Goal: Task Accomplishment & Management: Complete application form

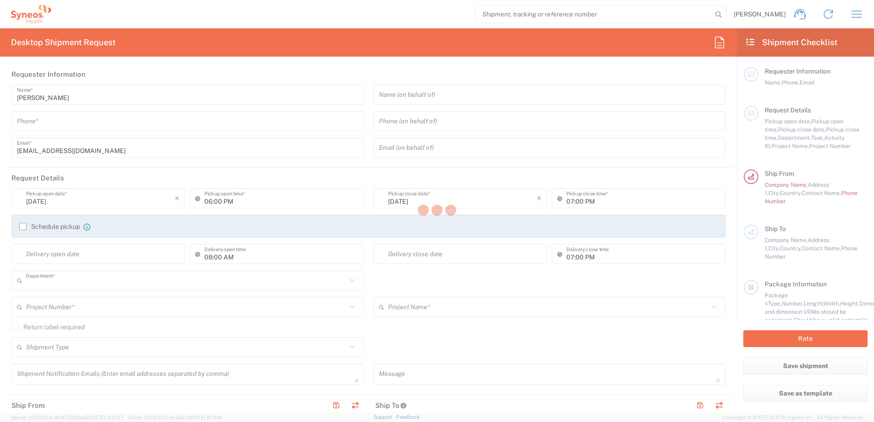
type input "3110"
type input "Romania"
type input "Syneos Health Romania S.R.L"
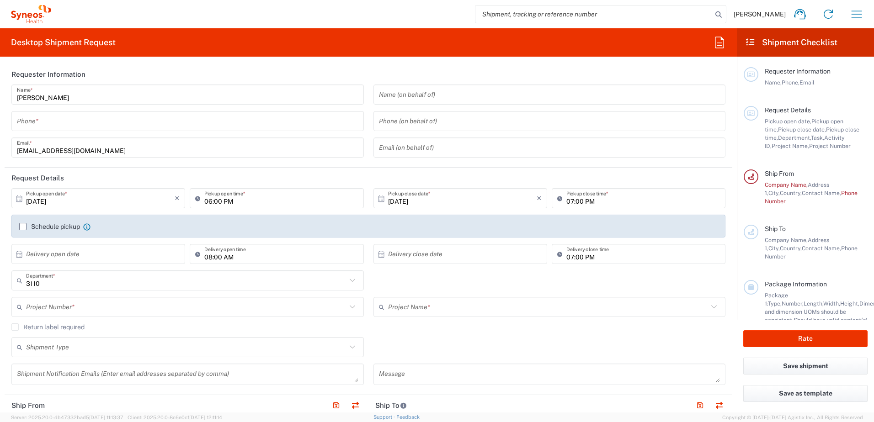
click at [46, 122] on input "tel" at bounding box center [187, 121] width 341 height 16
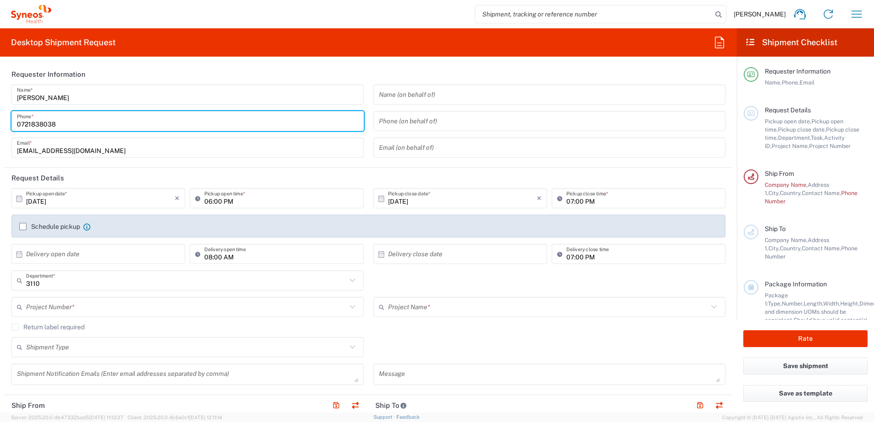
click at [17, 127] on input "0721838038" at bounding box center [187, 121] width 341 height 16
click at [79, 125] on input "[PHONE_NUMBER]" at bounding box center [187, 121] width 341 height 16
drag, startPoint x: 69, startPoint y: 127, endPoint x: 0, endPoint y: 123, distance: 70.0
click at [0, 123] on html "Mirela Blaj Home Shipment estimator Shipment tracking Desktop shipment request …" at bounding box center [437, 211] width 874 height 422
type input "[PHONE_NUMBER]"
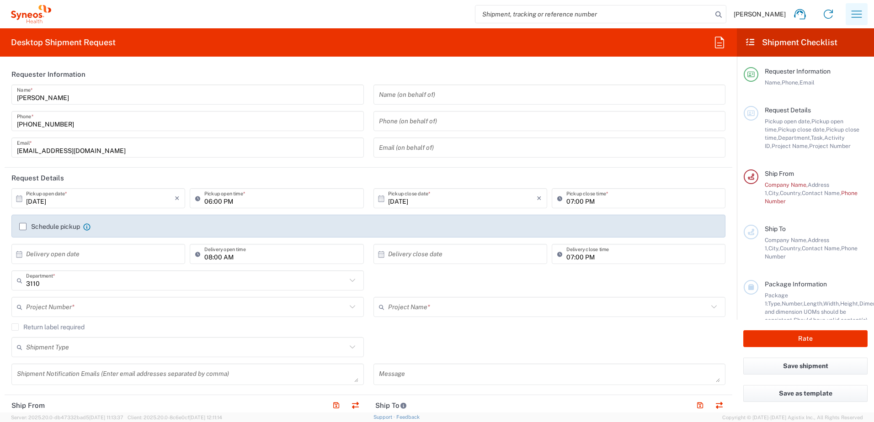
click at [856, 11] on icon "button" at bounding box center [856, 14] width 15 height 15
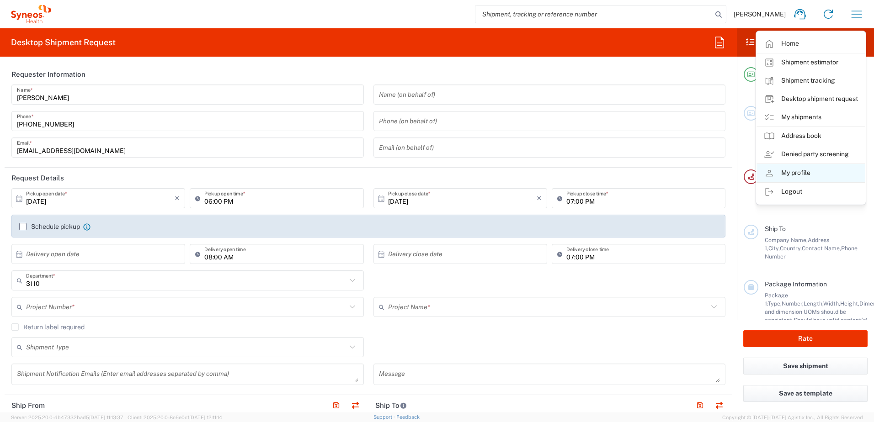
click at [821, 175] on link "My profile" at bounding box center [810, 173] width 109 height 18
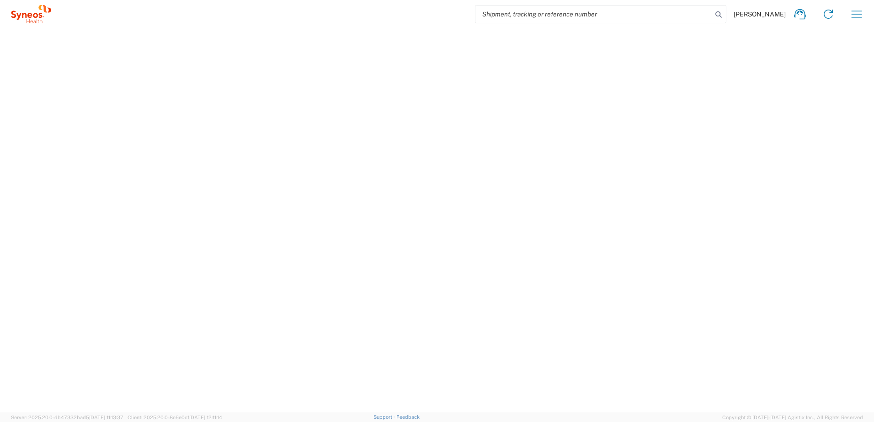
select select "RO"
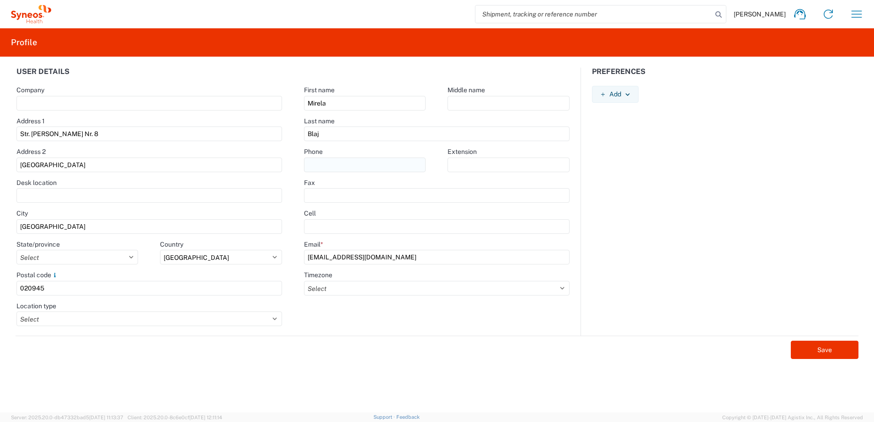
click at [398, 162] on input "text" at bounding box center [365, 165] width 122 height 15
paste input "[PHONE_NUMBER]"
type input "[PHONE_NUMBER]"
click at [274, 321] on select "Select Business No Loading Dock Business (General) Business with Loading Dock C…" at bounding box center [149, 319] width 266 height 15
select select "BUSI"
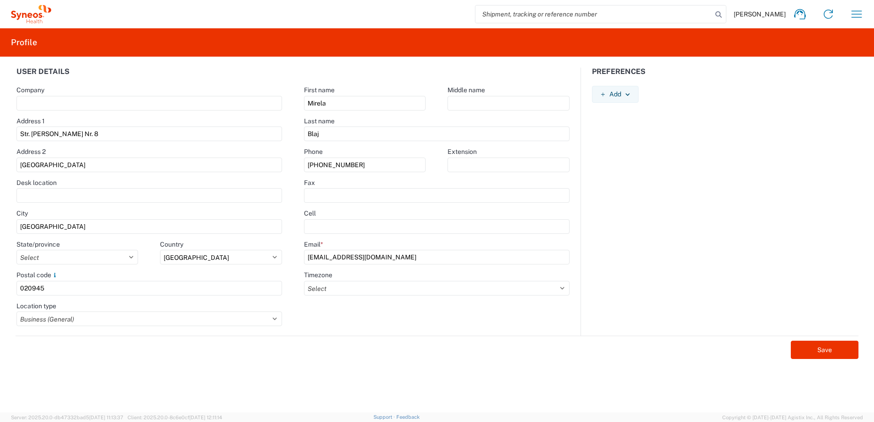
click at [16, 312] on select "Select Business No Loading Dock Business (General) Business with Loading Dock C…" at bounding box center [149, 319] width 266 height 15
click at [259, 356] on div "Save" at bounding box center [437, 347] width 842 height 23
click at [629, 94] on icon "button" at bounding box center [627, 94] width 4 height 2
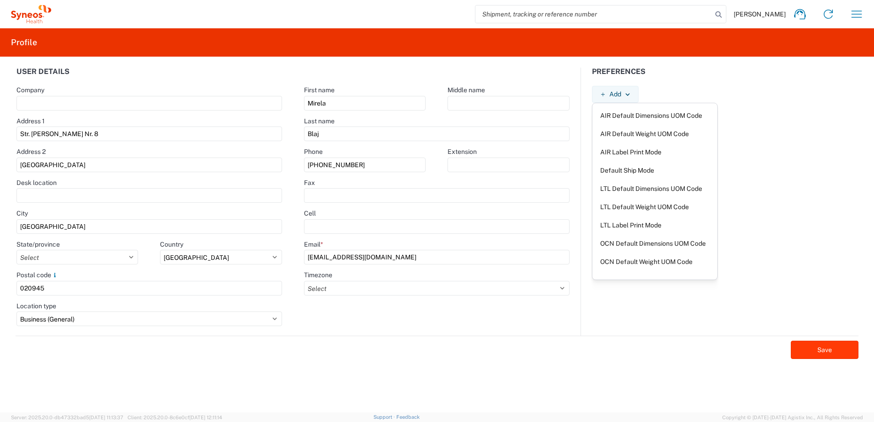
click at [819, 351] on button "Save" at bounding box center [824, 350] width 68 height 18
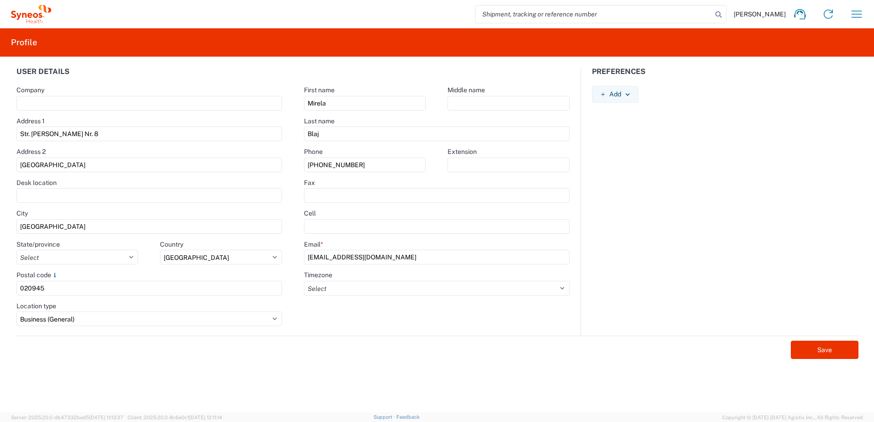
click at [441, 14] on div "Mirela Blaj Home Shipment estimator Shipment tracking Desktop shipment request …" at bounding box center [460, 14] width 819 height 22
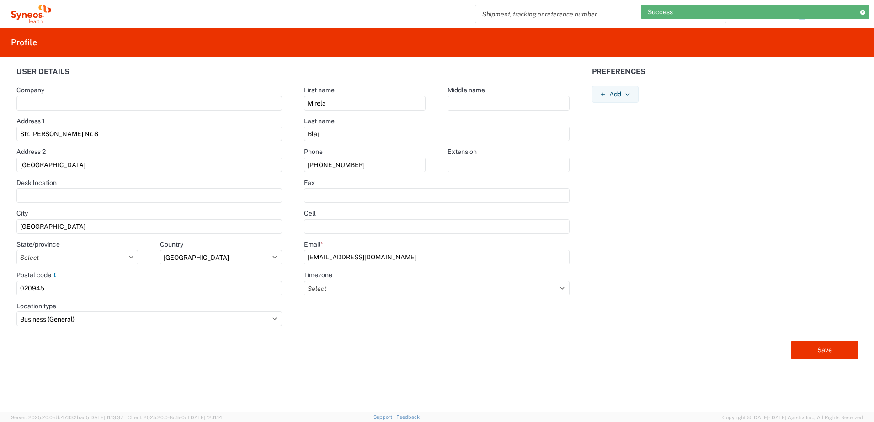
click at [863, 10] on icon at bounding box center [862, 12] width 6 height 5
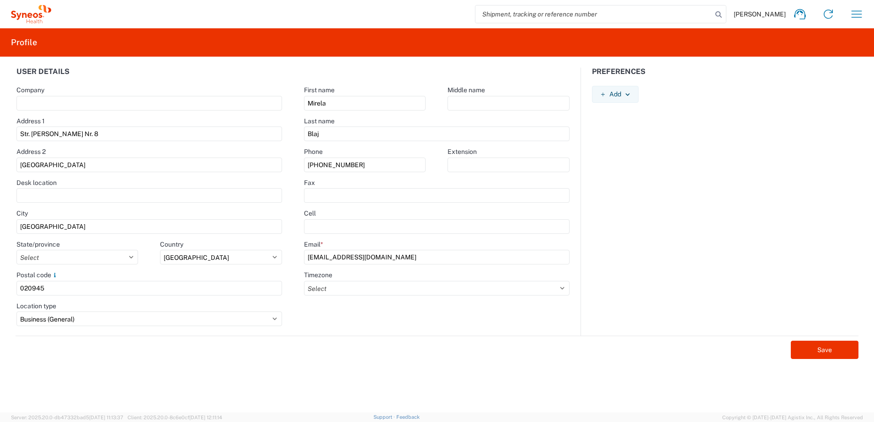
click at [755, 13] on span "[PERSON_NAME]" at bounding box center [759, 14] width 52 height 8
click at [859, 14] on icon "button" at bounding box center [856, 14] width 11 height 7
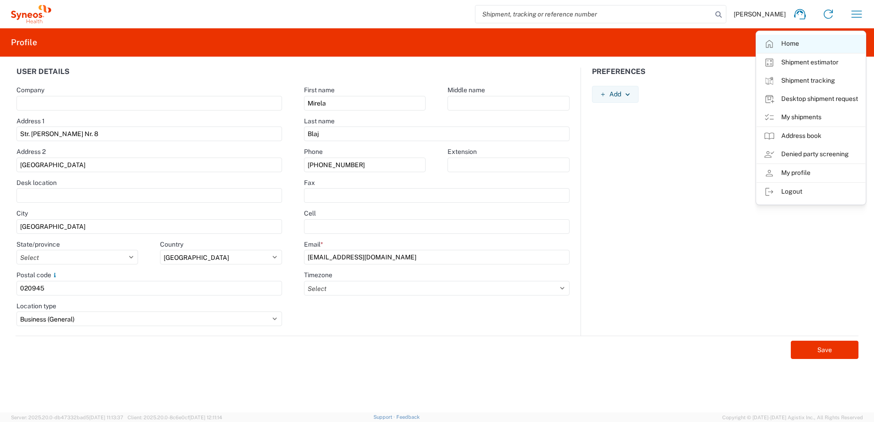
click at [812, 38] on link "Home" at bounding box center [810, 44] width 109 height 18
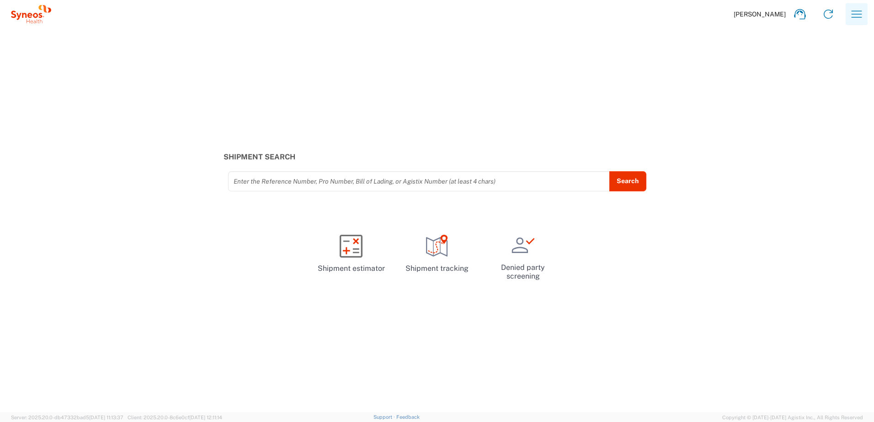
click at [854, 14] on icon "button" at bounding box center [856, 14] width 15 height 15
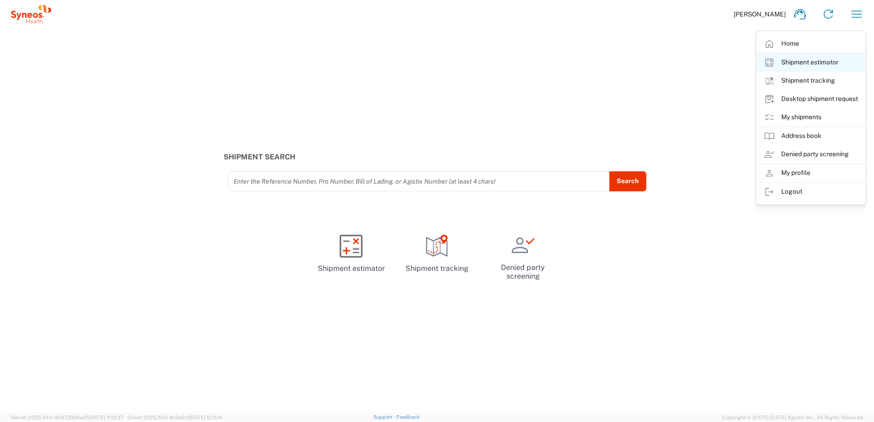
click at [843, 62] on link "Shipment estimator" at bounding box center [810, 62] width 109 height 18
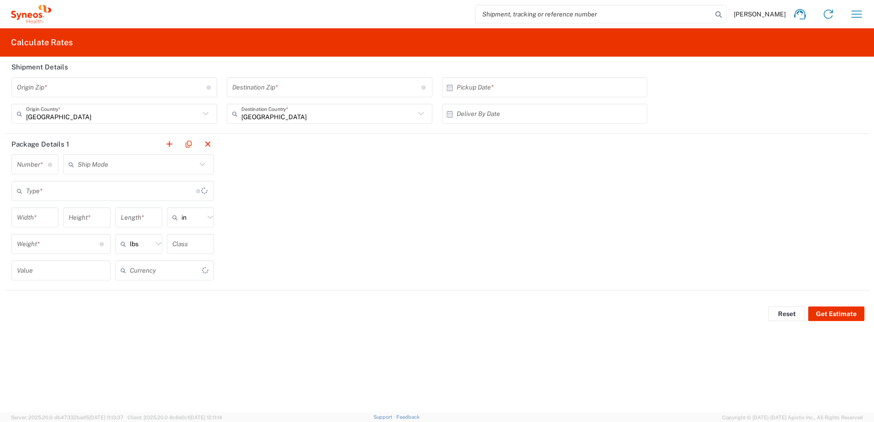
type input "US Dollar"
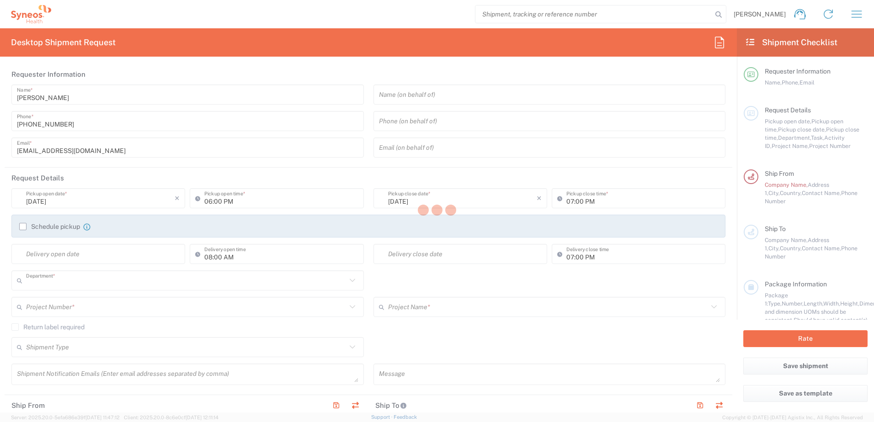
type input "3110"
type input "[GEOGRAPHIC_DATA]"
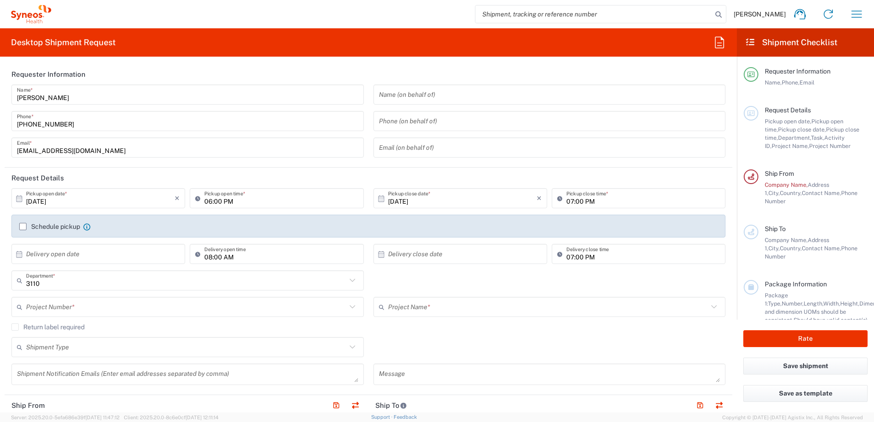
type input "Syneos Health Romania S.R.L"
click at [92, 200] on input "[DATE]" at bounding box center [100, 199] width 148 height 16
drag, startPoint x: 100, startPoint y: 256, endPoint x: 110, endPoint y: 255, distance: 9.6
click at [100, 255] on span "8" at bounding box center [99, 255] width 13 height 13
type input "[DATE]"
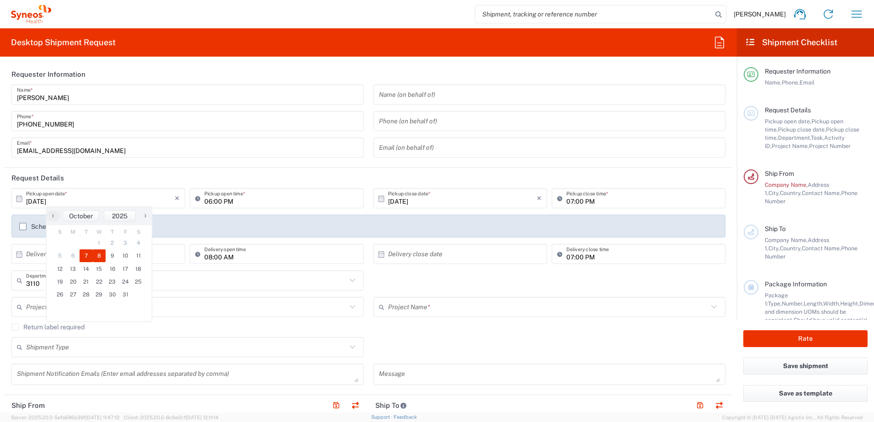
type input "[DATE]"
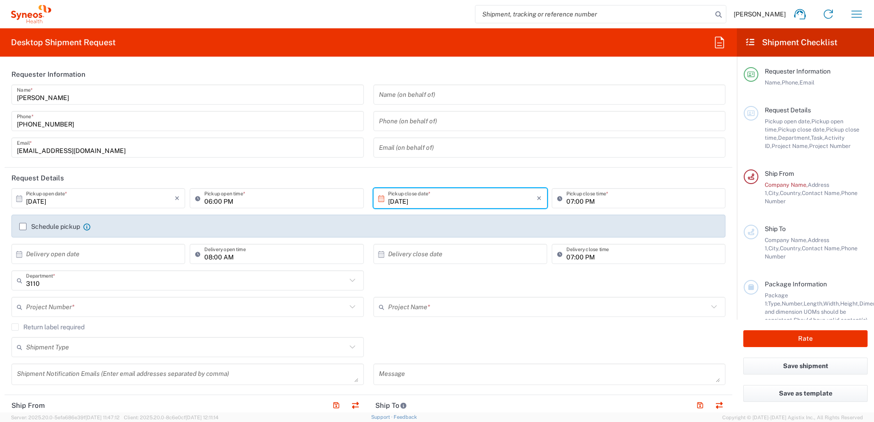
click at [201, 201] on icon at bounding box center [199, 198] width 9 height 15
click at [210, 202] on input "06:00 PM" at bounding box center [281, 199] width 154 height 16
click at [40, 202] on input "[DATE]" at bounding box center [100, 199] width 148 height 16
click at [21, 202] on icon at bounding box center [19, 199] width 8 height 8
click at [21, 200] on icon at bounding box center [19, 199] width 8 height 8
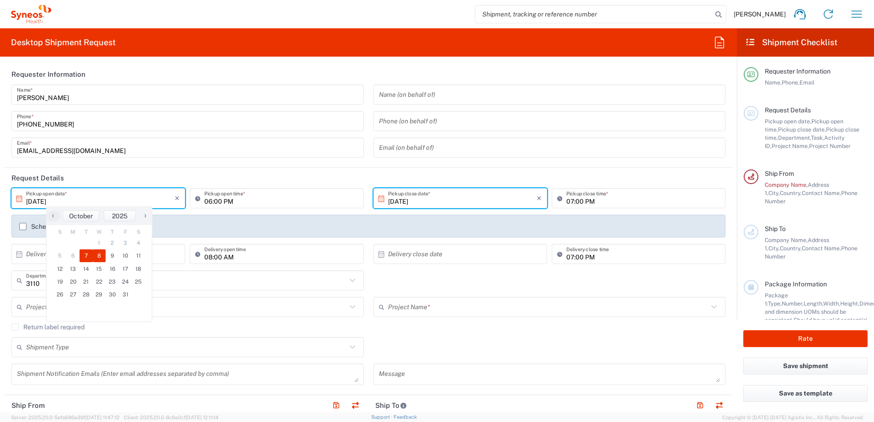
click at [89, 254] on span "7" at bounding box center [85, 255] width 13 height 13
type input "[DATE]"
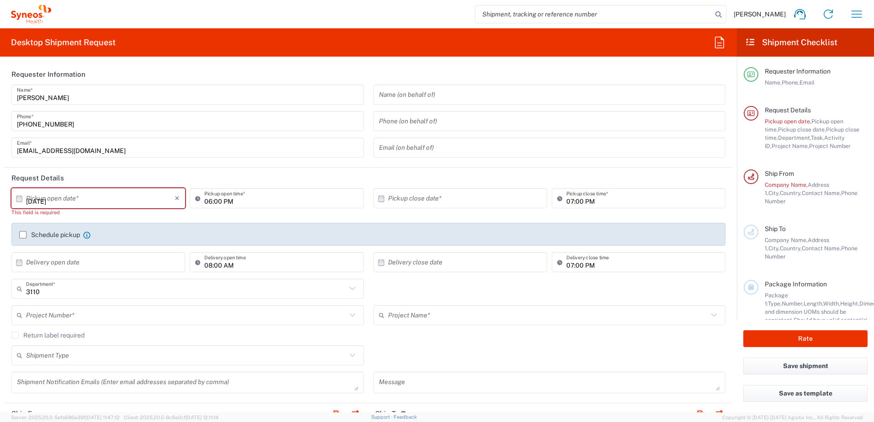
type input "[DATE]"
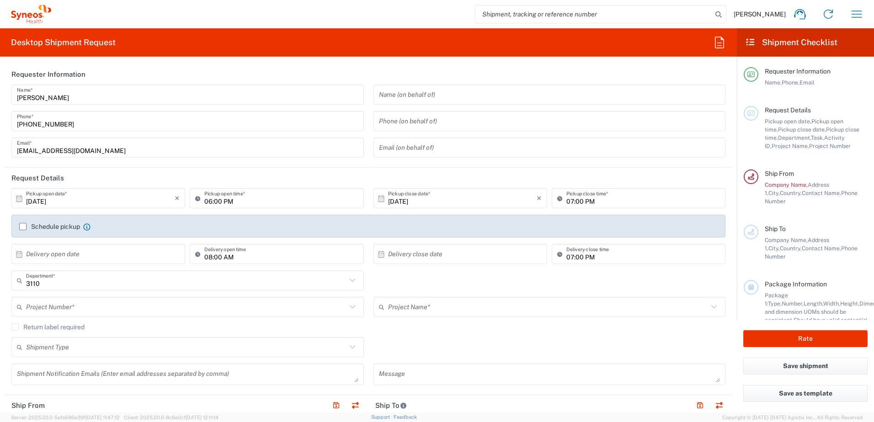
drag, startPoint x: 561, startPoint y: 201, endPoint x: 568, endPoint y: 201, distance: 6.4
click at [566, 201] on input "07:00 PM" at bounding box center [643, 199] width 154 height 16
click at [567, 201] on input "07:00 PM" at bounding box center [643, 199] width 154 height 16
click at [568, 202] on input "07:00 PM" at bounding box center [643, 199] width 154 height 16
click at [566, 204] on input "07:00 PM" at bounding box center [643, 199] width 154 height 16
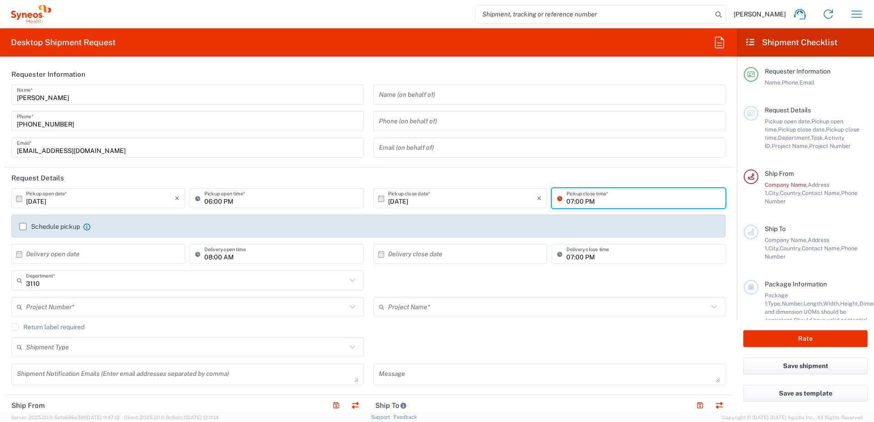
click at [566, 201] on input "07:00 PM" at bounding box center [643, 199] width 154 height 16
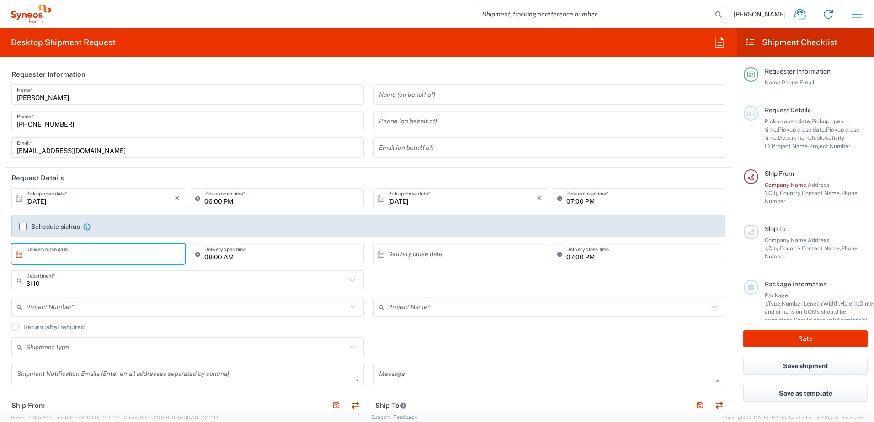
click at [120, 257] on input "text" at bounding box center [100, 254] width 148 height 16
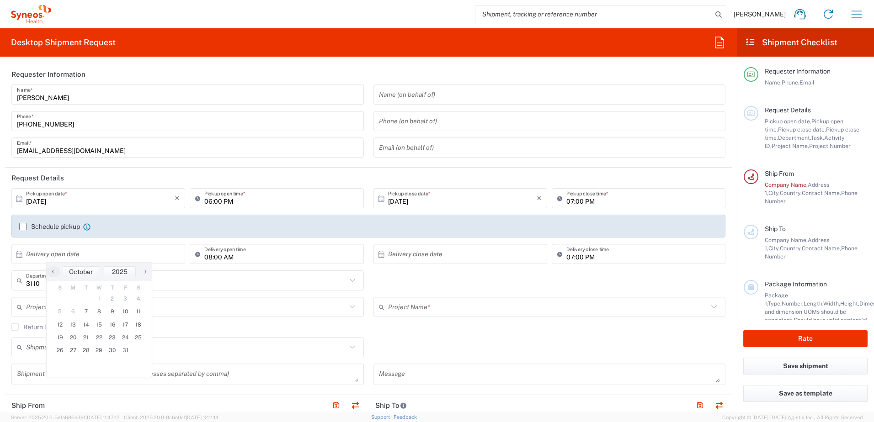
click at [22, 230] on label "Schedule pickup" at bounding box center [49, 226] width 61 height 7
click at [23, 227] on input "Schedule pickup" at bounding box center [23, 227] width 0 height 0
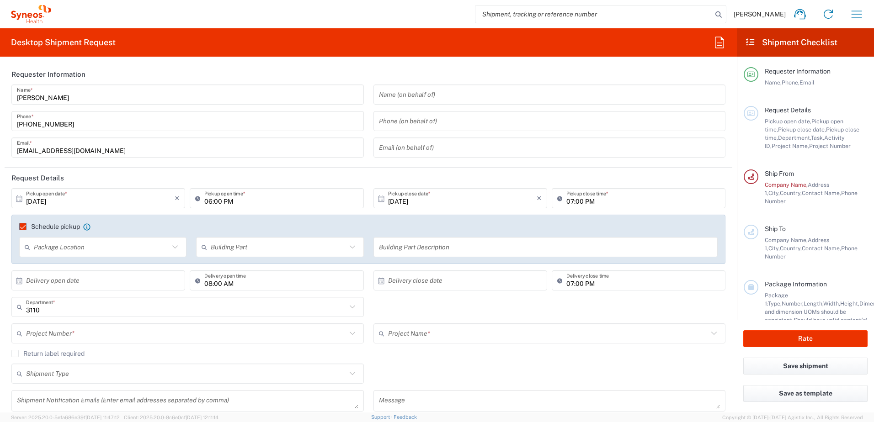
click at [178, 244] on icon at bounding box center [175, 247] width 12 height 12
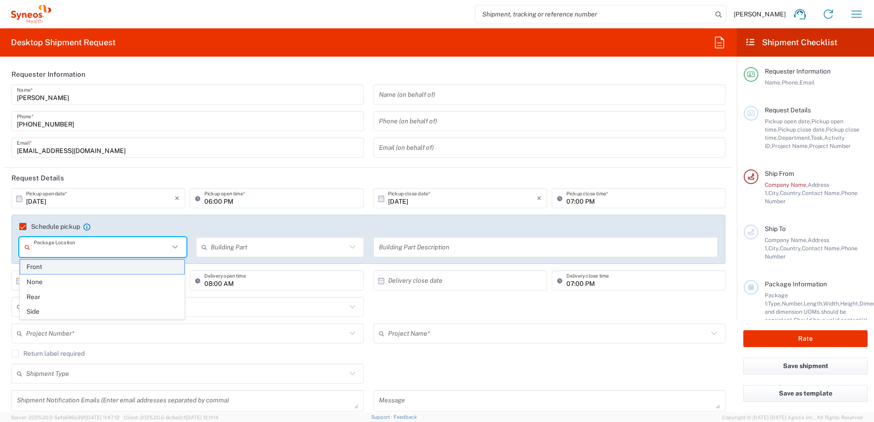
click at [78, 264] on span "Front" at bounding box center [102, 267] width 164 height 14
type input "Front"
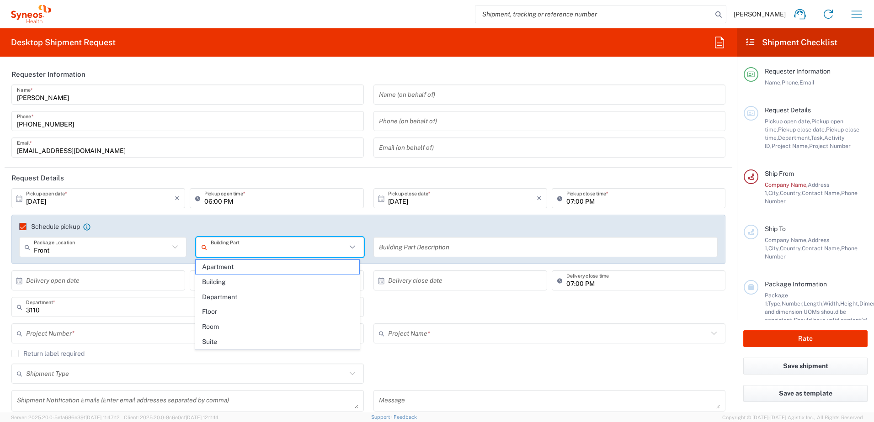
click at [229, 244] on input "text" at bounding box center [278, 247] width 135 height 16
click at [228, 280] on span "Building" at bounding box center [278, 282] width 164 height 14
type input "Building"
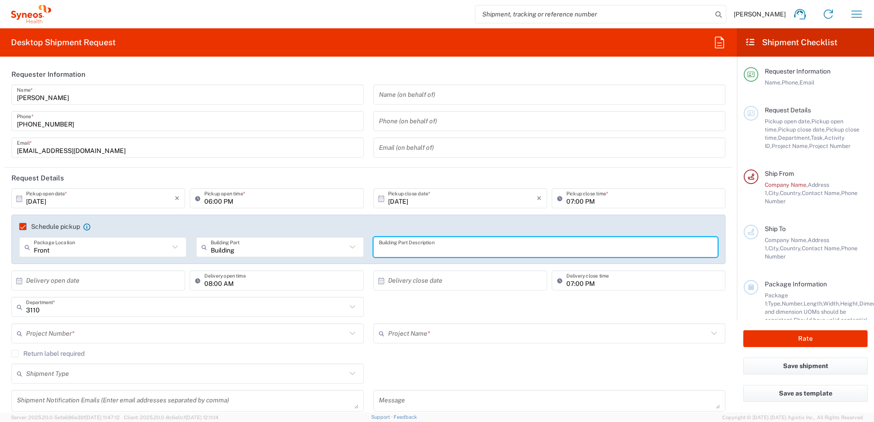
click at [413, 246] on input "text" at bounding box center [546, 247] width 334 height 16
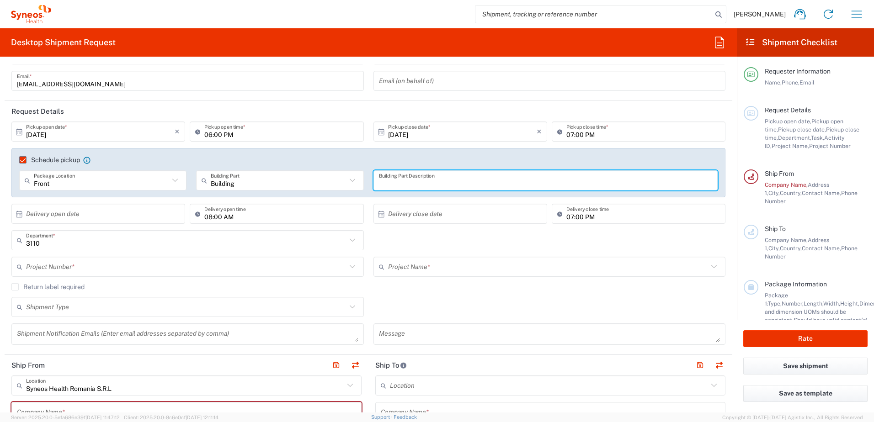
scroll to position [46, 0]
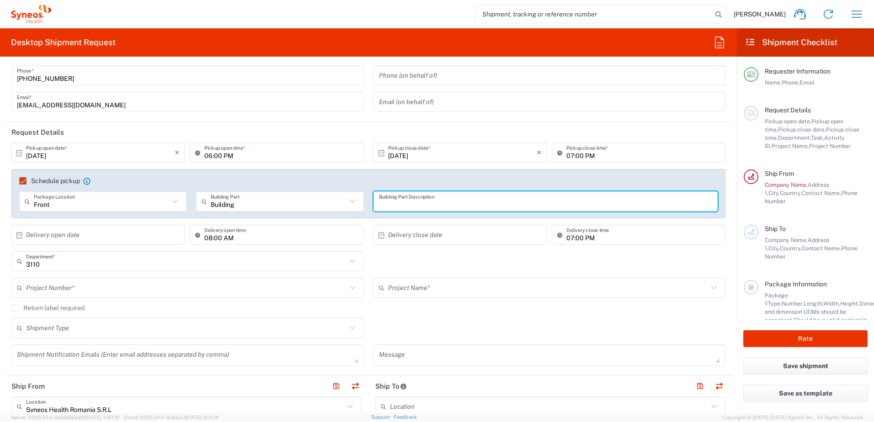
click at [18, 236] on icon at bounding box center [19, 235] width 8 height 8
click at [22, 237] on icon at bounding box center [19, 235] width 6 height 6
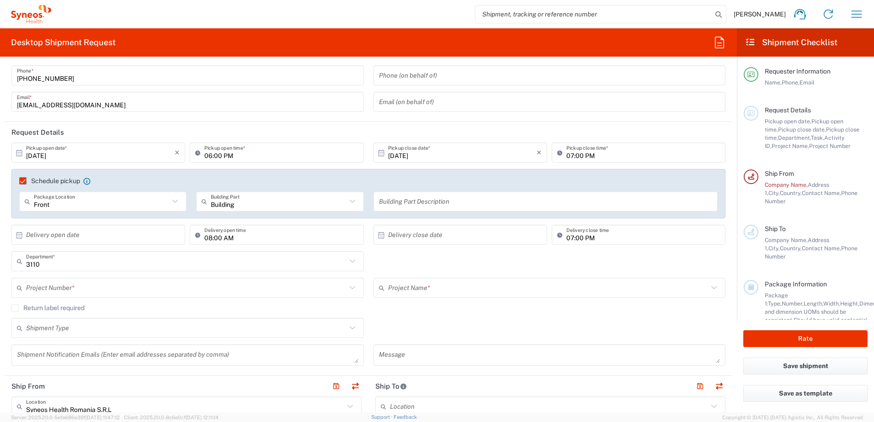
drag, startPoint x: 20, startPoint y: 236, endPoint x: 52, endPoint y: 239, distance: 32.6
click at [20, 236] on icon at bounding box center [19, 235] width 8 height 8
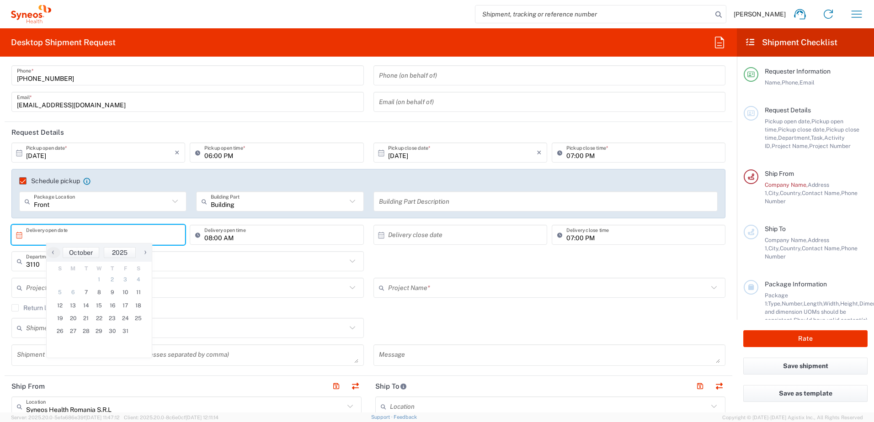
click at [101, 239] on input "text" at bounding box center [100, 235] width 148 height 16
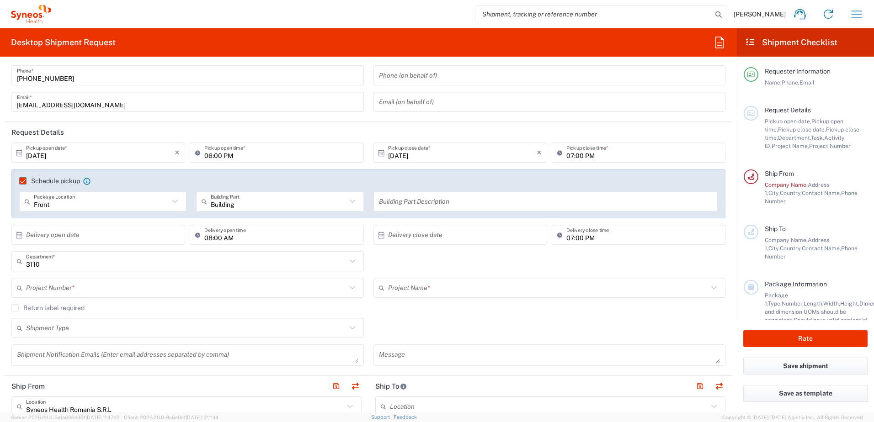
click at [19, 237] on icon at bounding box center [19, 235] width 6 height 6
click at [112, 295] on span "9" at bounding box center [112, 292] width 13 height 13
type input "[DATE]"
click at [566, 238] on input "07:00 PM" at bounding box center [643, 235] width 154 height 16
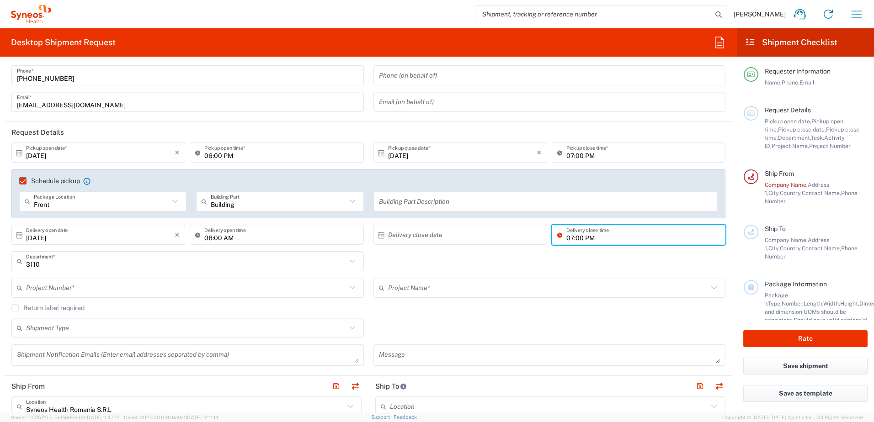
click at [568, 238] on input "07:00 PM" at bounding box center [643, 235] width 154 height 16
type input "05:00 PM"
click at [560, 238] on icon at bounding box center [561, 235] width 9 height 15
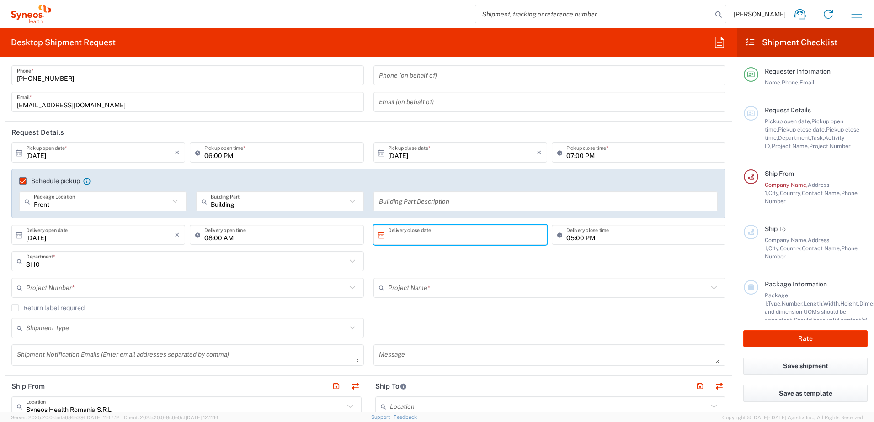
click at [471, 240] on input "text" at bounding box center [462, 235] width 148 height 16
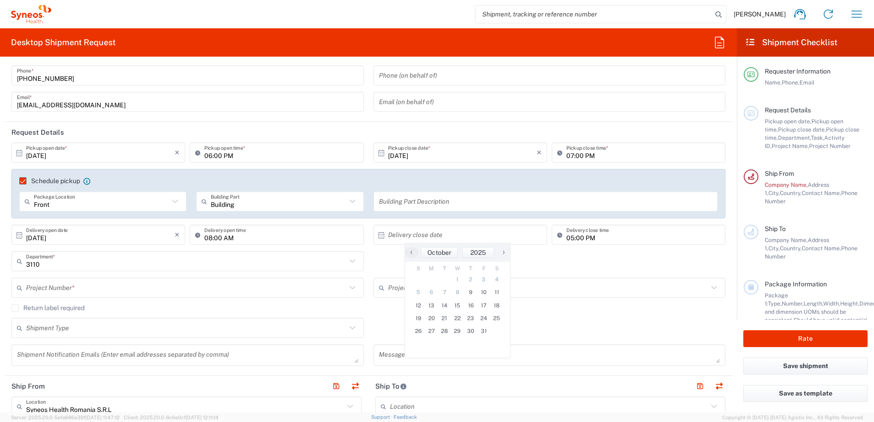
click at [377, 238] on icon at bounding box center [381, 235] width 8 height 8
click at [379, 235] on icon at bounding box center [381, 235] width 8 height 8
click at [471, 292] on span "9" at bounding box center [470, 292] width 13 height 13
type input "[DATE]"
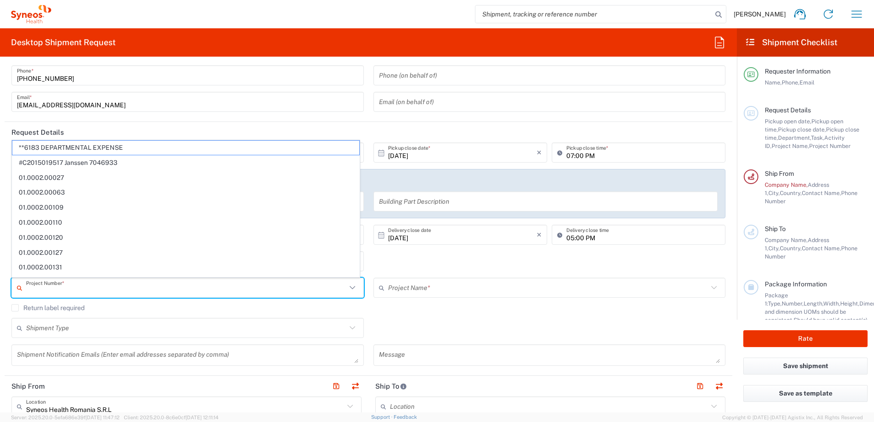
click at [91, 291] on input "text" at bounding box center [186, 288] width 320 height 16
paste input "7061958_AP-EMEA"
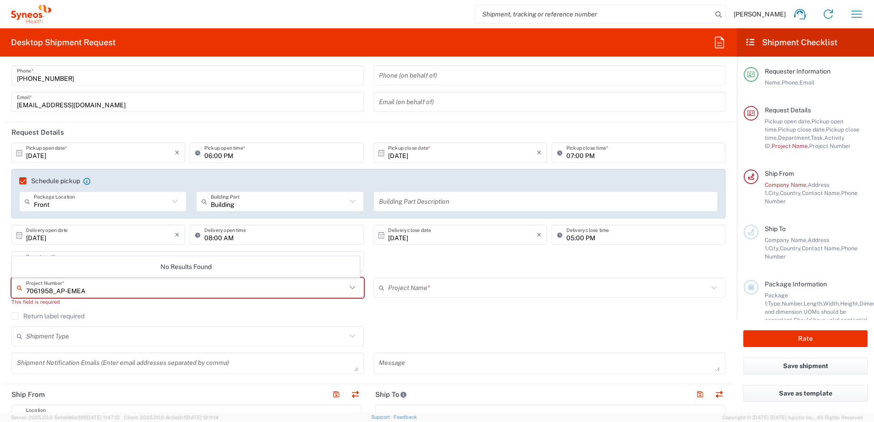
drag, startPoint x: 91, startPoint y: 289, endPoint x: 52, endPoint y: 289, distance: 39.3
click at [52, 289] on input "7061958_AP-EMEA" at bounding box center [186, 288] width 320 height 16
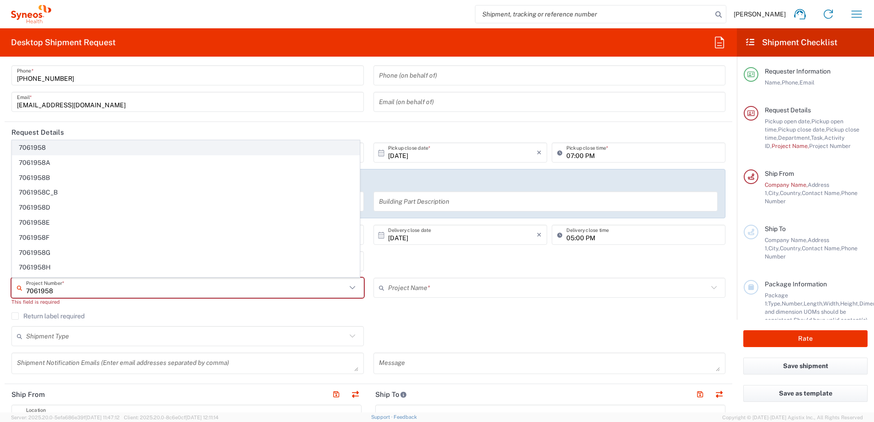
type input "7061958"
click at [57, 150] on span "7061958" at bounding box center [185, 148] width 347 height 14
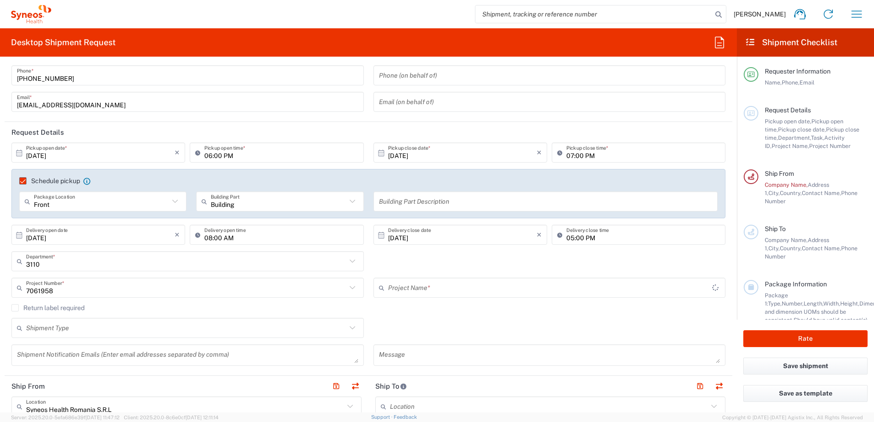
type input "7061958-Sanofi-France"
click at [508, 285] on input "text" at bounding box center [548, 288] width 320 height 16
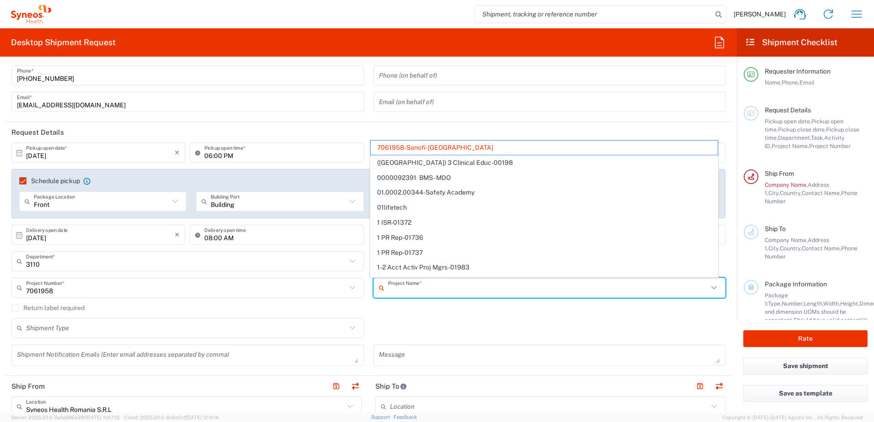
paste input "7061958_AP-EMEA"
type input "7061958_AP-EMEA"
type input "7061958"
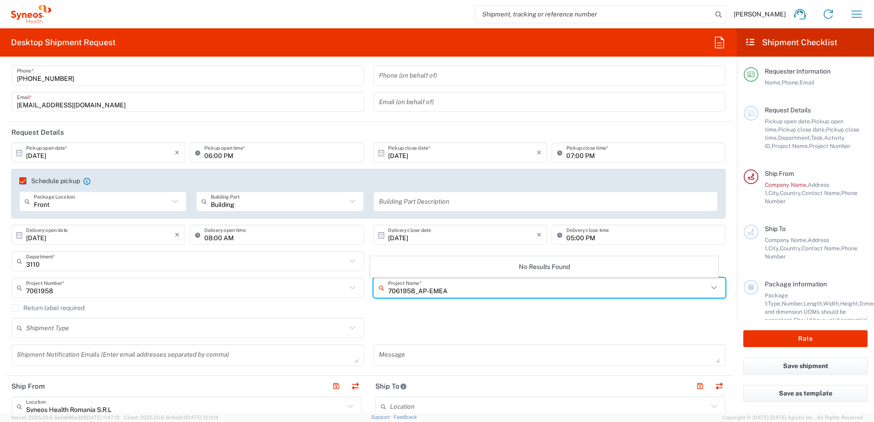
type input "7061958_AP-EMEA"
click at [487, 305] on agx-checkbox-control "Return label required" at bounding box center [368, 307] width 714 height 7
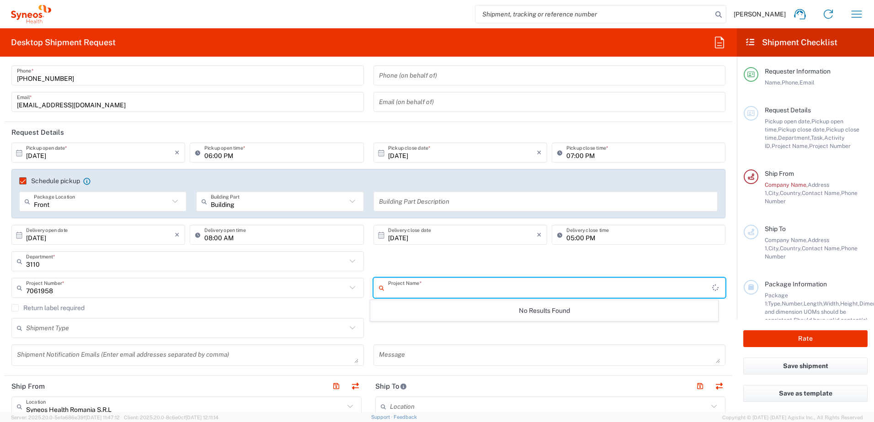
click at [467, 289] on input "text" at bounding box center [550, 288] width 324 height 16
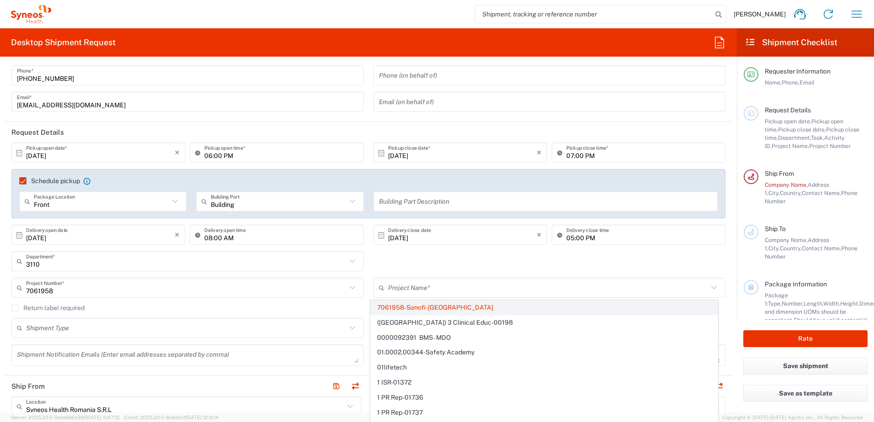
click at [608, 309] on span "7061958-Sanofi-France" at bounding box center [544, 308] width 347 height 14
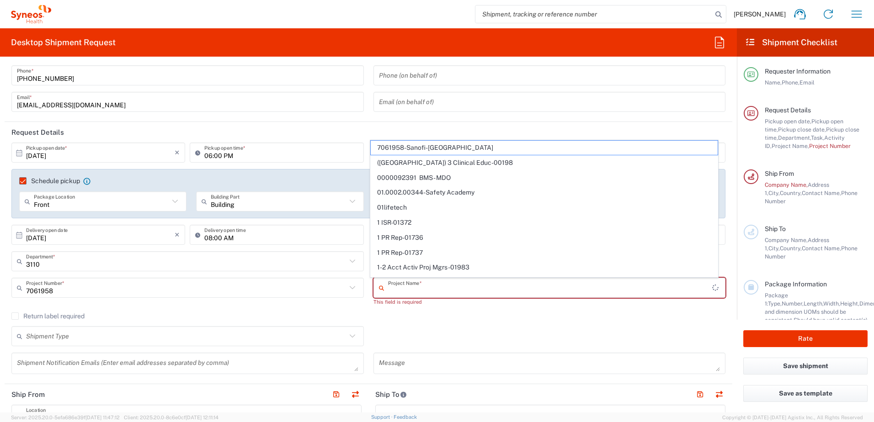
click at [391, 289] on input "text" at bounding box center [550, 288] width 324 height 16
paste input "7061958_AP-EMEA"
drag, startPoint x: 444, startPoint y: 292, endPoint x: 409, endPoint y: 291, distance: 34.7
click at [409, 291] on input "7061958_AP-EMEA" at bounding box center [548, 288] width 320 height 16
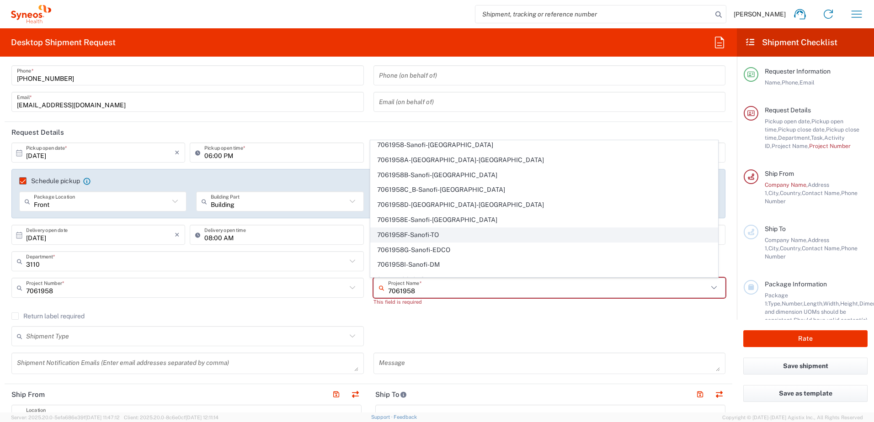
scroll to position [0, 0]
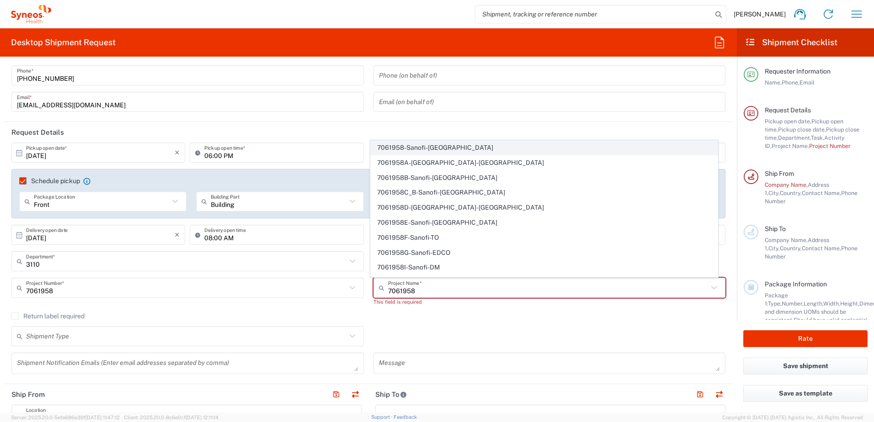
click at [418, 147] on span "7061958-Sanofi-France" at bounding box center [544, 148] width 347 height 14
type input "7061958-Sanofi-France"
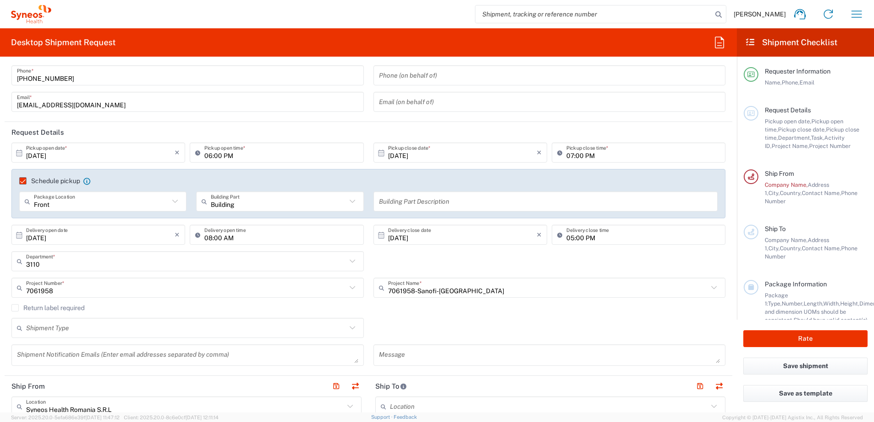
click at [81, 328] on input "text" at bounding box center [186, 328] width 320 height 16
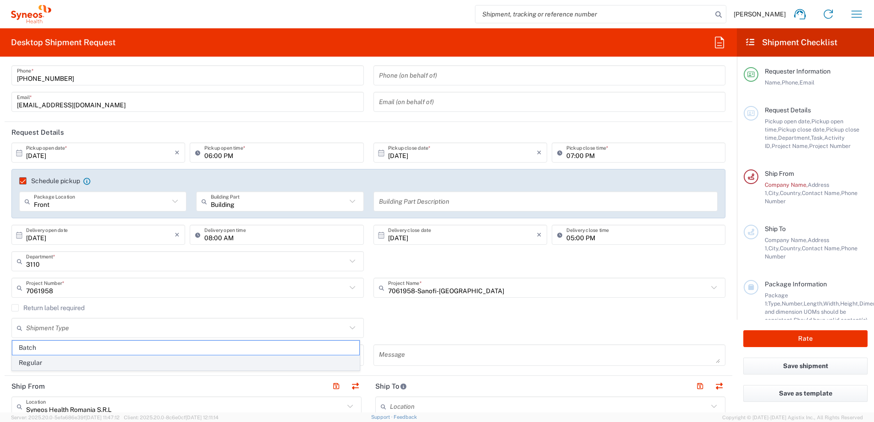
click at [70, 362] on span "Regular" at bounding box center [185, 363] width 347 height 14
type input "Regular"
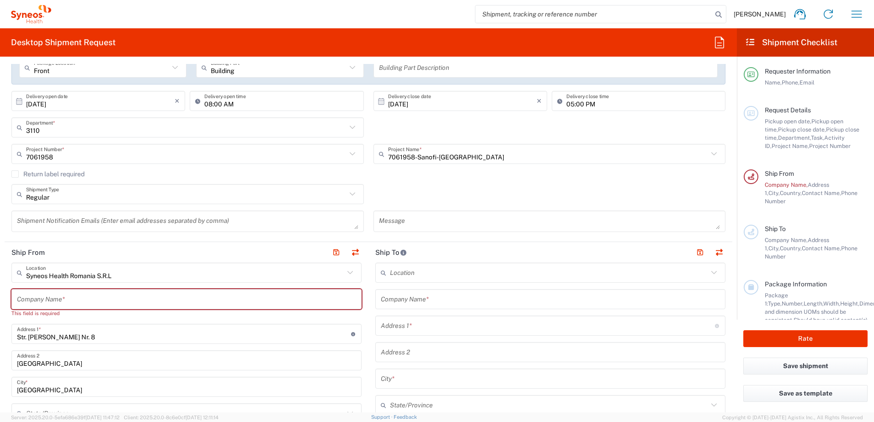
scroll to position [183, 0]
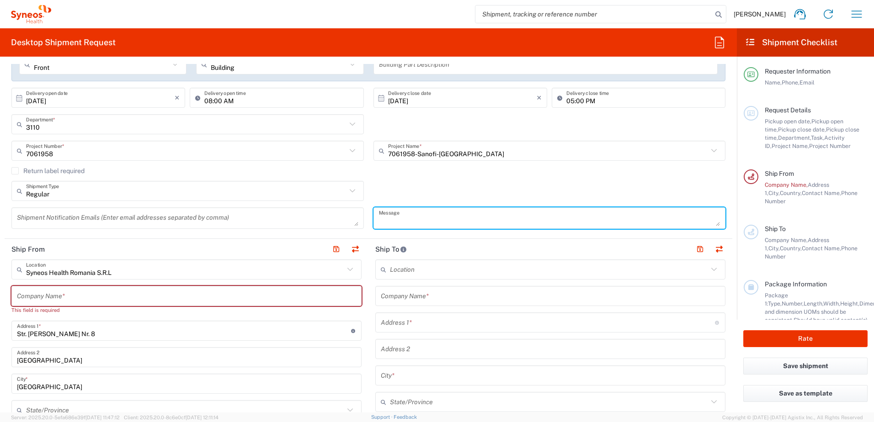
click at [466, 219] on textarea at bounding box center [549, 218] width 341 height 16
click at [393, 220] on textarea at bounding box center [549, 218] width 341 height 16
click at [530, 222] on textarea "Please call upon arrival for pick-up to have the barier open." at bounding box center [549, 218] width 341 height 16
click at [523, 220] on textarea "Please call upon arrival for pick-up to have the barier open." at bounding box center [549, 218] width 341 height 16
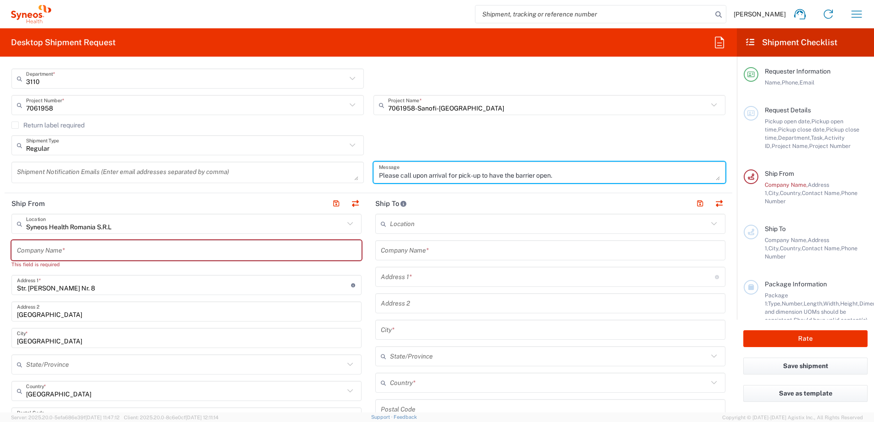
type textarea "Please call upon arrival for pick-up to have the barrier open."
click at [60, 253] on input "text" at bounding box center [186, 251] width 339 height 16
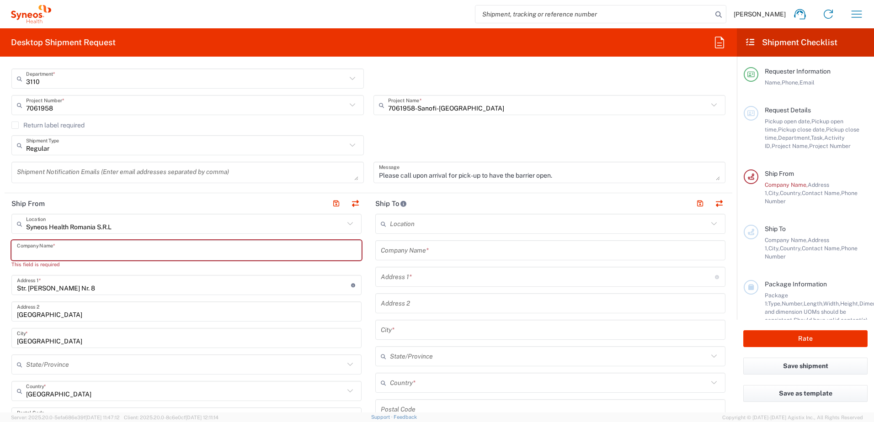
drag, startPoint x: 358, startPoint y: 202, endPoint x: 89, endPoint y: 229, distance: 270.9
click at [358, 202] on header "Ship From" at bounding box center [187, 203] width 364 height 21
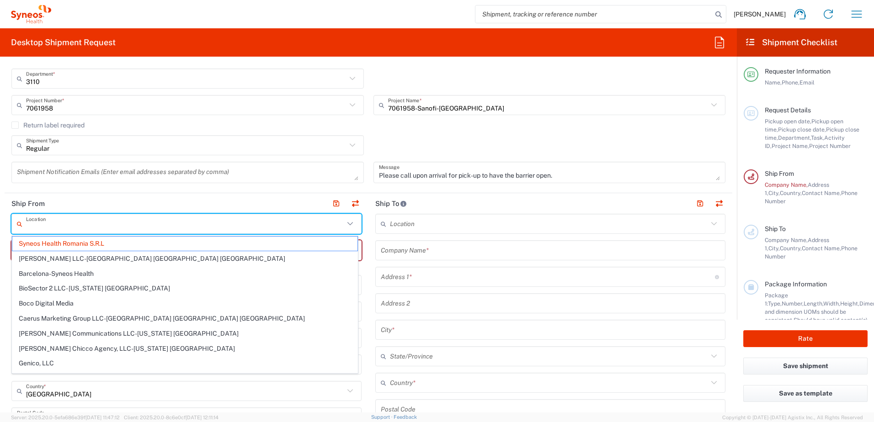
drag, startPoint x: 116, startPoint y: 228, endPoint x: 40, endPoint y: 227, distance: 76.3
click at [40, 227] on input "text" at bounding box center [185, 224] width 318 height 16
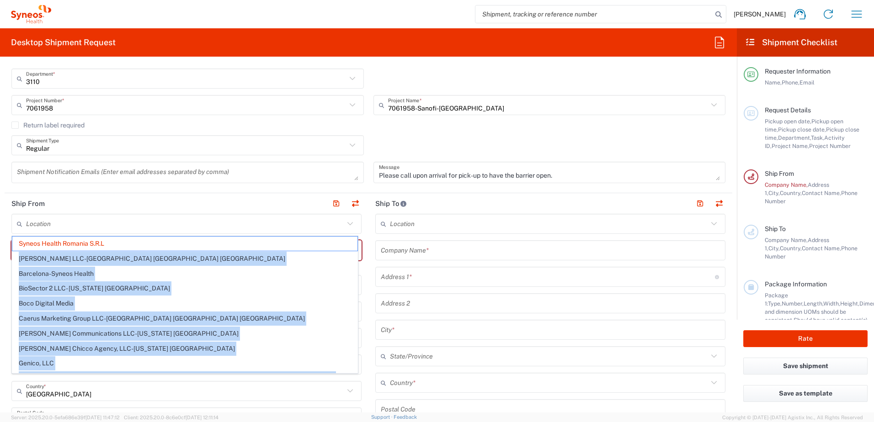
drag, startPoint x: 112, startPoint y: 242, endPoint x: 11, endPoint y: 238, distance: 101.5
type input "Syneos Health Romania S.R.L"
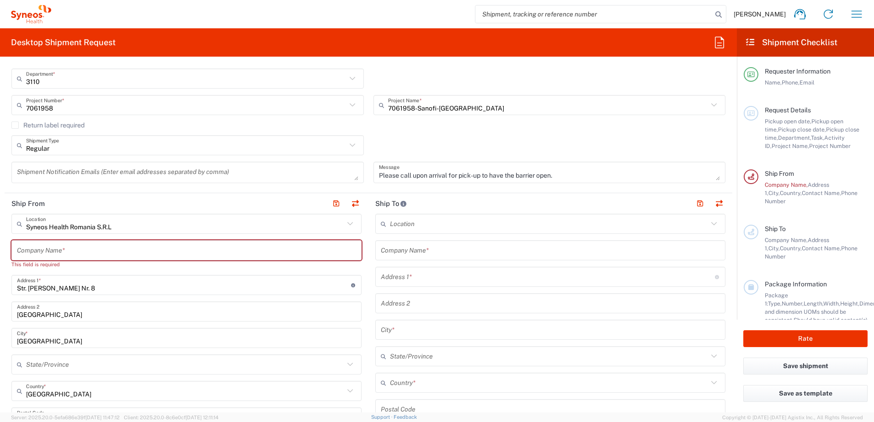
click at [120, 223] on input "Syneos Health Romania S.R.L" at bounding box center [185, 224] width 318 height 16
click at [101, 226] on input "Syneos Health Romania S.R.L" at bounding box center [185, 224] width 318 height 16
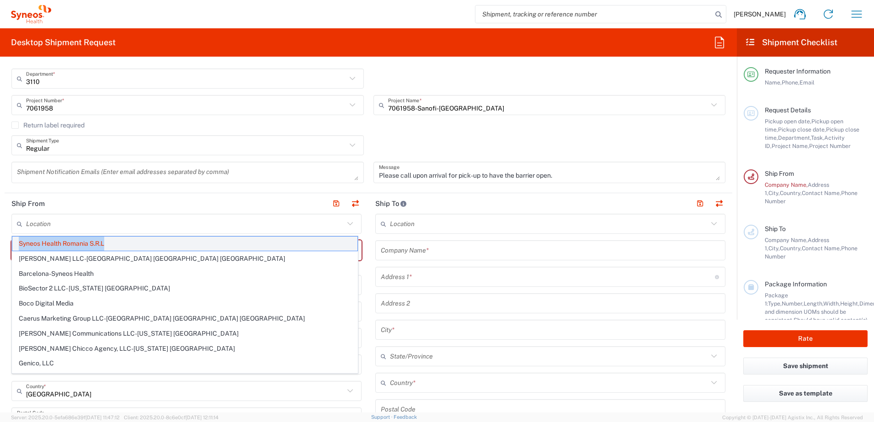
drag, startPoint x: 90, startPoint y: 241, endPoint x: 115, endPoint y: 246, distance: 25.1
click at [115, 246] on span "Syneos Health Romania S.R.L" at bounding box center [184, 244] width 345 height 14
copy span "Syneos Health Romania S.R.L"
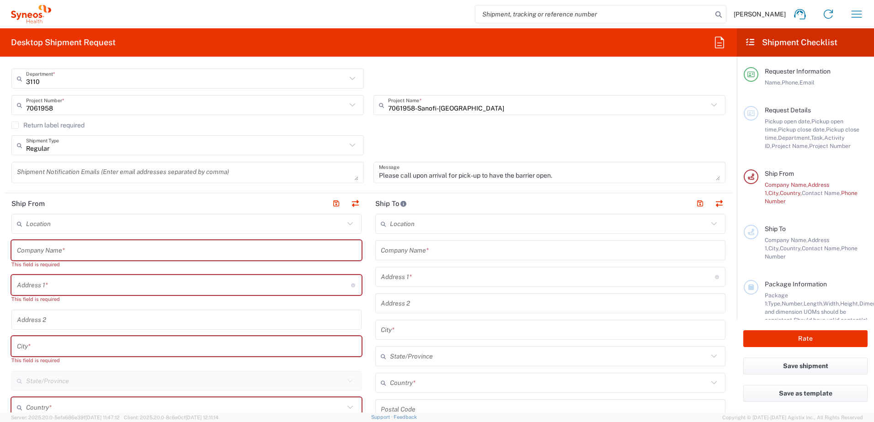
click at [47, 226] on input "text" at bounding box center [185, 224] width 318 height 16
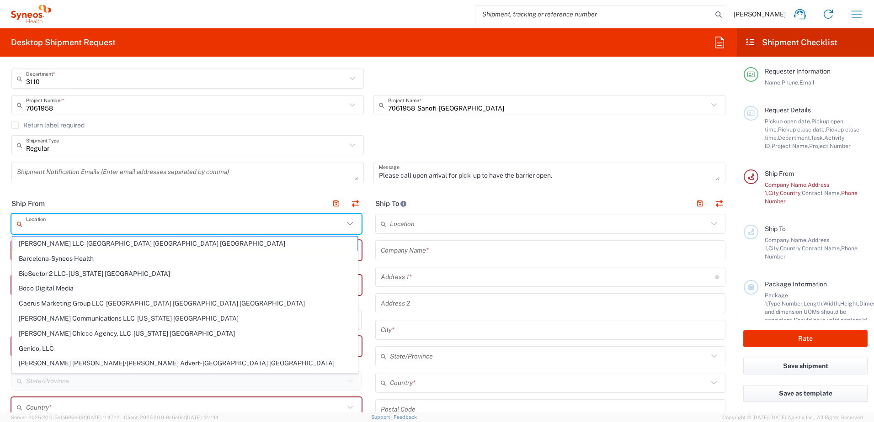
paste input "7061958_AP-EMEA"
type input "7061958_AP-EMEA"
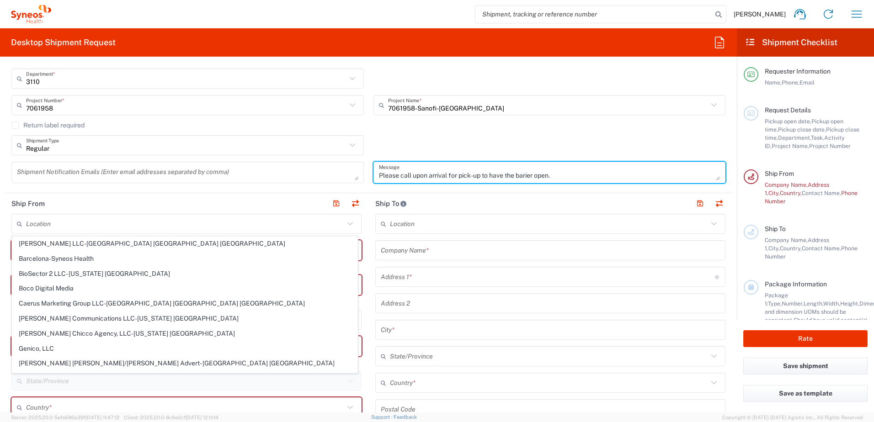
type textarea "Please call upon arrival for pick-up to have the barier open."
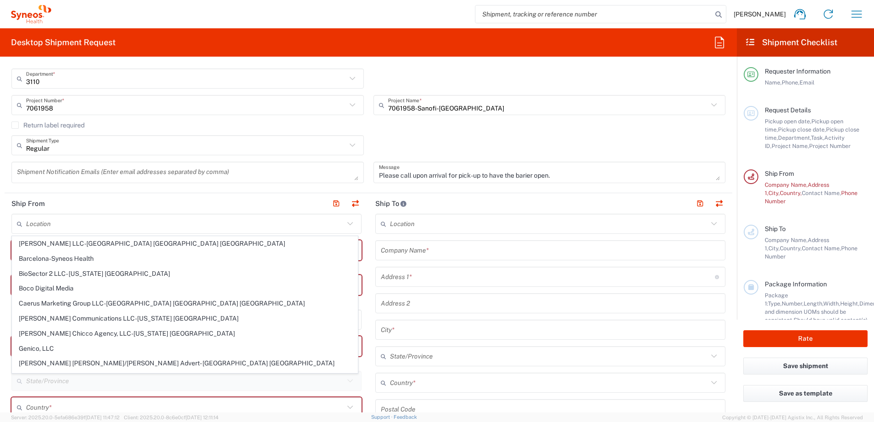
click at [99, 207] on header "Ship From" at bounding box center [187, 203] width 364 height 21
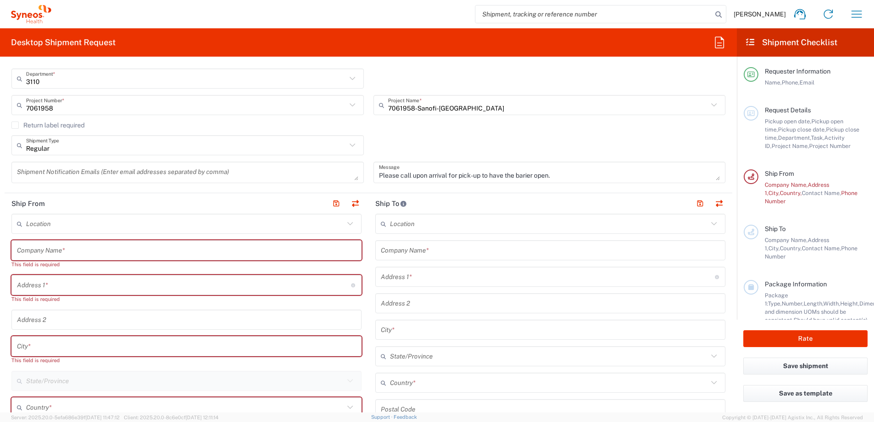
click at [49, 225] on input "text" at bounding box center [185, 224] width 318 height 16
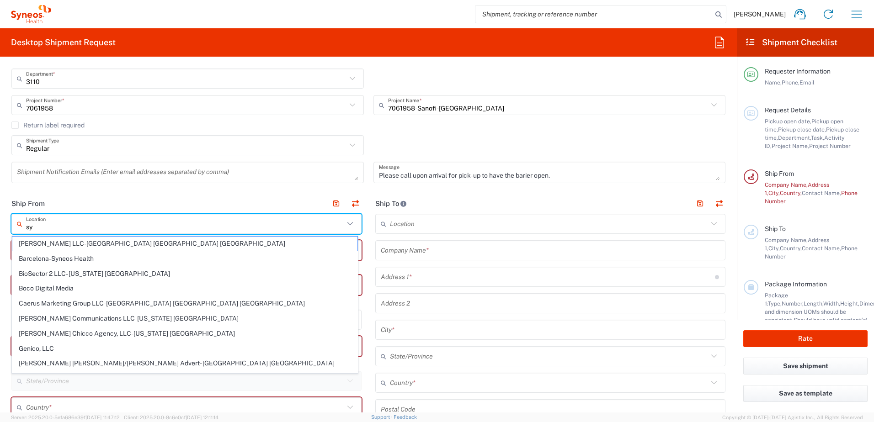
type input "syn"
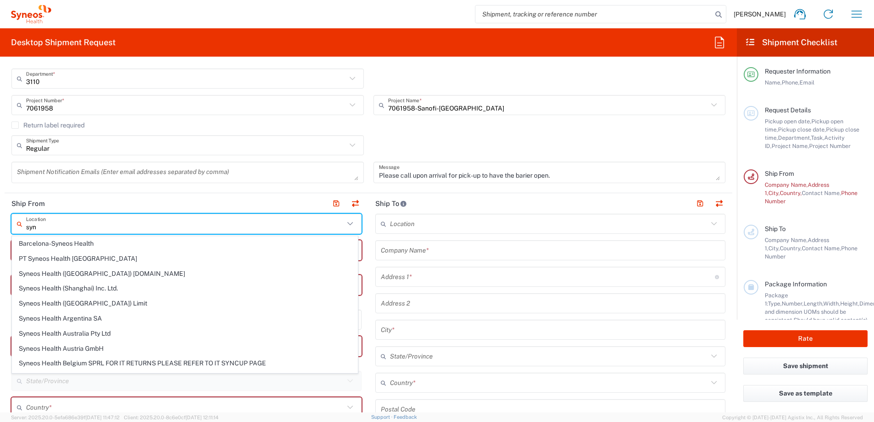
drag, startPoint x: 43, startPoint y: 226, endPoint x: 1, endPoint y: 221, distance: 42.3
click at [0, 221] on html "Mirela Blaj Home Shipment estimator Shipment tracking Desktop shipment request …" at bounding box center [437, 211] width 874 height 422
type input "Syneos Health SRL"
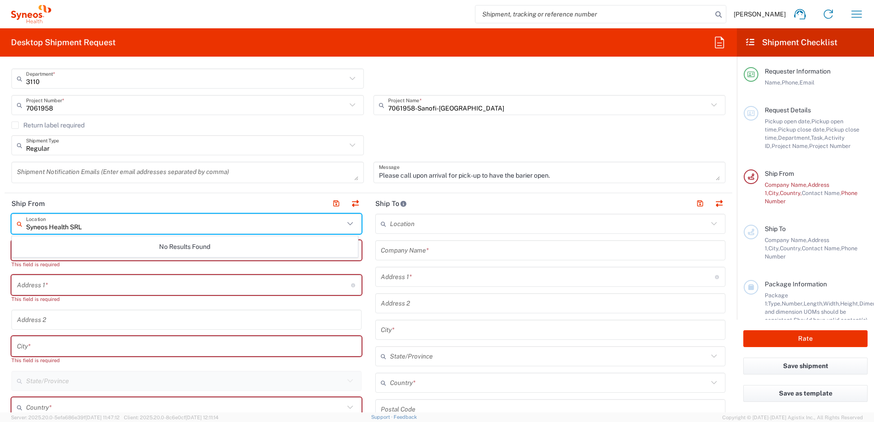
drag, startPoint x: 90, startPoint y: 228, endPoint x: -3, endPoint y: 227, distance: 92.7
click at [0, 227] on html "Mirela Blaj Home Shipment estimator Shipment tracking Desktop shipment request …" at bounding box center [437, 211] width 874 height 422
click at [30, 228] on input "text" at bounding box center [185, 224] width 318 height 16
click at [32, 224] on input "text" at bounding box center [185, 224] width 318 height 16
click at [58, 228] on input "Syneos Helth" at bounding box center [185, 224] width 318 height 16
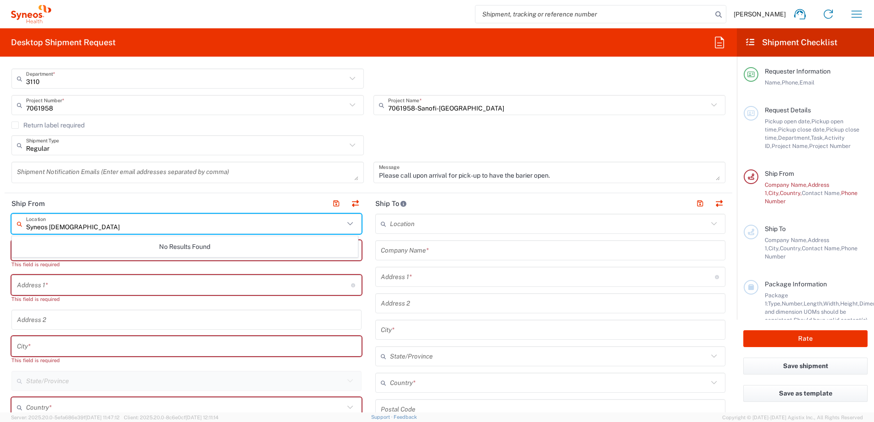
drag, startPoint x: 72, startPoint y: 230, endPoint x: 58, endPoint y: 229, distance: 14.2
click at [58, 229] on input "Syneos Heslth" at bounding box center [185, 224] width 318 height 16
type input "Syneos Helapt"
click at [105, 246] on span "Syneos Health Romania S.R.L" at bounding box center [184, 244] width 345 height 14
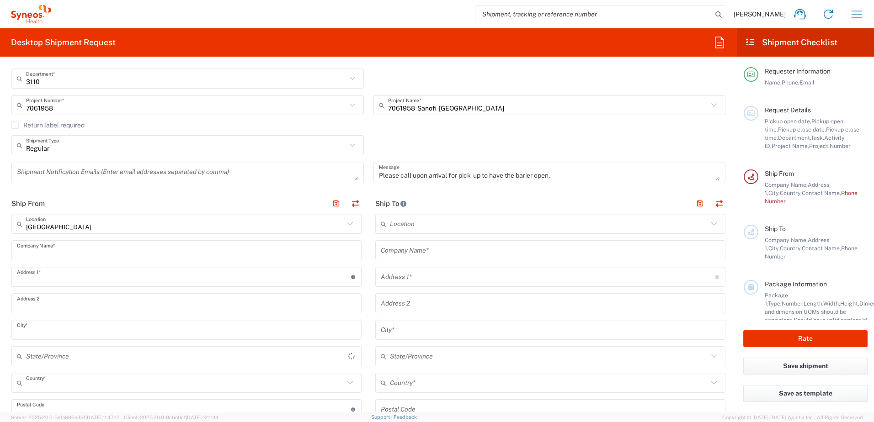
type input "Syneos Health Romania S.R.L"
type input "Str. [PERSON_NAME] Nr. 8"
type input "[GEOGRAPHIC_DATA]"
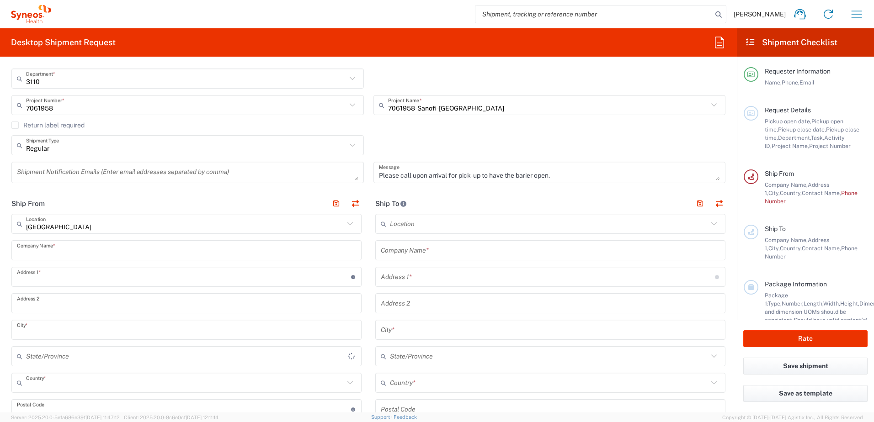
type input "[GEOGRAPHIC_DATA]"
type input "020945"
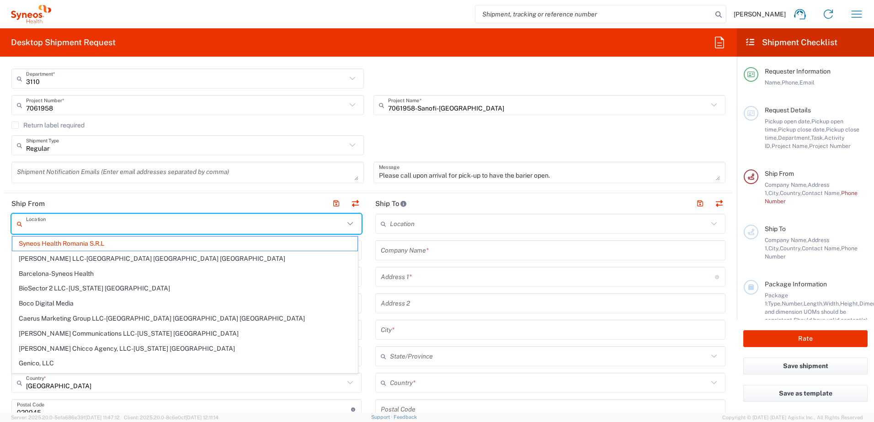
drag, startPoint x: 125, startPoint y: 226, endPoint x: 74, endPoint y: 222, distance: 51.3
click at [74, 222] on input "text" at bounding box center [185, 224] width 318 height 16
click at [74, 242] on span "Syneos Health Romania S.R.L" at bounding box center [184, 244] width 345 height 14
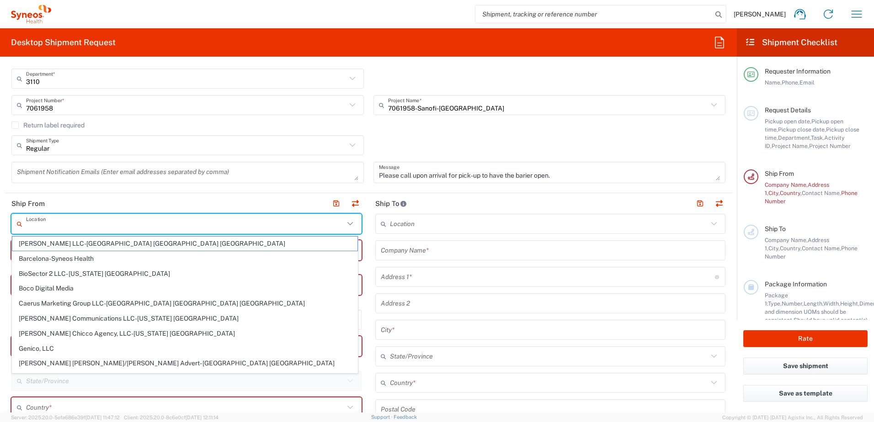
click at [73, 225] on input "text" at bounding box center [185, 224] width 318 height 16
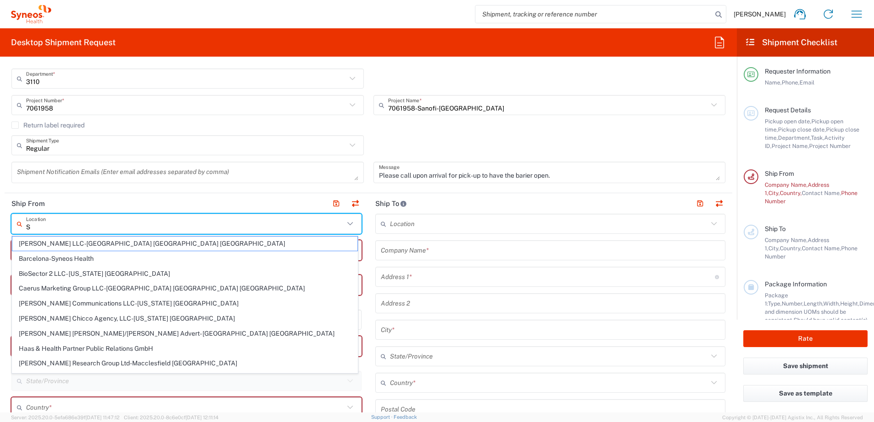
drag, startPoint x: 66, startPoint y: 229, endPoint x: 13, endPoint y: 226, distance: 52.6
click at [13, 226] on div "S Location" at bounding box center [186, 224] width 350 height 20
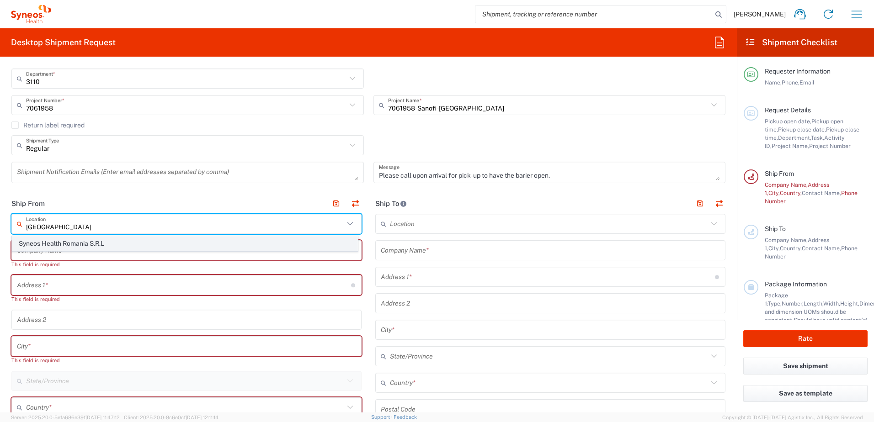
click at [63, 242] on span "Syneos Health Romania S.R.L" at bounding box center [184, 244] width 345 height 14
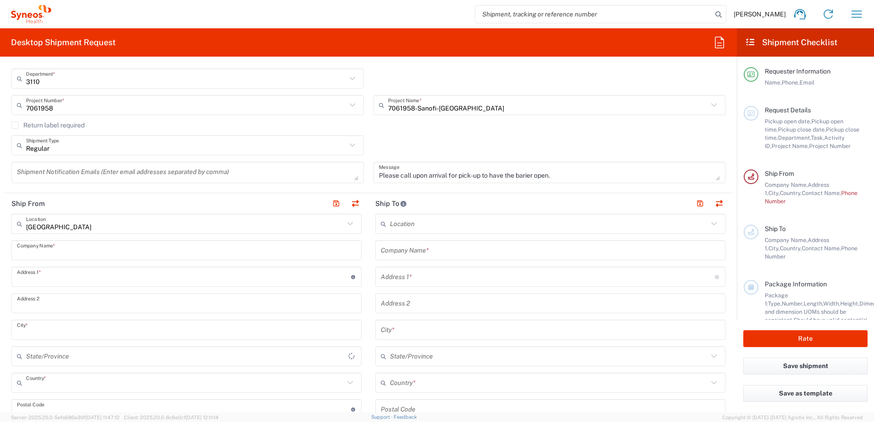
type input "Syneos Health Romania S.R.L"
type input "Str. [PERSON_NAME] Nr. 8"
type input "[GEOGRAPHIC_DATA]"
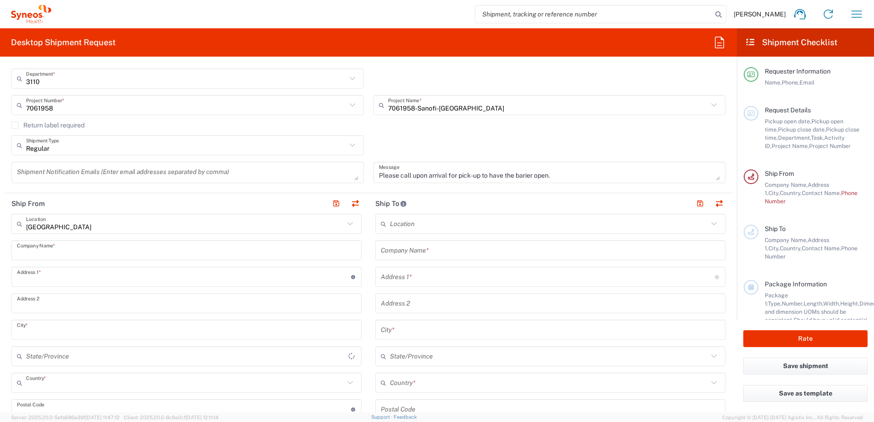
type input "[GEOGRAPHIC_DATA]"
type input "020945"
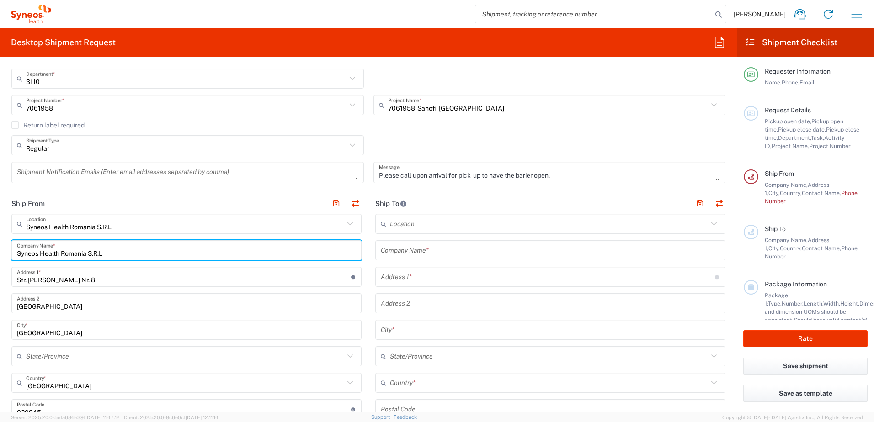
drag, startPoint x: 112, startPoint y: 256, endPoint x: 10, endPoint y: 253, distance: 102.4
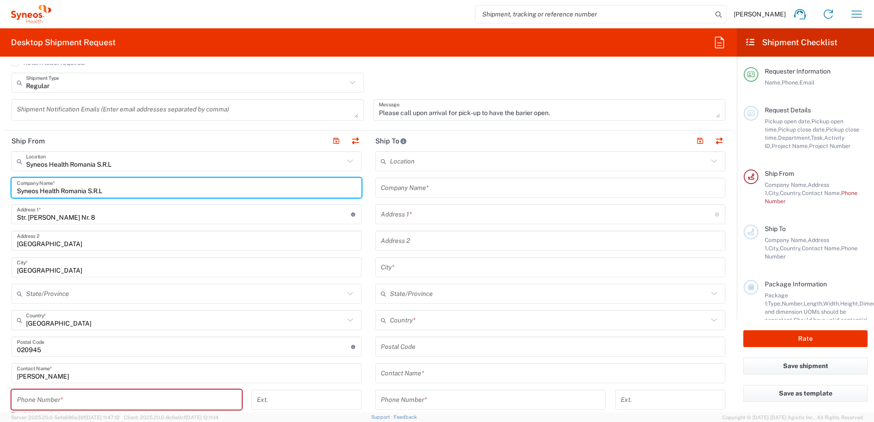
scroll to position [320, 0]
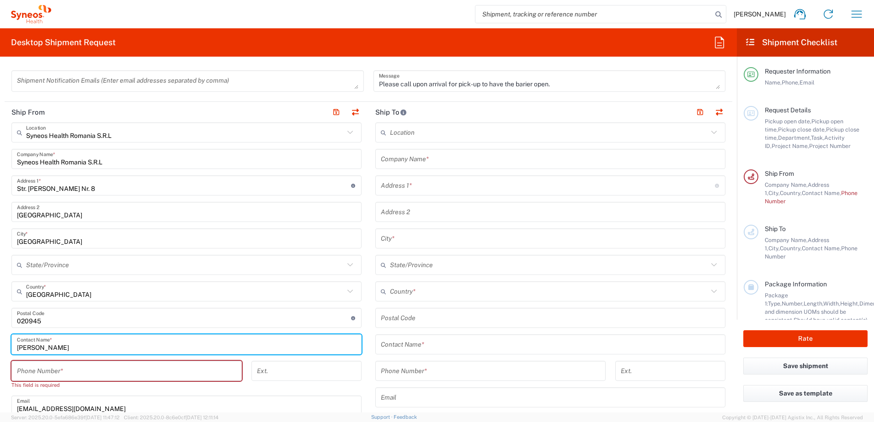
drag, startPoint x: 58, startPoint y: 349, endPoint x: 13, endPoint y: 347, distance: 44.3
click at [13, 347] on div "Mirela Blaj Contact Name *" at bounding box center [186, 344] width 350 height 20
type input "Andreea Voicu"
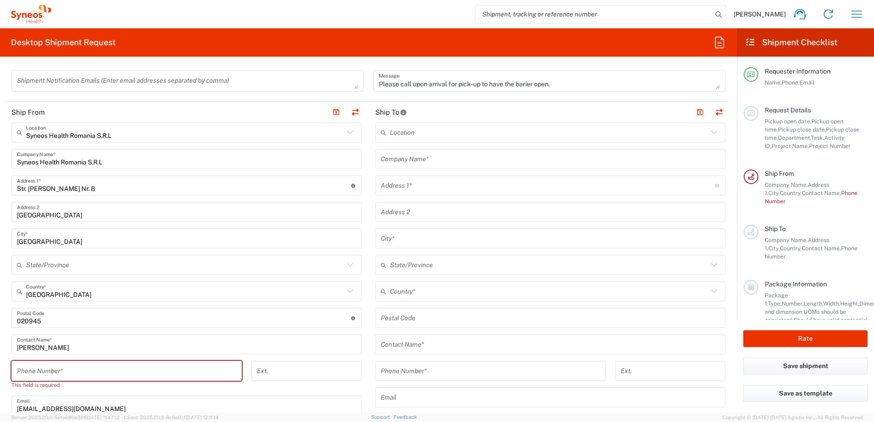
click at [76, 371] on input "tel" at bounding box center [126, 371] width 219 height 16
paste input "+40 +40312258613"
drag, startPoint x: 33, startPoint y: 372, endPoint x: -16, endPoint y: 366, distance: 49.8
click at [0, 366] on html "Mirela Blaj Home Shipment estimator Shipment tracking Desktop shipment request …" at bounding box center [437, 211] width 874 height 422
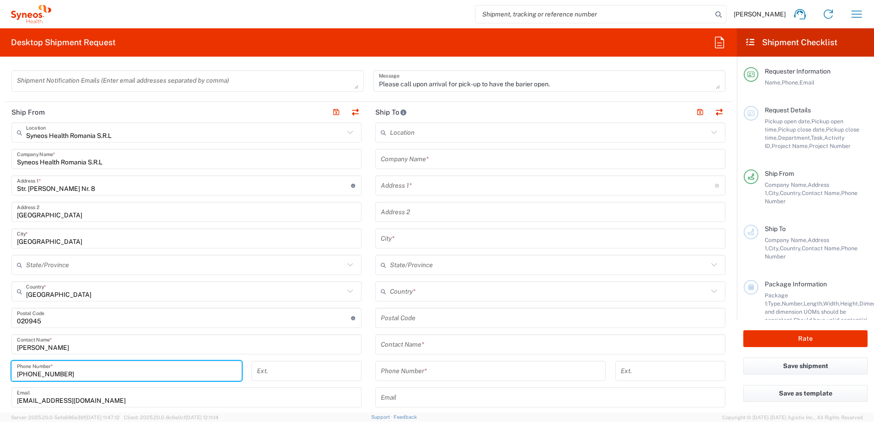
type input "[PHONE_NUMBER]"
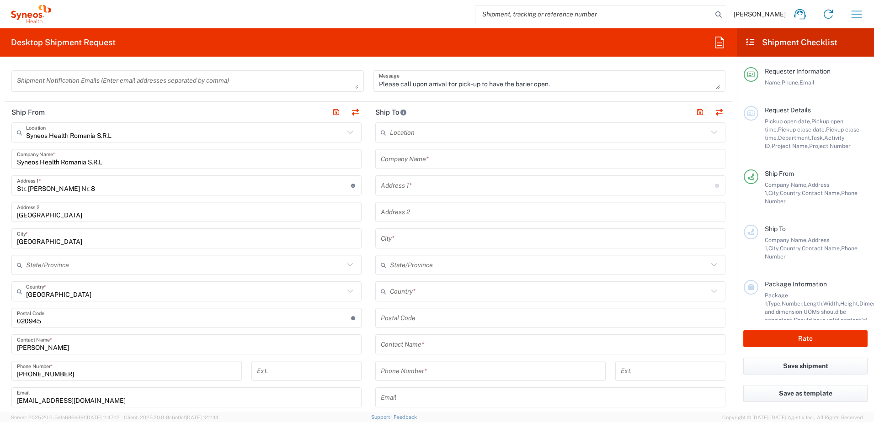
drag, startPoint x: 0, startPoint y: 277, endPoint x: 105, endPoint y: 318, distance: 112.2
click at [0, 277] on form "Requester Information Mirela Blaj Name * +40721838038 Phone * mirela.blaj@syneo…" at bounding box center [368, 238] width 736 height 349
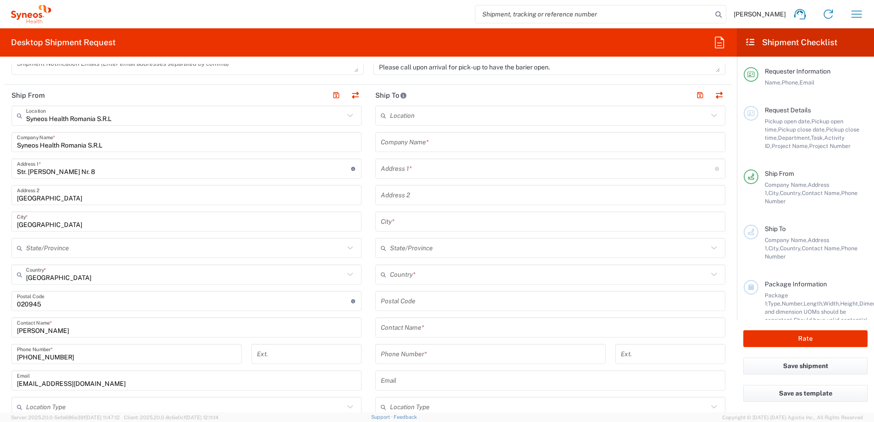
scroll to position [228, 0]
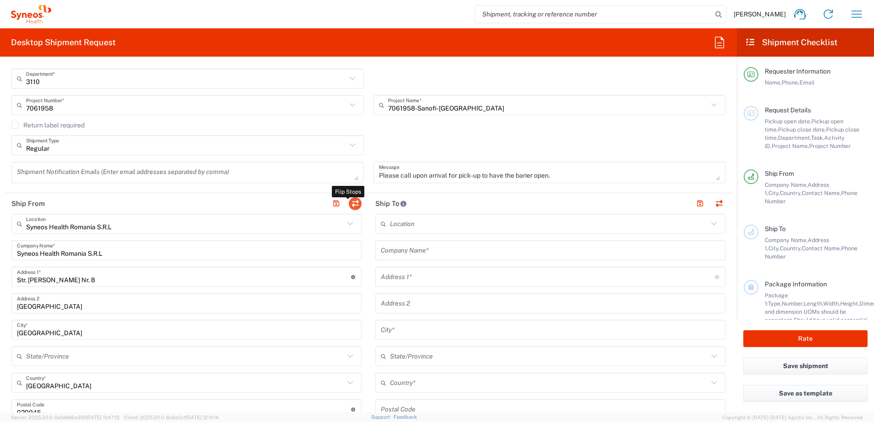
click at [354, 202] on button "button" at bounding box center [355, 203] width 13 height 13
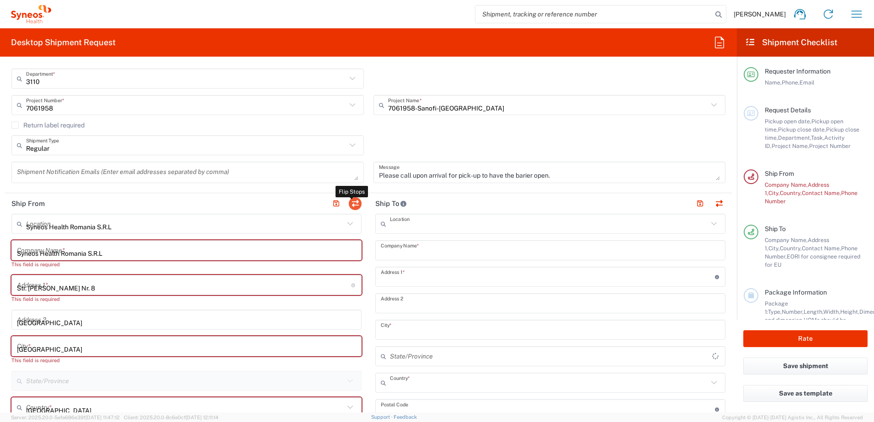
type input "Syneos Health Romania S.R.L"
type input "Str. [PERSON_NAME] Nr. 8"
type input "[GEOGRAPHIC_DATA]"
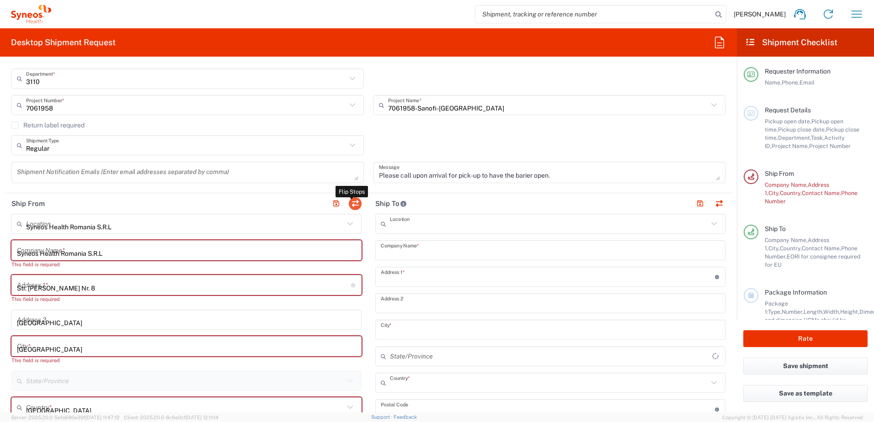
type input "[GEOGRAPHIC_DATA]"
type input "020945"
type input "Andreea Voicu"
type input "[PHONE_NUMBER]"
type input "[EMAIL_ADDRESS][DOMAIN_NAME]"
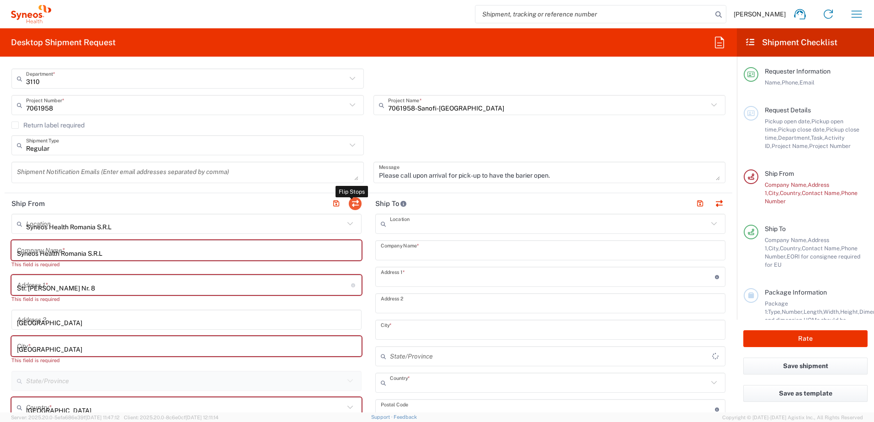
type input "RO9320521"
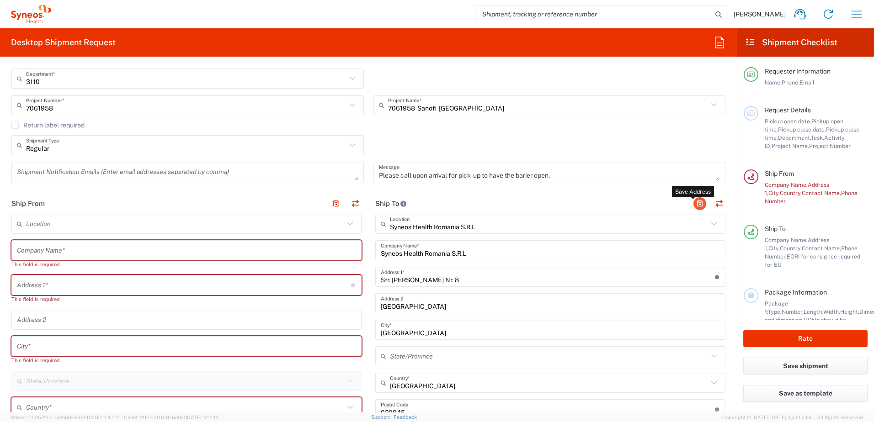
click at [694, 202] on button "button" at bounding box center [699, 203] width 13 height 13
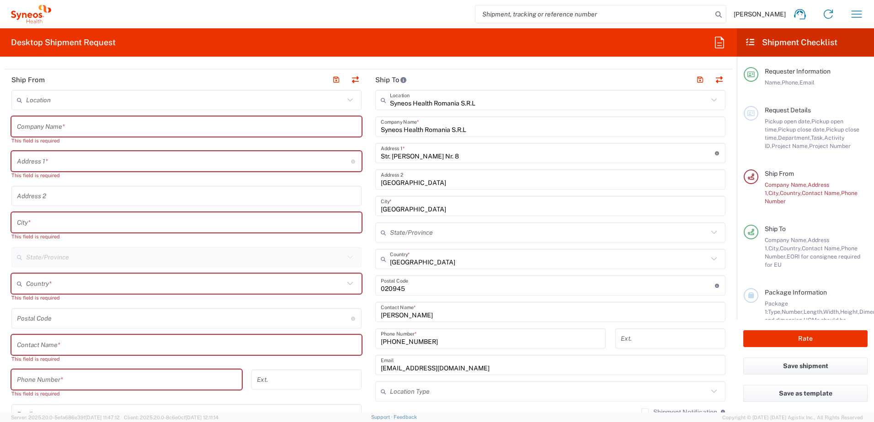
scroll to position [320, 0]
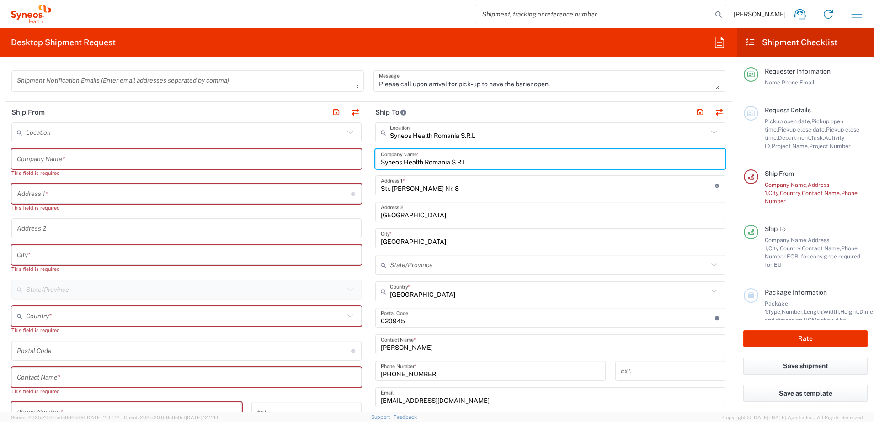
drag, startPoint x: 480, startPoint y: 164, endPoint x: 375, endPoint y: 162, distance: 105.6
click at [375, 162] on div "Syneos Health Romania S.R.L Company Name *" at bounding box center [550, 159] width 350 height 20
click at [32, 161] on input "text" at bounding box center [186, 159] width 339 height 16
paste input "Syneos Health Romania S.R.L"
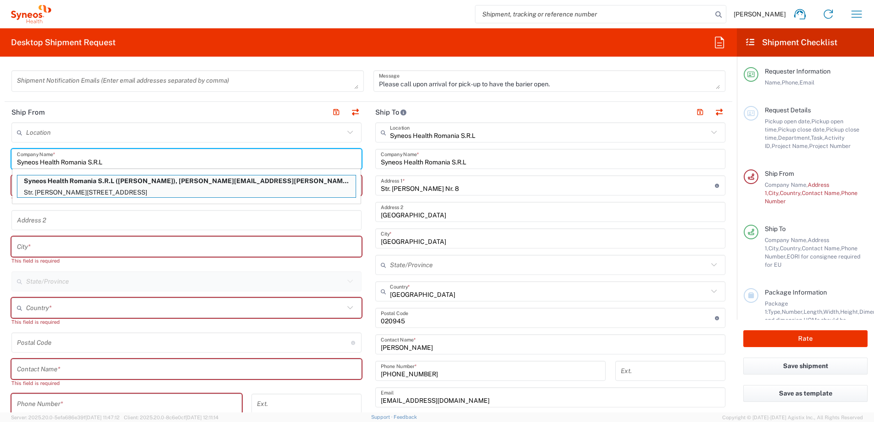
type input "Syneos Health Romania S.R.L"
click at [4, 203] on form "Requester Information Mirela Blaj Name * +40721838038 Phone * mirela.blaj@syneo…" at bounding box center [368, 238] width 736 height 349
click at [10, 186] on main "Location Addison Whitney LLC-Morrisvile NC US Barcelona-Syneos Health BioSector…" at bounding box center [187, 361] width 364 height 478
click at [12, 188] on typeahead-container "Syneos Health Romania S.R.L (Andreea Voicu), mirela.blaj@syneoshealth.com Str. …" at bounding box center [186, 187] width 349 height 36
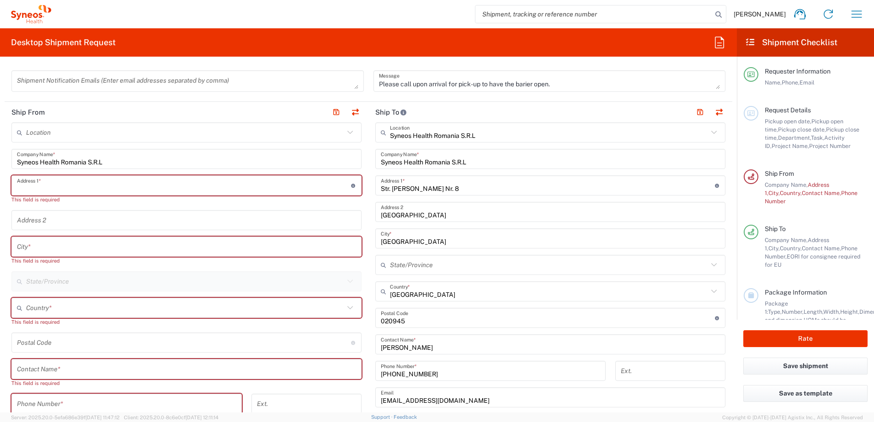
click at [111, 186] on input "text" at bounding box center [184, 186] width 334 height 16
type input "Drumul Ghindari 43A"
type input "[GEOGRAPHIC_DATA]"
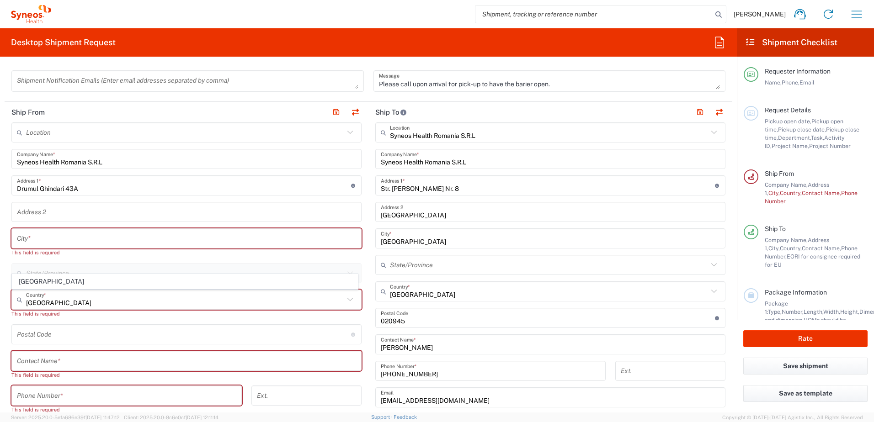
click at [6, 217] on main "Location Addison Whitney LLC-Morrisvile NC US Barcelona-Syneos Health BioSector…" at bounding box center [187, 357] width 364 height 470
click at [46, 239] on input "text" at bounding box center [186, 239] width 339 height 16
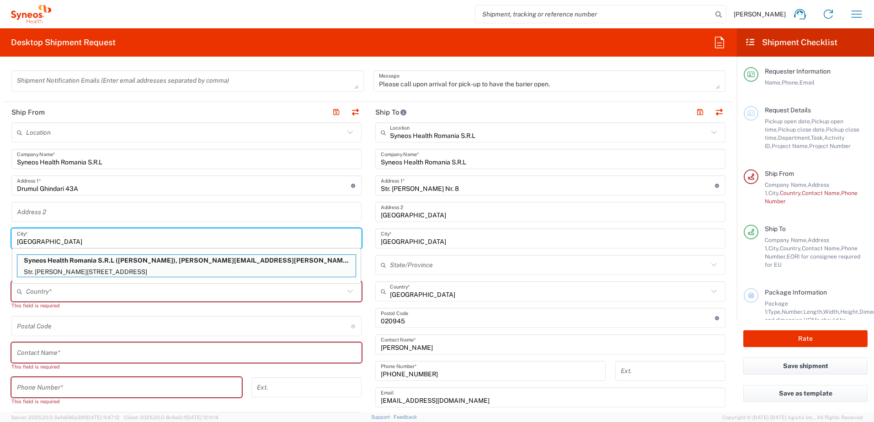
type input "[GEOGRAPHIC_DATA]"
click at [5, 270] on main "Location Addison Whitney LLC-Morrisvile NC US Barcelona-Syneos Health BioSector…" at bounding box center [187, 352] width 364 height 461
click at [42, 296] on input "text" at bounding box center [185, 292] width 318 height 16
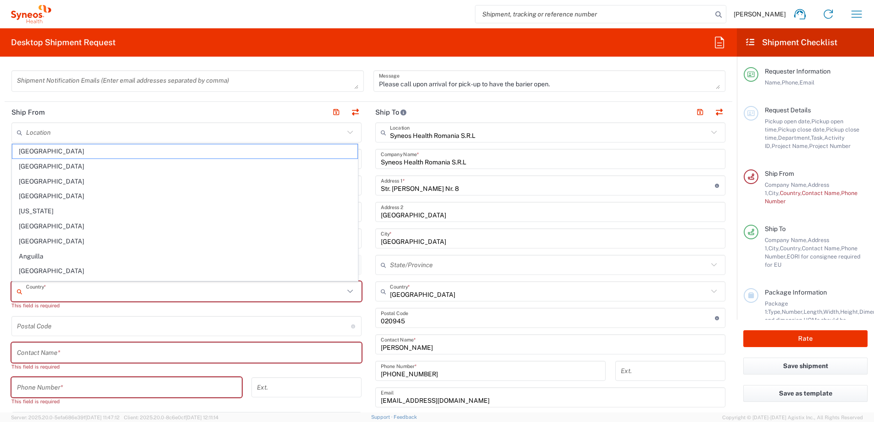
click at [43, 294] on input "text" at bounding box center [185, 292] width 318 height 16
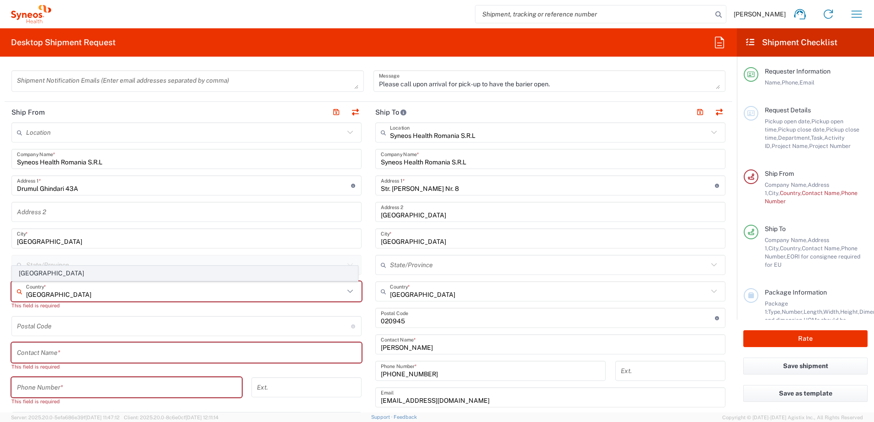
type input "[GEOGRAPHIC_DATA]"
click at [27, 273] on span "[GEOGRAPHIC_DATA]" at bounding box center [184, 273] width 345 height 14
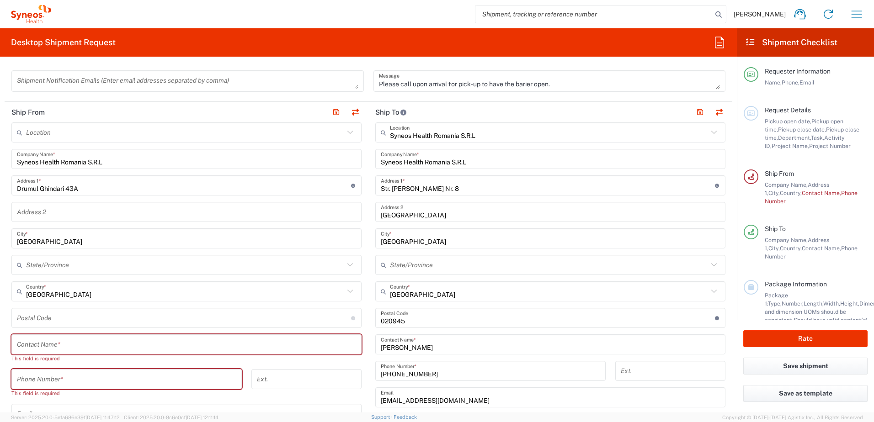
click at [41, 318] on input "undefined" at bounding box center [184, 318] width 334 height 16
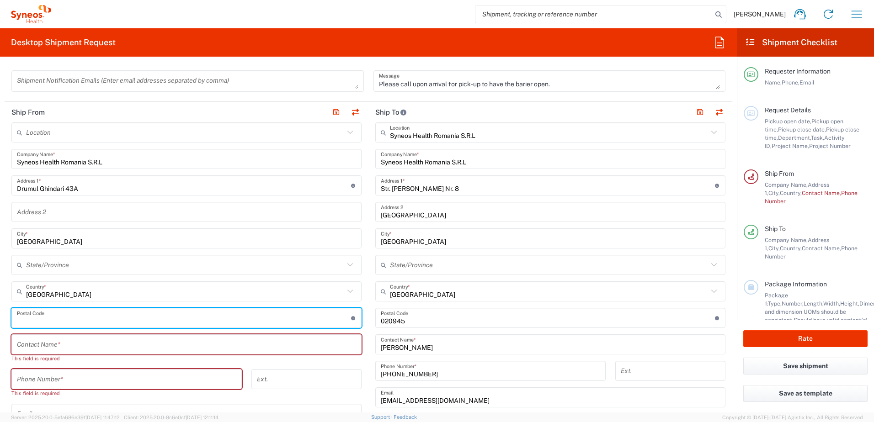
type input "052837"
type input "[GEOGRAPHIC_DATA]"
click at [90, 345] on input "text" at bounding box center [186, 345] width 339 height 16
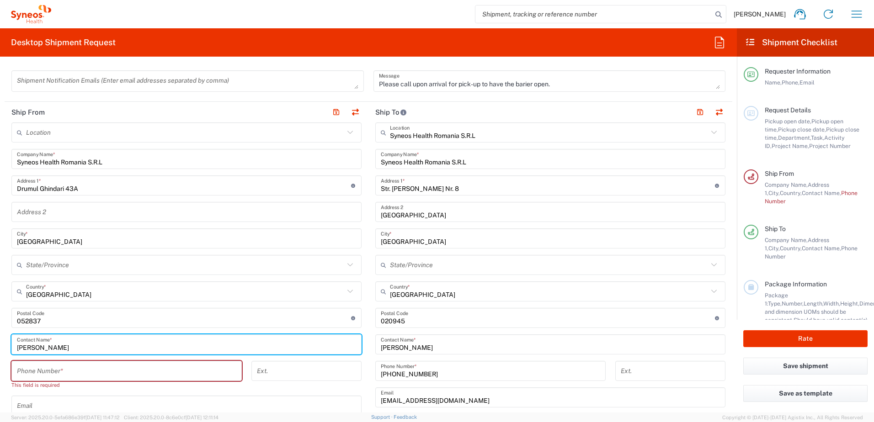
type input "[PERSON_NAME]"
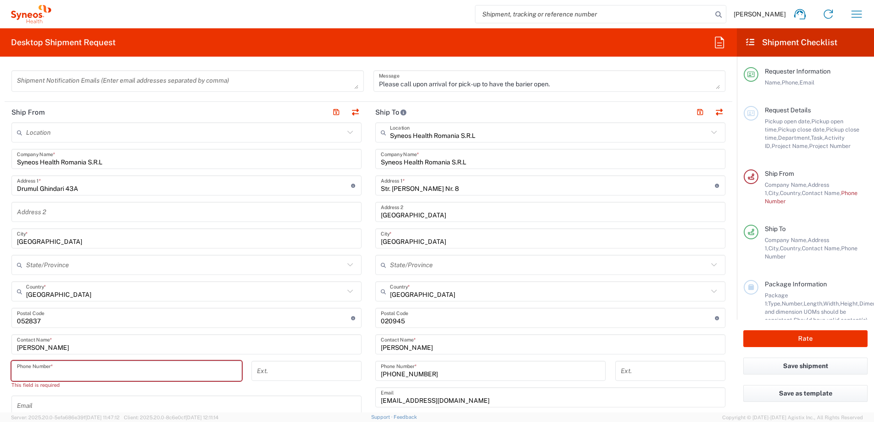
click at [63, 371] on input "tel" at bounding box center [126, 371] width 219 height 16
type input "0721838038"
type input "[EMAIL_ADDRESS][DOMAIN_NAME]"
type input "Select"
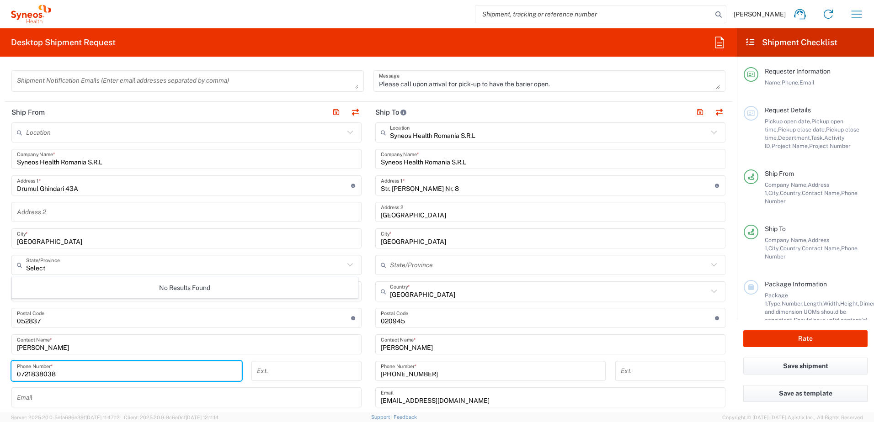
drag, startPoint x: 17, startPoint y: 371, endPoint x: 70, endPoint y: 394, distance: 57.1
click at [17, 371] on input "0721838038" at bounding box center [126, 371] width 219 height 16
type input "[PHONE_NUMBER]"
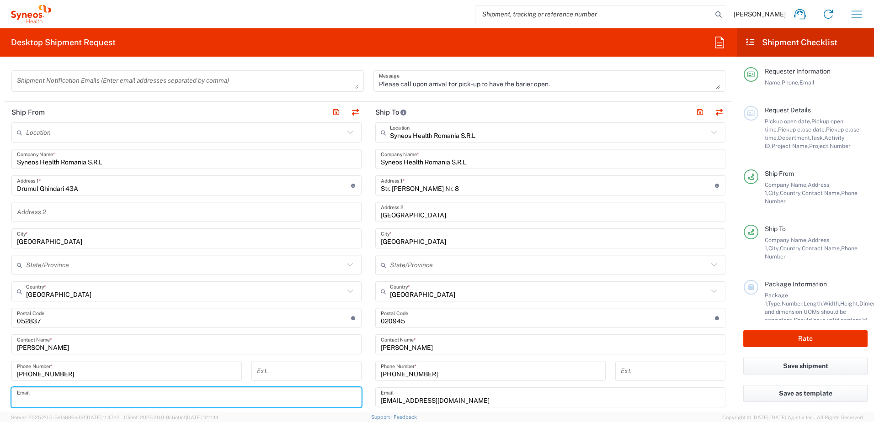
click at [30, 397] on input "text" at bounding box center [186, 398] width 339 height 16
type input "[EMAIL_ADDRESS][DOMAIN_NAME]"
type input "[GEOGRAPHIC_DATA]"
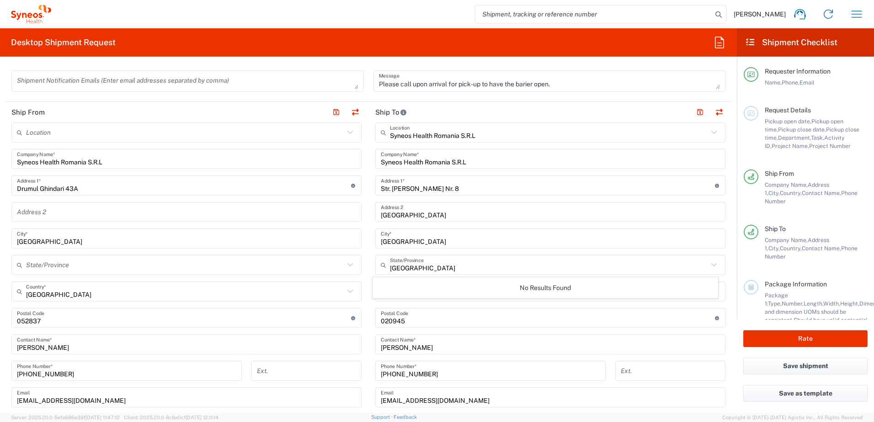
click at [6, 372] on main "Location Addison Whitney LLC-Morrisvile NC US Barcelona-Syneos Health BioSector…" at bounding box center [187, 340] width 364 height 437
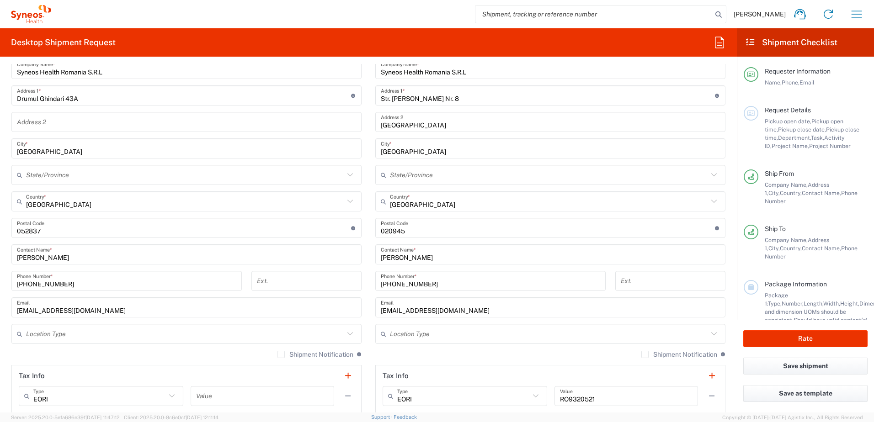
scroll to position [411, 0]
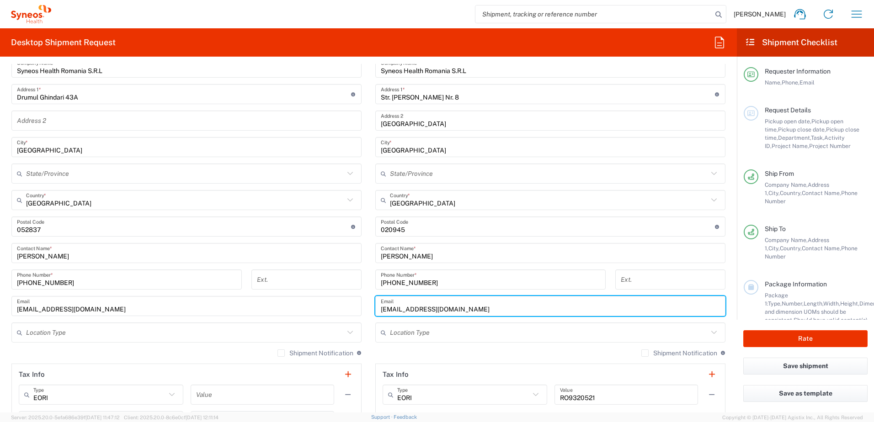
drag, startPoint x: 475, startPoint y: 311, endPoint x: 371, endPoint y: 308, distance: 104.2
click at [371, 308] on main "Syneos Health Romania S.R.L Location Syneos Health Romania S.R.L Addison Whitne…" at bounding box center [550, 223] width 364 height 384
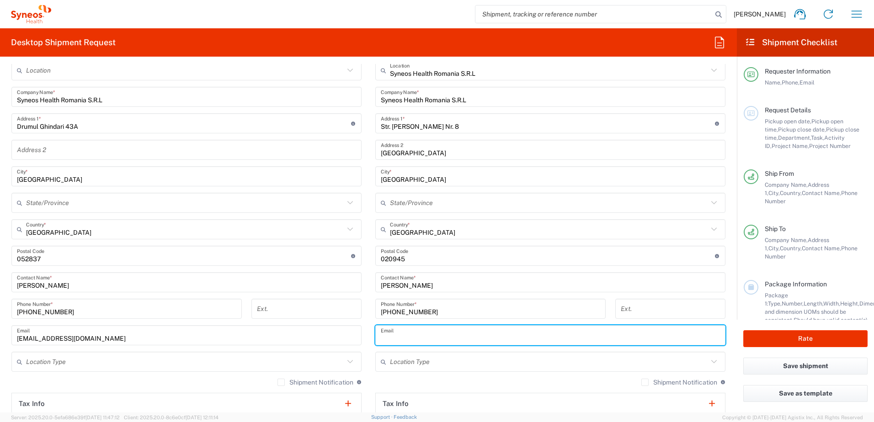
scroll to position [228, 0]
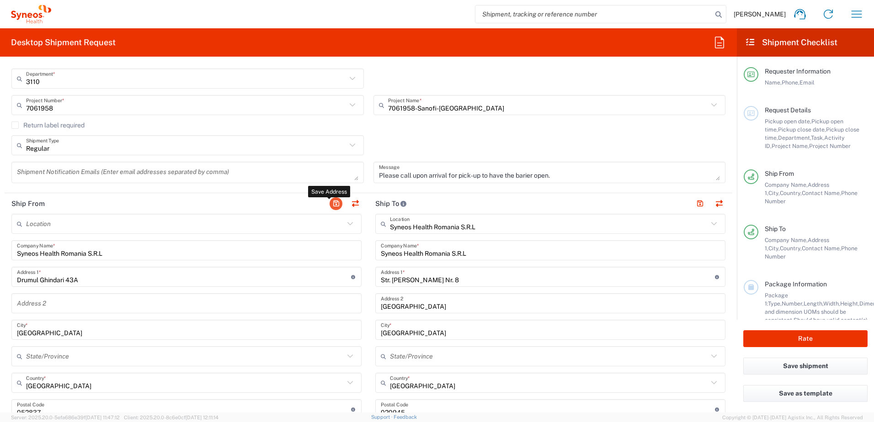
click at [331, 202] on button "button" at bounding box center [335, 203] width 13 height 13
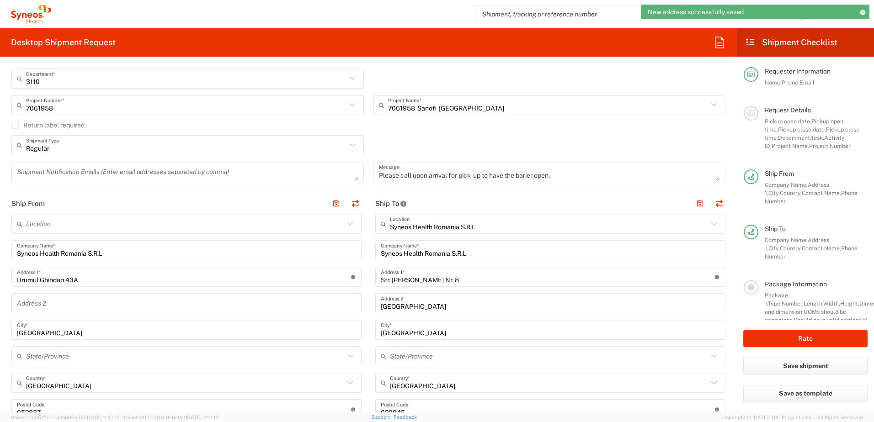
click at [522, 176] on textarea "Please call upon arrival for pick-up to have the barier open." at bounding box center [549, 172] width 341 height 16
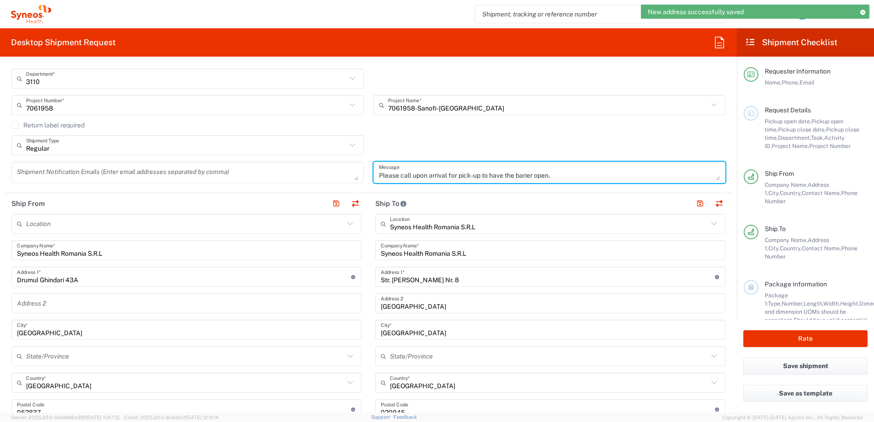
click at [522, 176] on textarea "Please call upon arrival for pick-up to have the barier open." at bounding box center [549, 172] width 341 height 16
type textarea "Please call upon arrival for pick-up to have the barrier open."
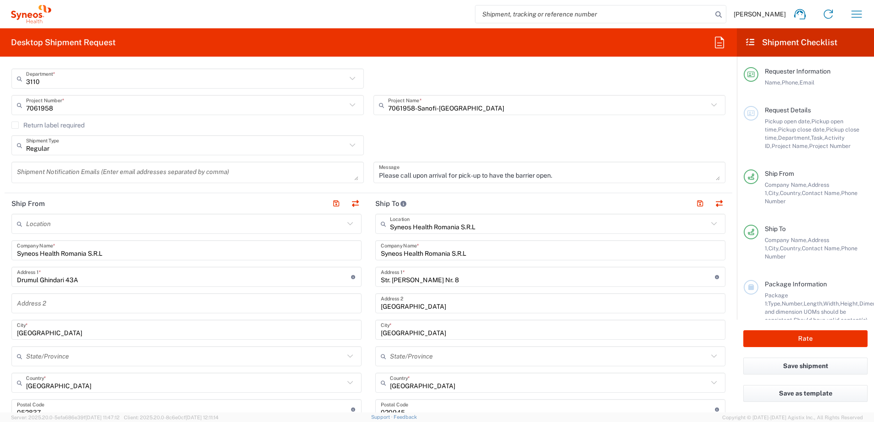
click at [541, 187] on div "Please call upon arrival for pick-up to have the barrier open. Message" at bounding box center [549, 176] width 362 height 28
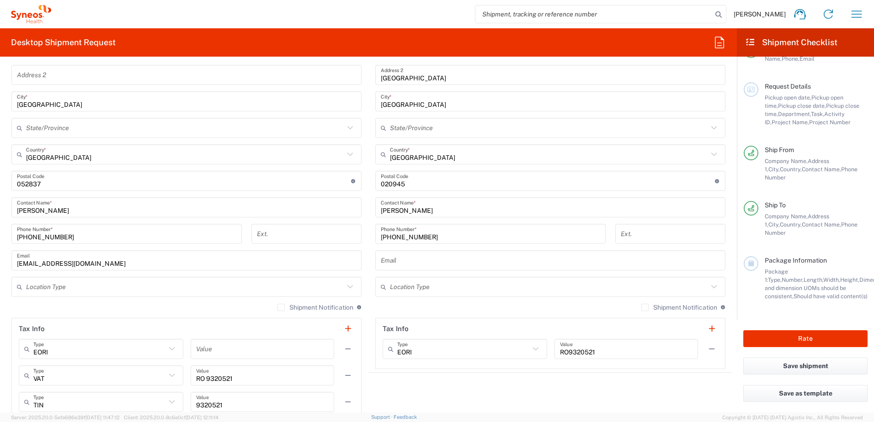
scroll to position [594, 0]
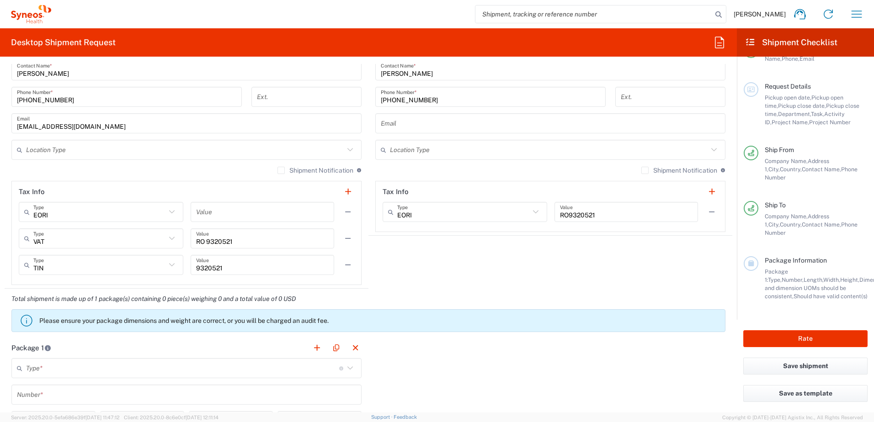
click at [193, 367] on input "text" at bounding box center [182, 368] width 313 height 16
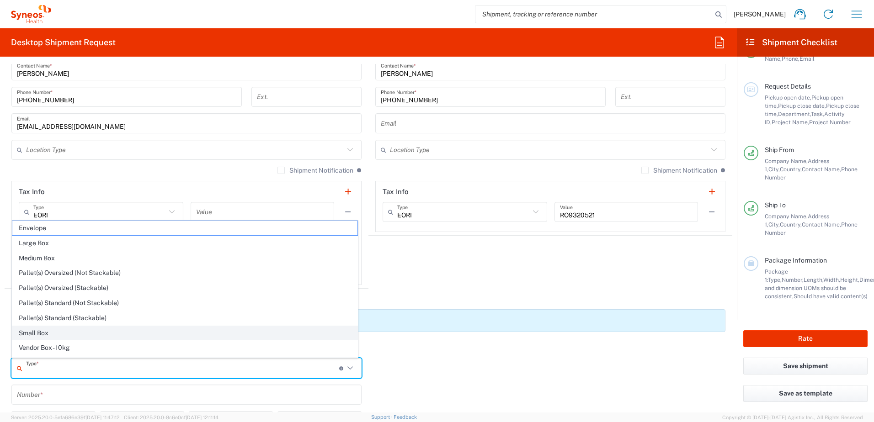
scroll to position [28, 0]
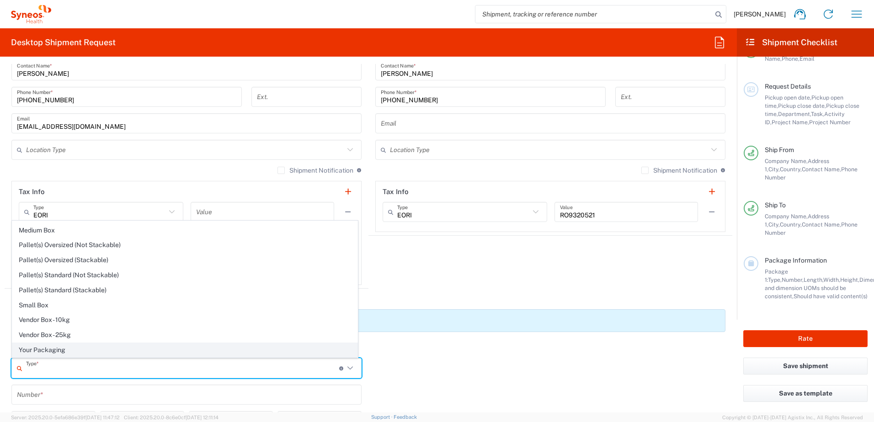
click at [75, 347] on span "Your Packaging" at bounding box center [184, 350] width 345 height 14
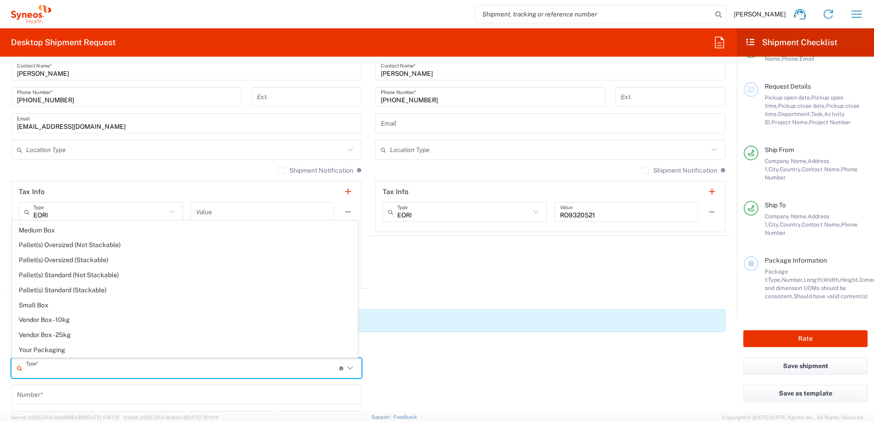
type input "Your Packaging"
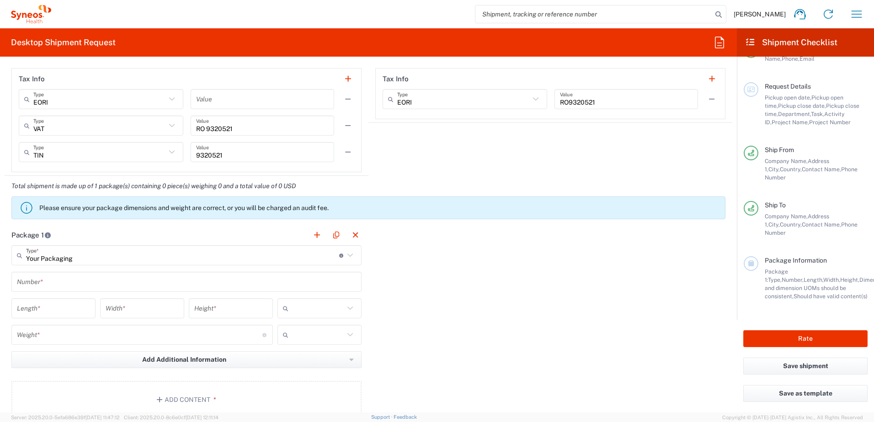
scroll to position [731, 0]
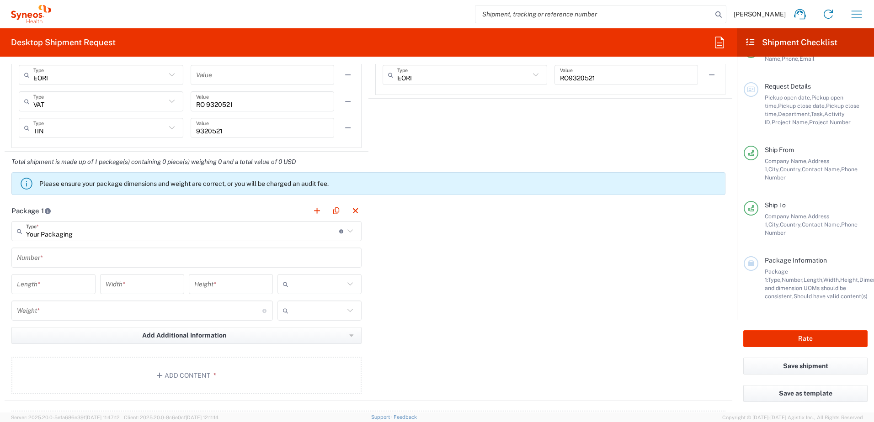
click at [67, 258] on input "text" at bounding box center [186, 258] width 339 height 16
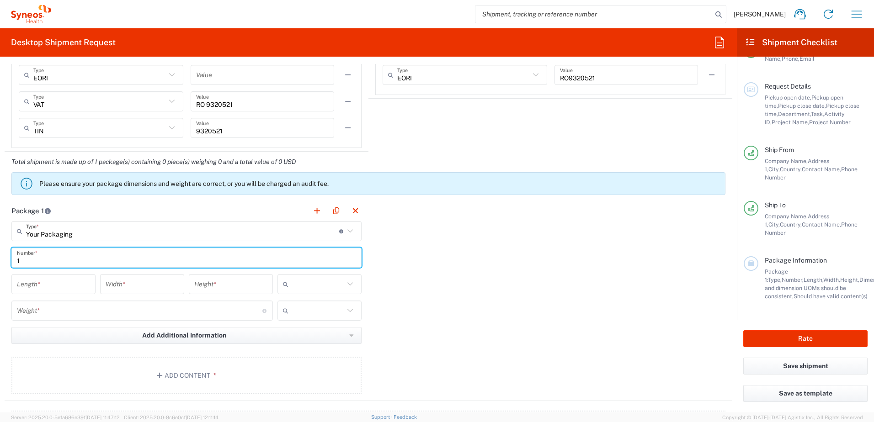
type input "1"
click at [63, 286] on input "number" at bounding box center [53, 284] width 73 height 16
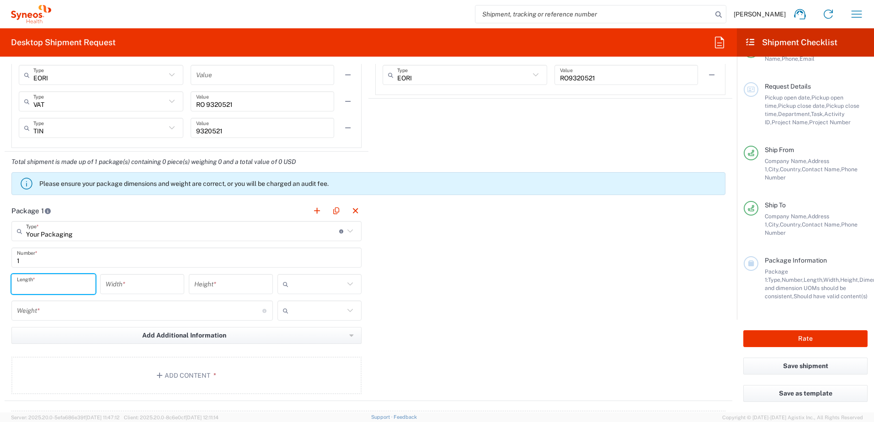
click at [53, 287] on input "number" at bounding box center [53, 284] width 73 height 16
type input "30"
click at [147, 288] on input "number" at bounding box center [142, 284] width 73 height 16
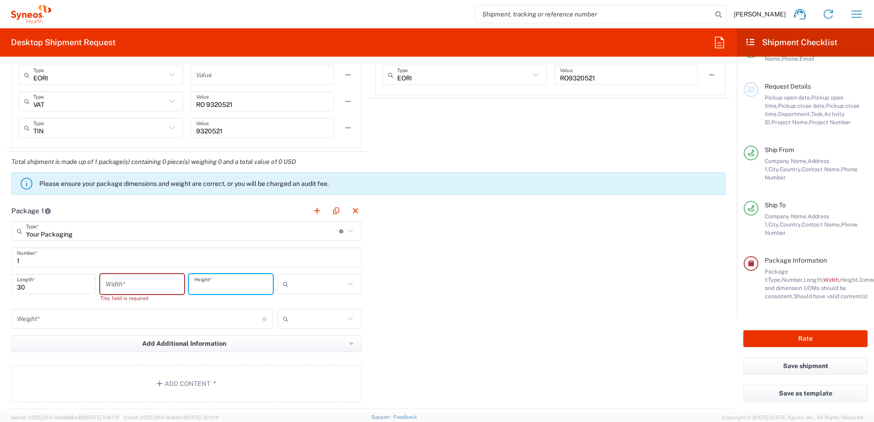
click at [221, 292] on input "number" at bounding box center [230, 284] width 73 height 16
click at [166, 292] on div "Width *" at bounding box center [142, 284] width 84 height 20
click at [163, 287] on input "number" at bounding box center [142, 284] width 73 height 16
type input "25"
click at [225, 284] on input "number" at bounding box center [230, 284] width 73 height 16
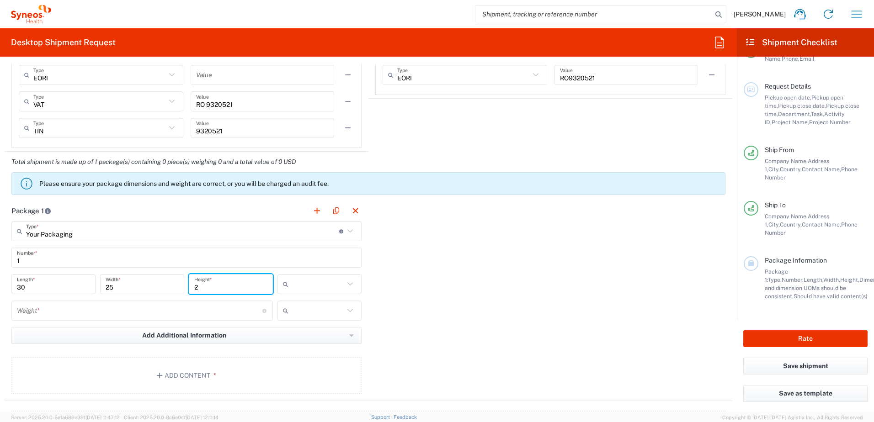
type input "2"
click at [344, 285] on icon at bounding box center [350, 284] width 12 height 12
click at [349, 283] on icon at bounding box center [349, 283] width 5 height 3
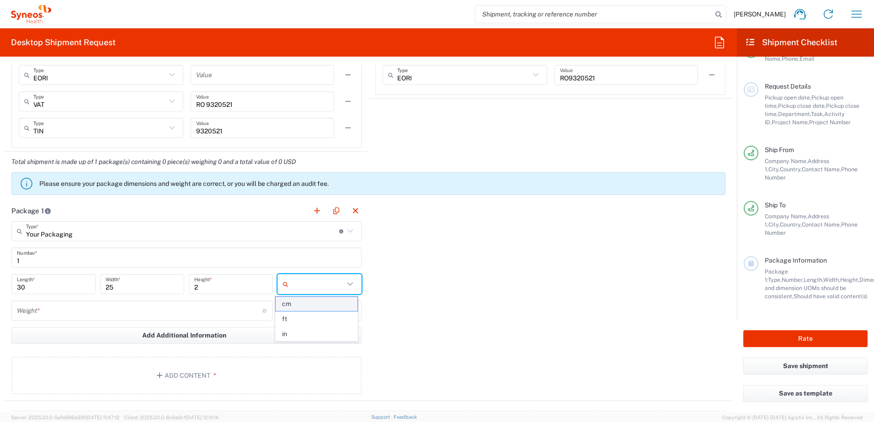
click at [324, 304] on span "cm" at bounding box center [315, 304] width 81 height 14
type input "cm"
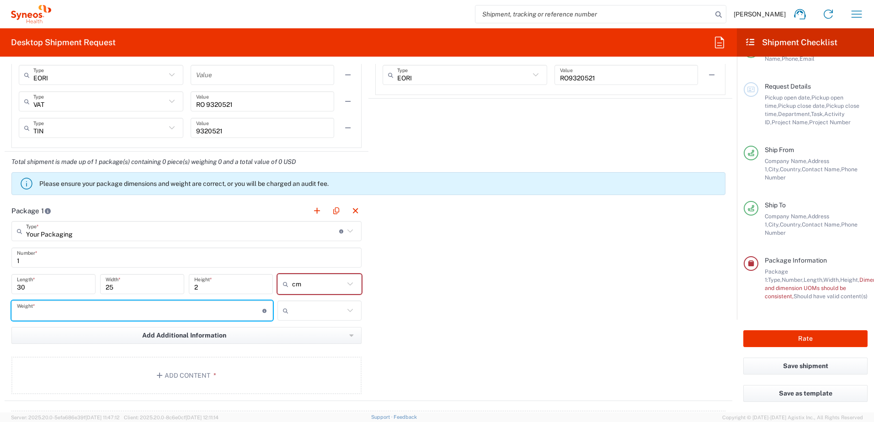
click at [169, 316] on input "number" at bounding box center [139, 311] width 245 height 16
type input "1"
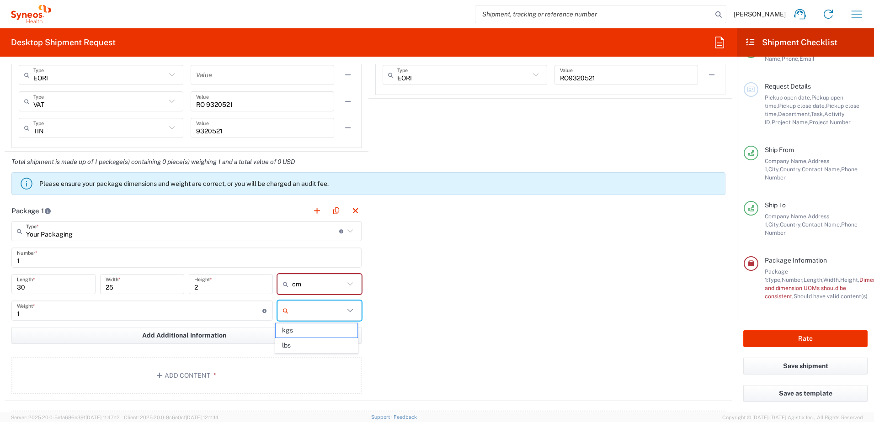
click at [305, 310] on input "text" at bounding box center [318, 310] width 52 height 15
click at [318, 331] on span "kgs" at bounding box center [315, 330] width 81 height 14
type input "kgs"
click at [179, 371] on button "Add Content *" at bounding box center [186, 375] width 350 height 37
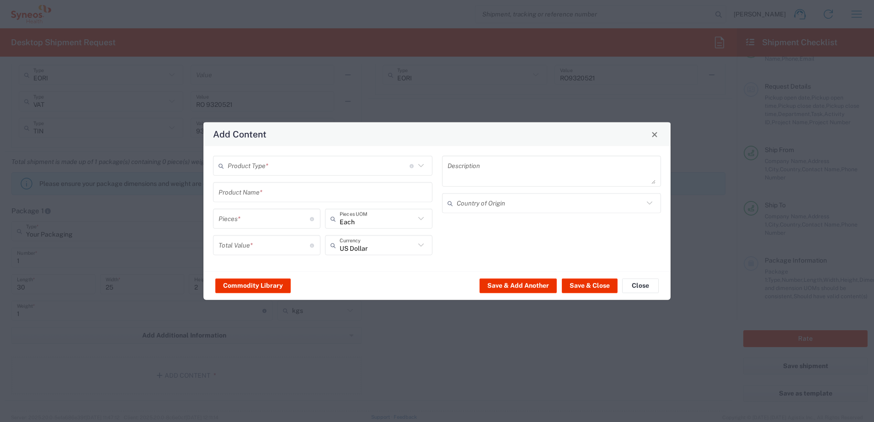
click at [278, 167] on input "text" at bounding box center [319, 166] width 182 height 16
click at [261, 188] on span "Documents" at bounding box center [322, 186] width 217 height 14
type input "Documents"
type input "1"
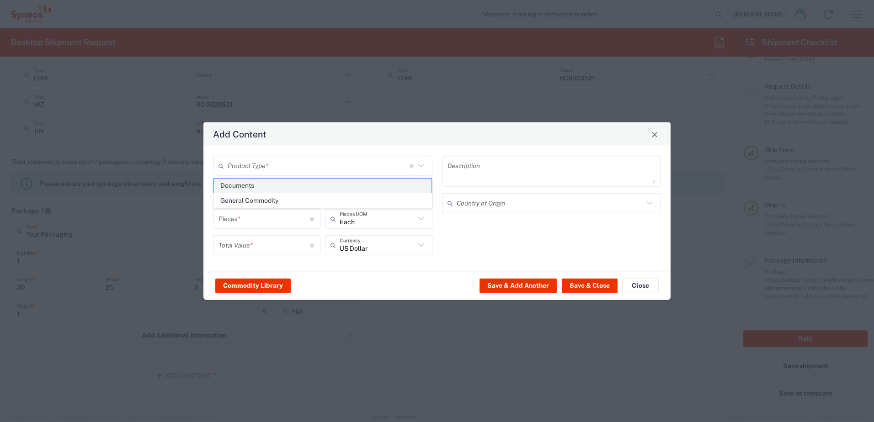
type input "1"
type textarea "Documents"
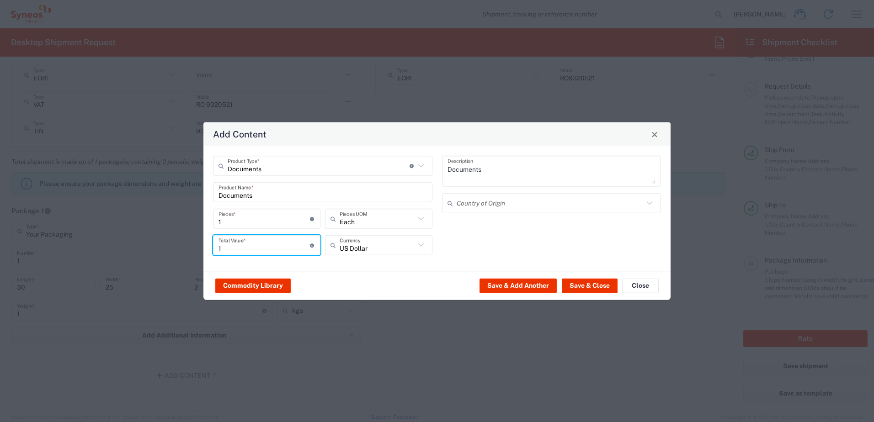
drag, startPoint x: 225, startPoint y: 249, endPoint x: 213, endPoint y: 249, distance: 11.9
click at [213, 249] on div "1 Total Value * Total value of all the pieces" at bounding box center [266, 245] width 107 height 20
type input "500"
click at [423, 244] on icon at bounding box center [420, 245] width 5 height 3
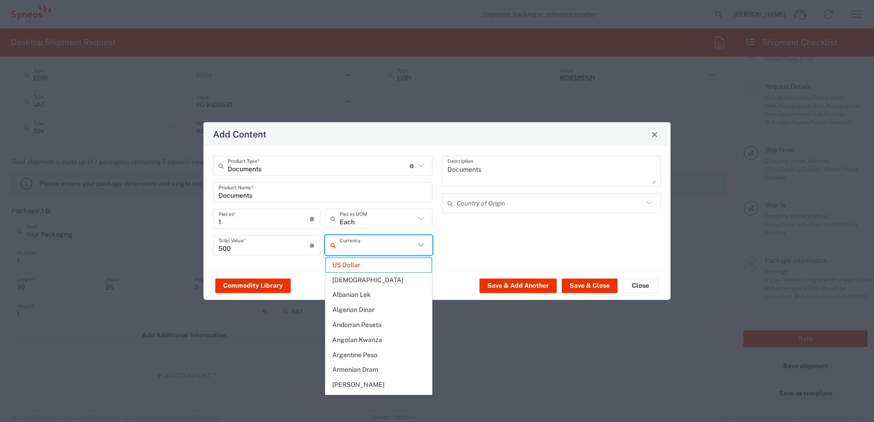
click at [422, 244] on icon at bounding box center [421, 245] width 12 height 12
click at [454, 246] on div "Documents Description Country of Origin" at bounding box center [551, 209] width 229 height 106
type input "US Dollar"
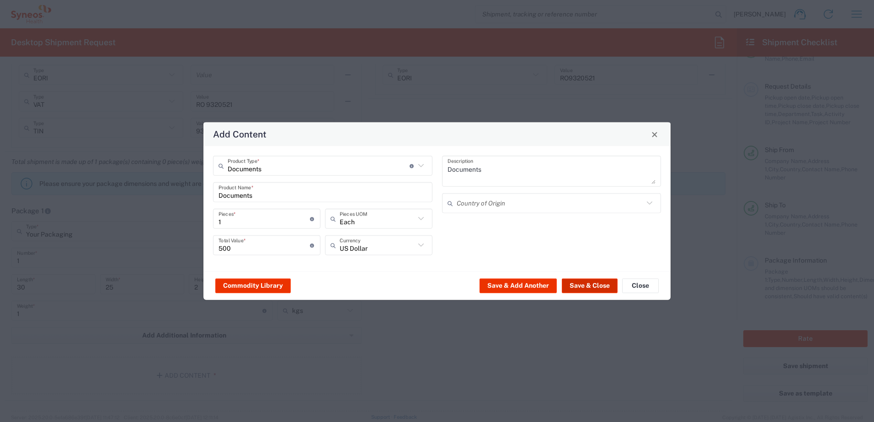
click at [601, 281] on button "Save & Close" at bounding box center [589, 285] width 56 height 15
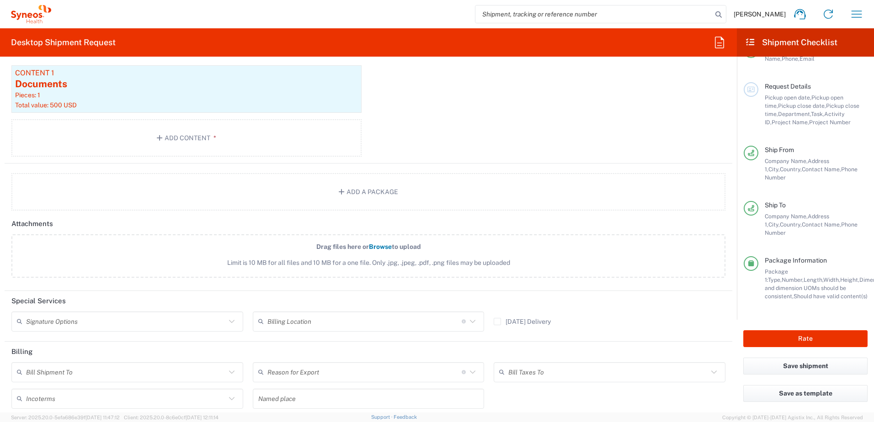
scroll to position [1088, 0]
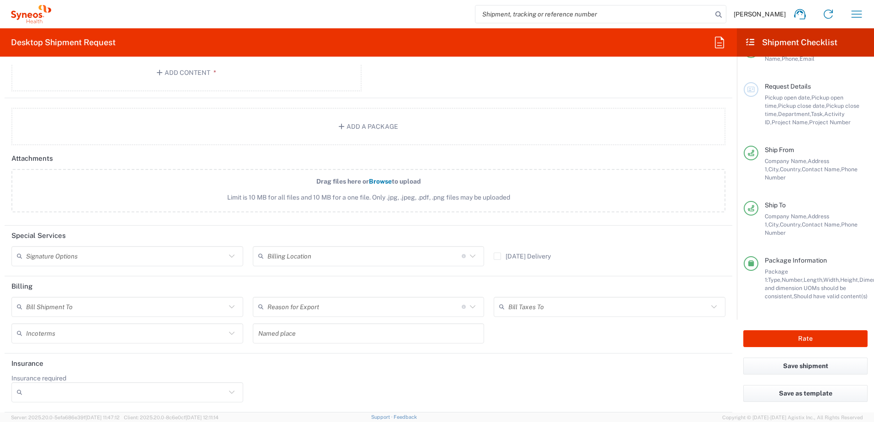
click at [230, 305] on icon at bounding box center [232, 307] width 12 height 12
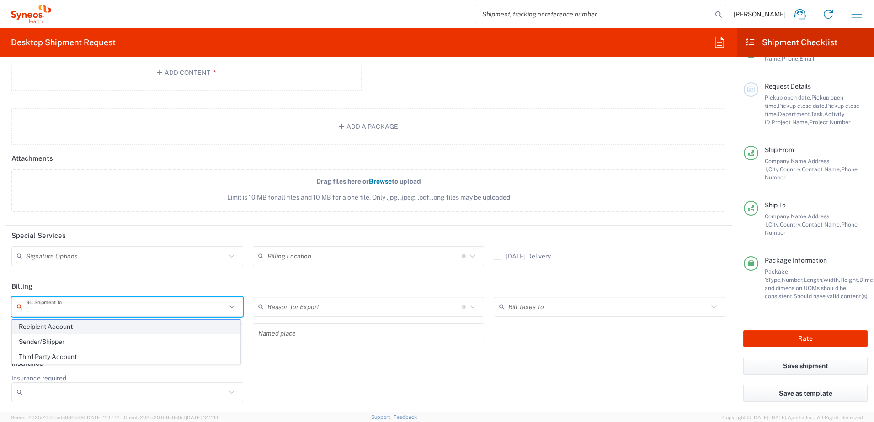
click at [178, 326] on span "Recipient Account" at bounding box center [126, 327] width 228 height 14
type input "Recipient Account"
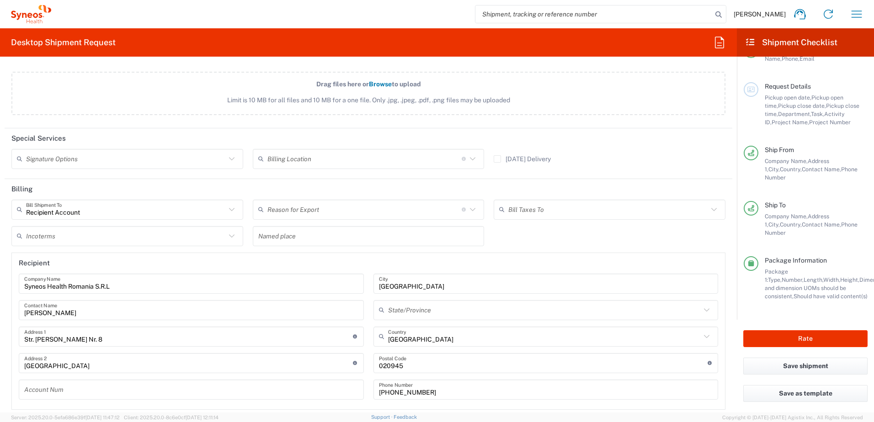
scroll to position [1225, 0]
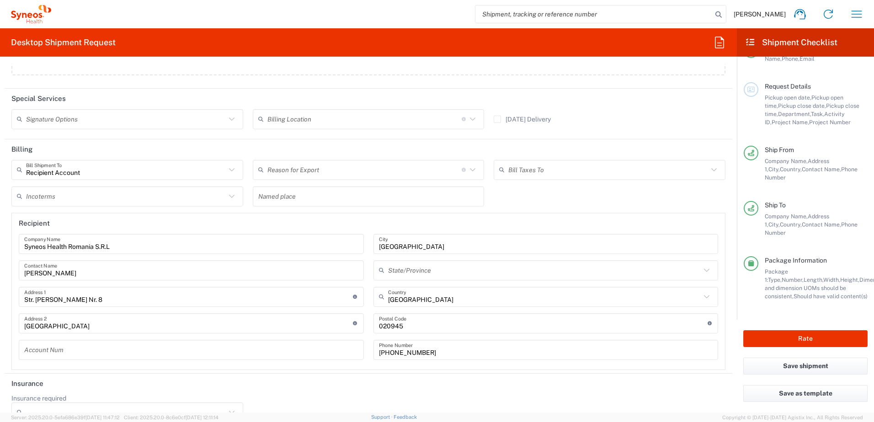
click at [234, 199] on icon at bounding box center [232, 197] width 12 height 12
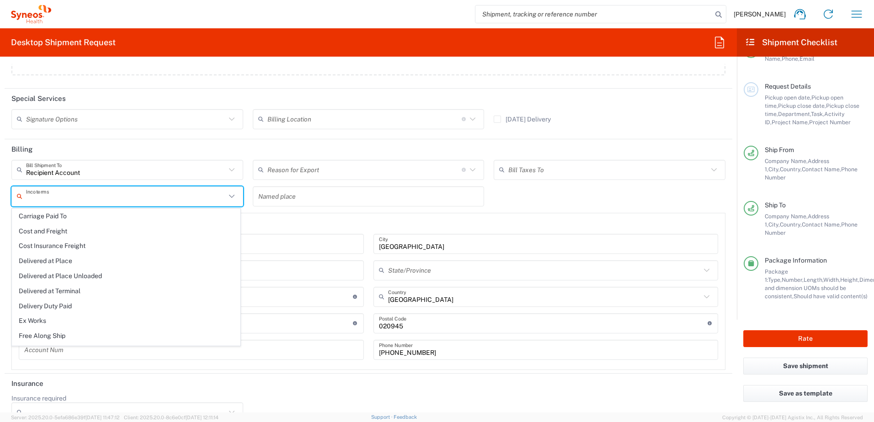
scroll to position [0, 0]
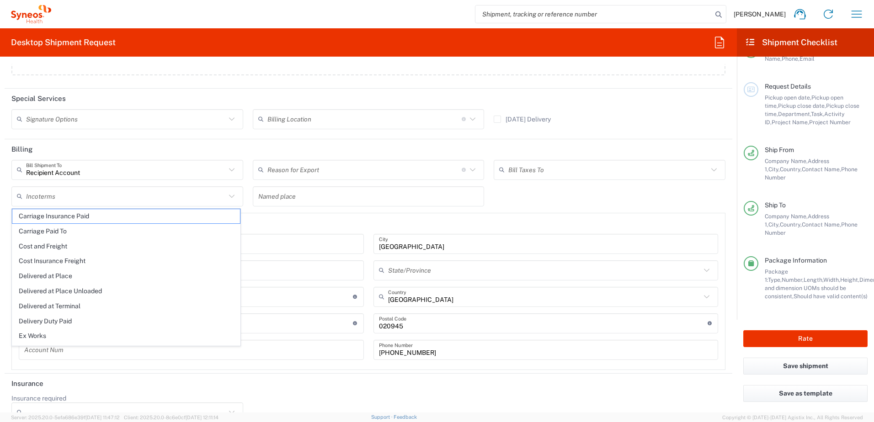
click at [6, 227] on main "Recipient Account Bill Shipment To Recipient Account Sender/Shipper Third Party…" at bounding box center [368, 265] width 727 height 210
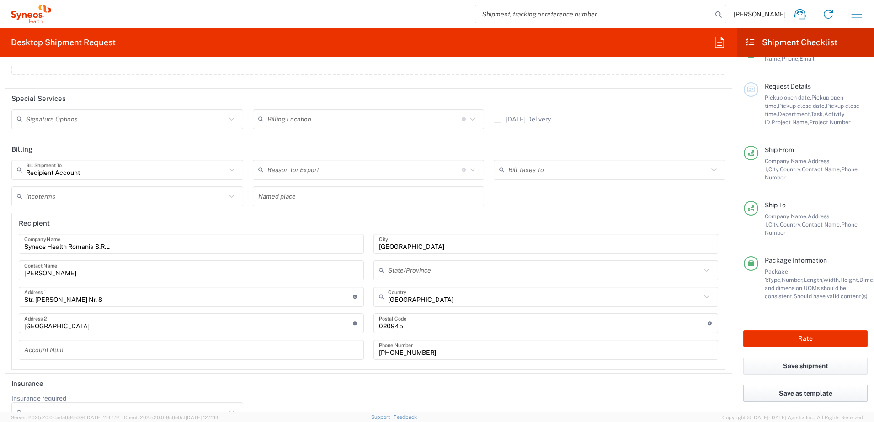
click at [816, 396] on button "Save as template" at bounding box center [805, 393] width 124 height 17
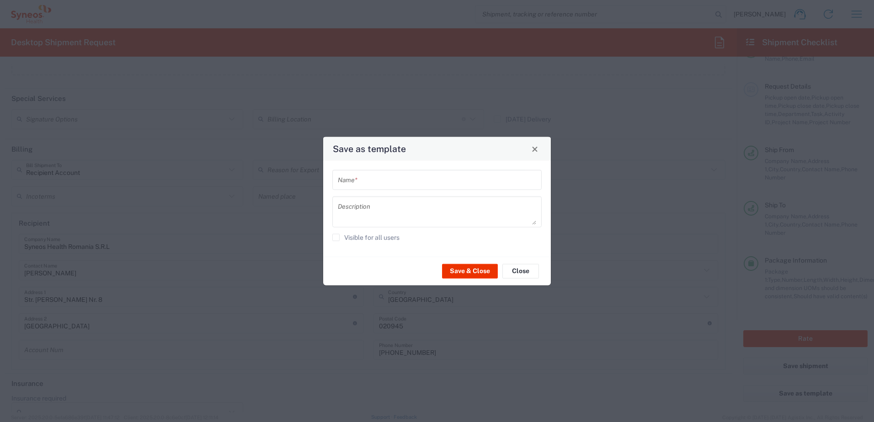
click at [389, 179] on input "text" at bounding box center [437, 180] width 198 height 16
type input "S"
type input "Deconturi"
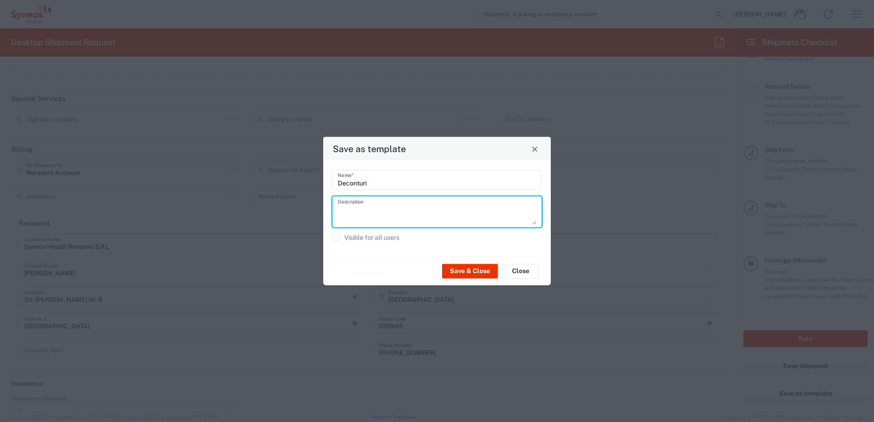
click at [375, 211] on textarea at bounding box center [437, 212] width 198 height 26
type textarea "Deconturi catre Andreea Voicu"
click at [472, 269] on button "Save & Close" at bounding box center [470, 271] width 56 height 15
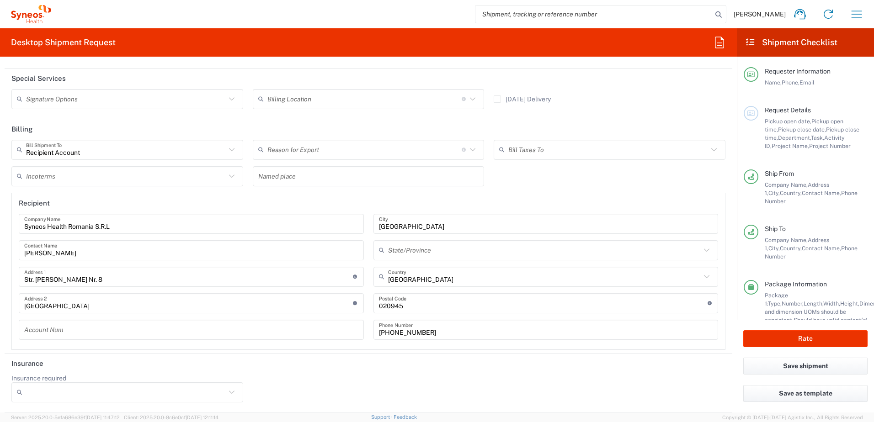
click at [749, 110] on div at bounding box center [750, 113] width 15 height 15
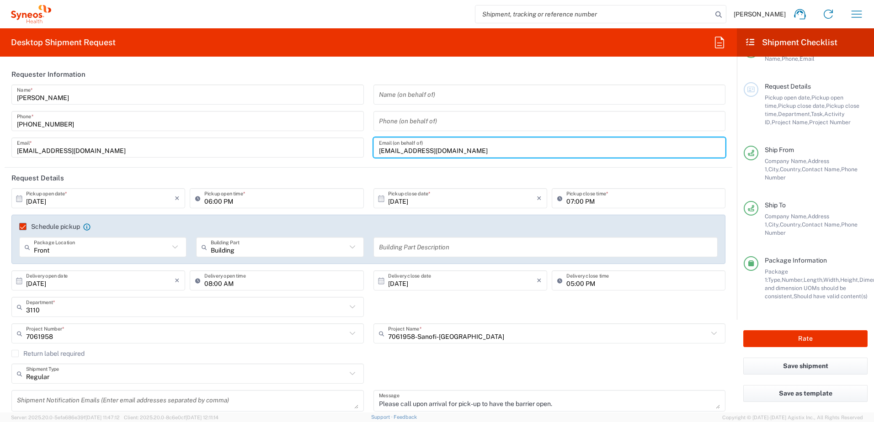
drag, startPoint x: 478, startPoint y: 149, endPoint x: 364, endPoint y: 140, distance: 114.1
click at [364, 140] on div "Mirela Blaj Name * +40721838038 Phone * mirela.blaj@syneoshealth.com Email * Na…" at bounding box center [368, 124] width 723 height 79
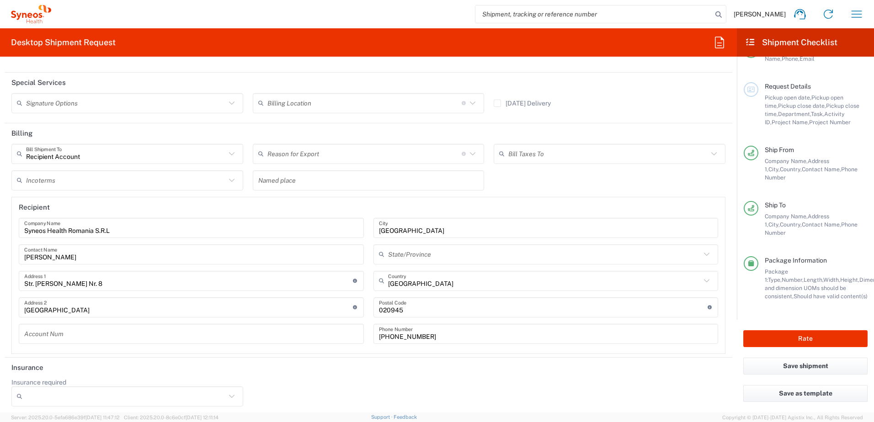
scroll to position [1245, 0]
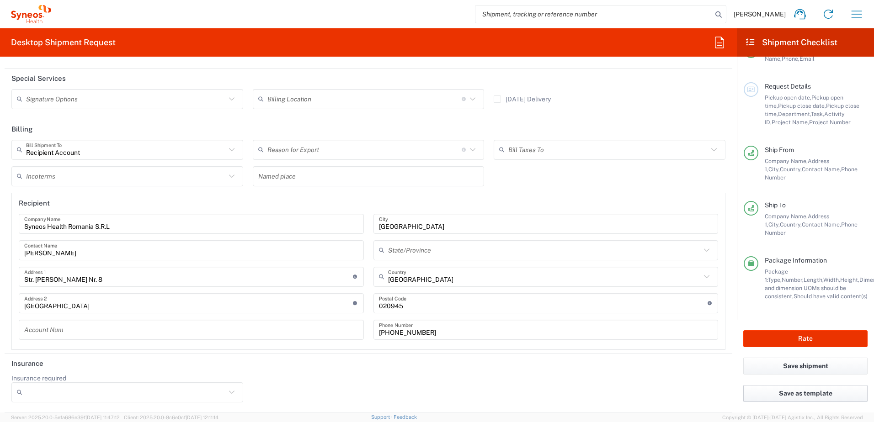
click at [807, 391] on button "Save as template" at bounding box center [805, 393] width 124 height 17
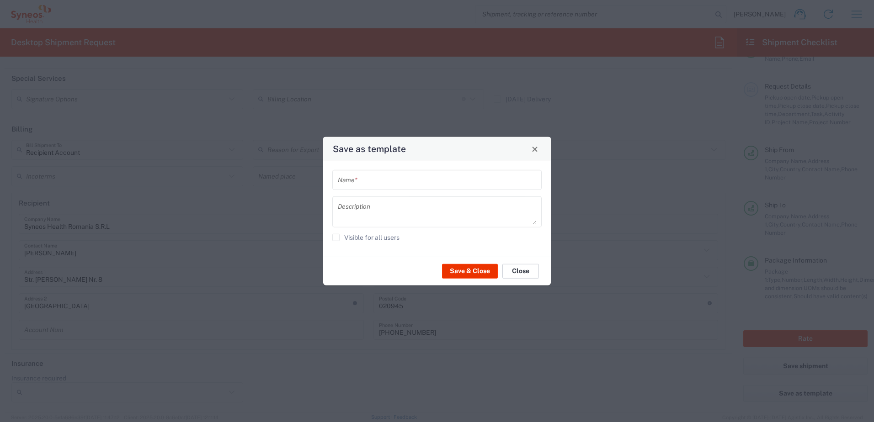
click at [527, 269] on button "Close" at bounding box center [520, 271] width 37 height 15
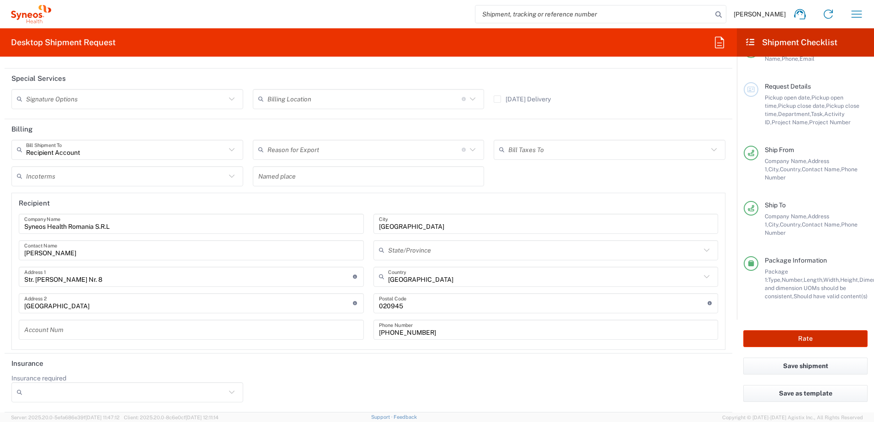
click at [794, 340] on button "Rate" at bounding box center [805, 338] width 124 height 17
type input "7061958-Sanofi-France"
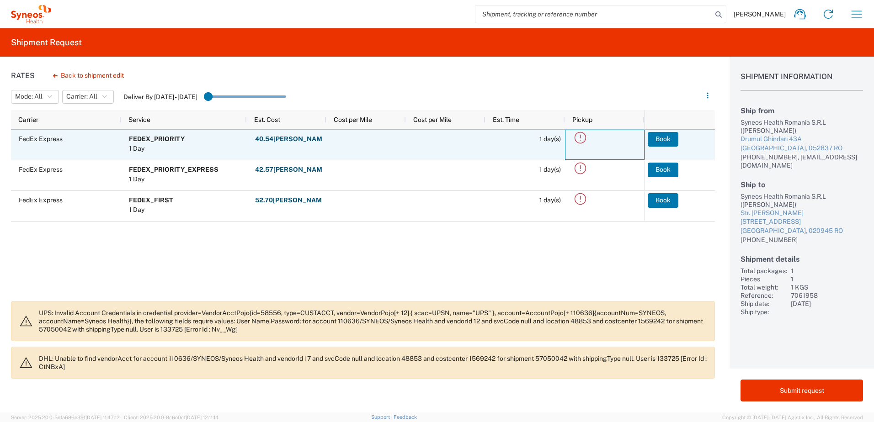
click at [581, 137] on icon at bounding box center [579, 137] width 15 height 15
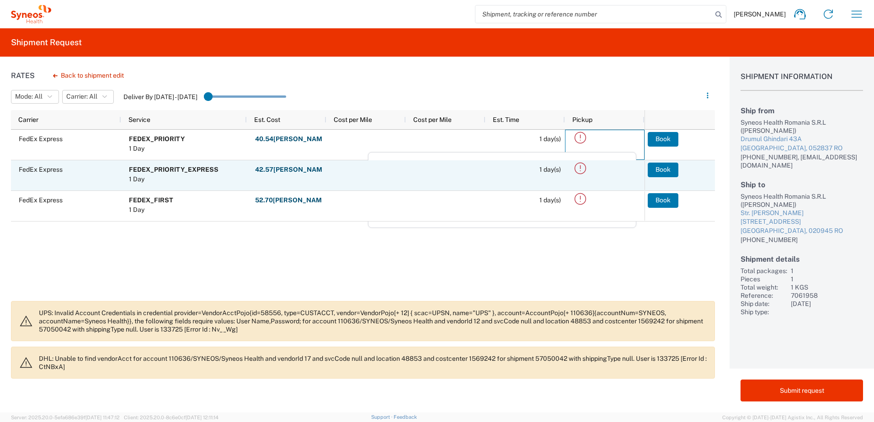
click at [581, 169] on icon at bounding box center [579, 168] width 15 height 15
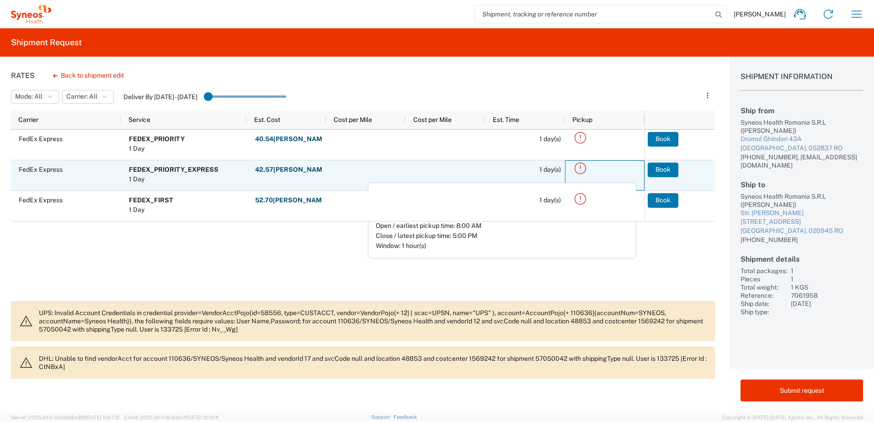
click at [582, 167] on icon at bounding box center [579, 168] width 15 height 15
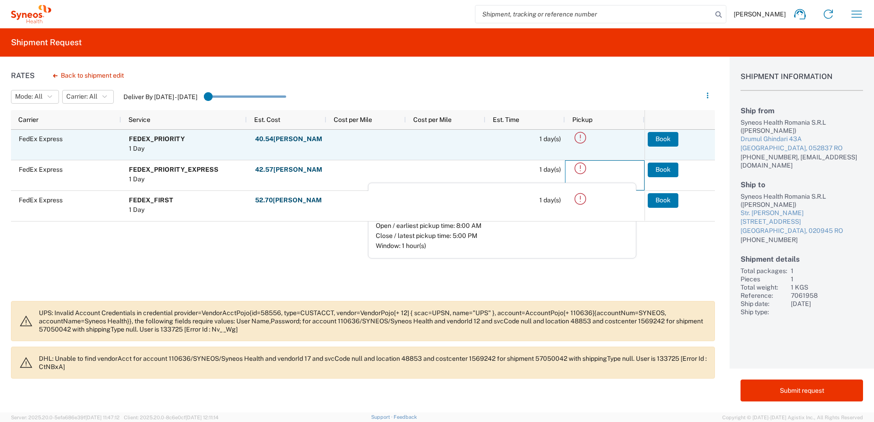
click at [582, 138] on icon at bounding box center [579, 137] width 15 height 15
click at [578, 138] on icon at bounding box center [579, 137] width 15 height 15
click at [524, 135] on span "1 day(s)" at bounding box center [527, 139] width 68 height 18
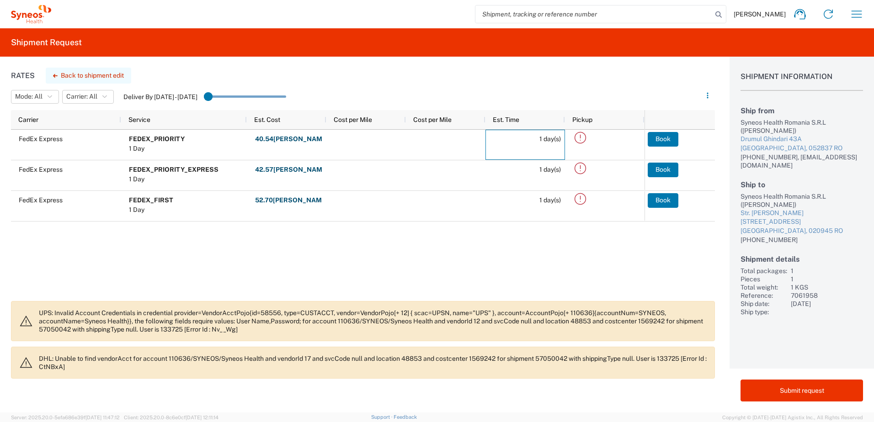
click at [74, 72] on button "Back to shipment edit" at bounding box center [88, 76] width 85 height 16
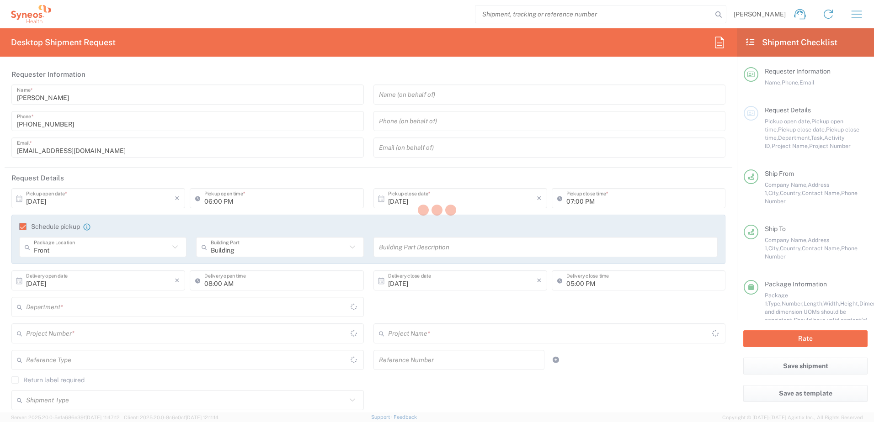
type input "3110"
type input "7061958"
type input "7061958-Sanofi-France"
type input "Your Packaging"
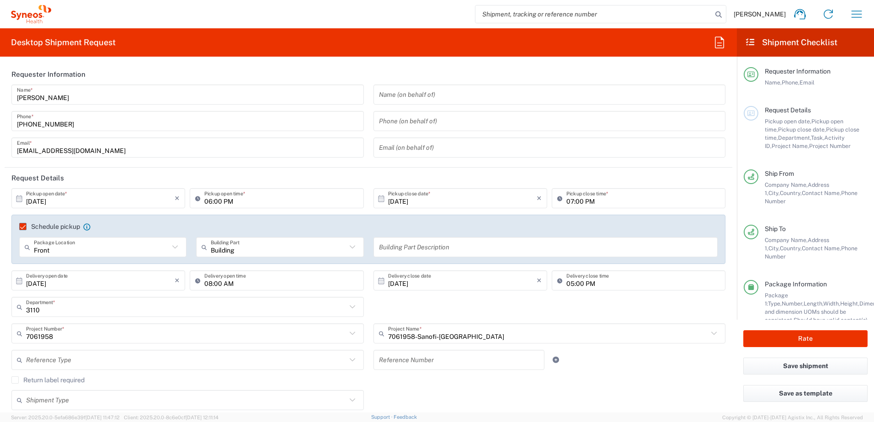
click at [377, 200] on icon at bounding box center [381, 199] width 8 height 8
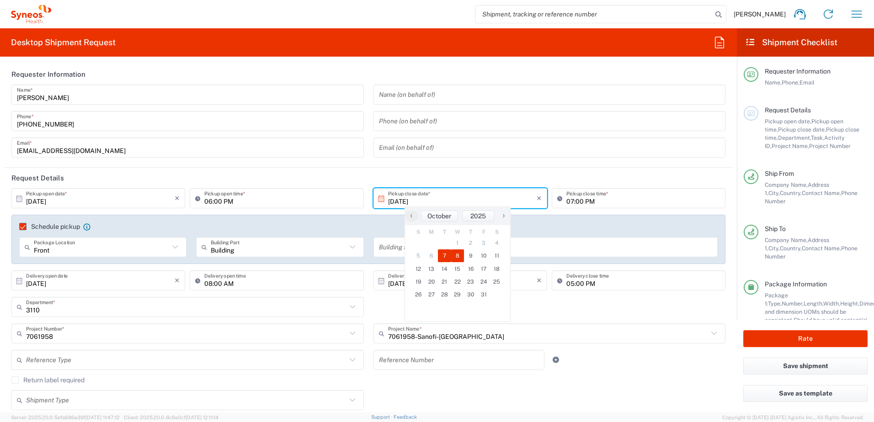
click at [455, 256] on span "8" at bounding box center [457, 255] width 13 height 13
type input "[DATE]"
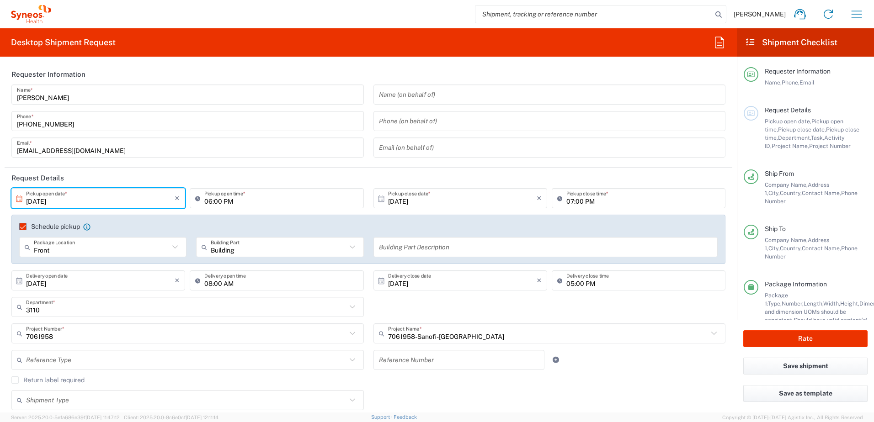
drag, startPoint x: 202, startPoint y: 202, endPoint x: 214, endPoint y: 201, distance: 11.6
click at [204, 202] on input "06:00 PM" at bounding box center [281, 199] width 154 height 16
click at [195, 200] on icon at bounding box center [199, 198] width 9 height 15
click at [196, 198] on icon at bounding box center [199, 198] width 9 height 15
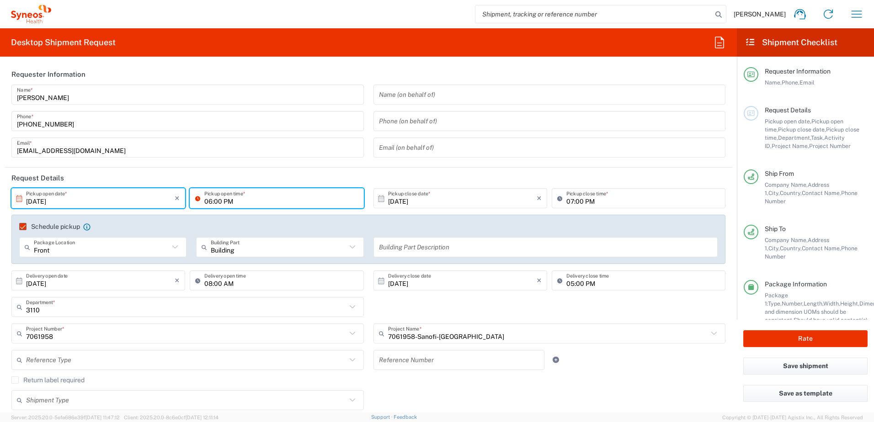
click at [211, 203] on input "06:00 PM" at bounding box center [281, 199] width 154 height 16
click at [210, 200] on input "06:00 PM" at bounding box center [281, 199] width 154 height 16
click at [206, 200] on input "06:00 PM" at bounding box center [281, 199] width 154 height 16
click at [218, 206] on input "8:00 PM" at bounding box center [281, 199] width 154 height 16
click at [221, 201] on input "8:00 PM" at bounding box center [281, 199] width 154 height 16
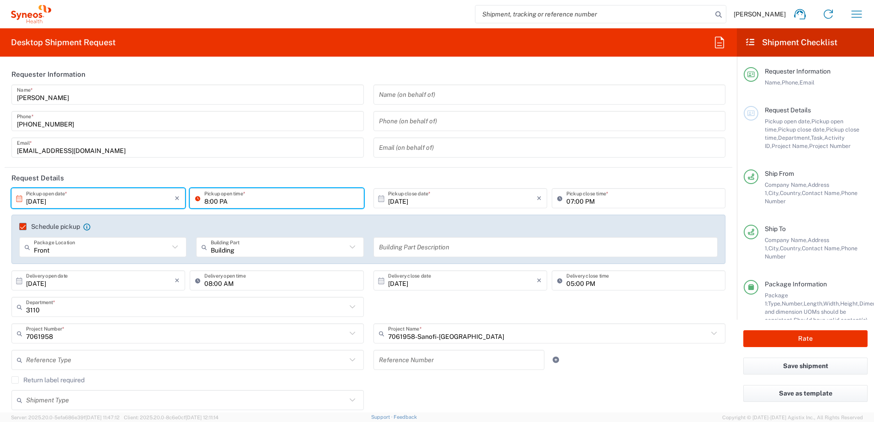
drag, startPoint x: 229, startPoint y: 202, endPoint x: 219, endPoint y: 203, distance: 10.1
click at [218, 201] on input "8:00 PA" at bounding box center [281, 199] width 154 height 16
drag, startPoint x: 245, startPoint y: 201, endPoint x: 167, endPoint y: 200, distance: 78.6
click at [167, 200] on div "10/08/2025 × Pickup open date * Cancel Apply 8:0AMPA Pickup open time *" at bounding box center [187, 201] width 357 height 26
type input "08:00 AM"
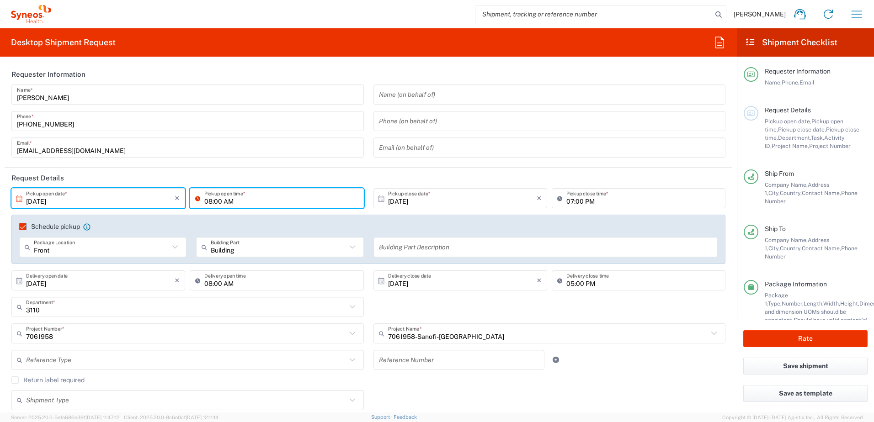
click at [313, 177] on header "Request Details" at bounding box center [368, 178] width 727 height 21
click at [197, 199] on icon at bounding box center [199, 198] width 9 height 15
click at [17, 200] on icon at bounding box center [19, 199] width 8 height 8
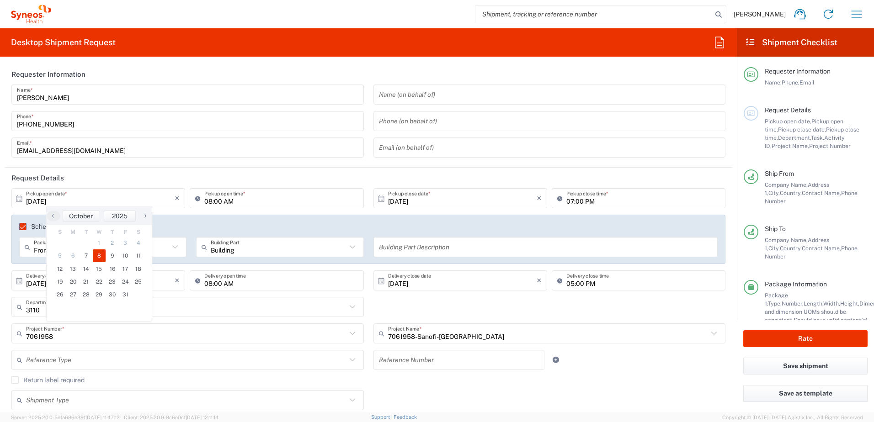
click at [137, 182] on header "Request Details" at bounding box center [368, 178] width 727 height 21
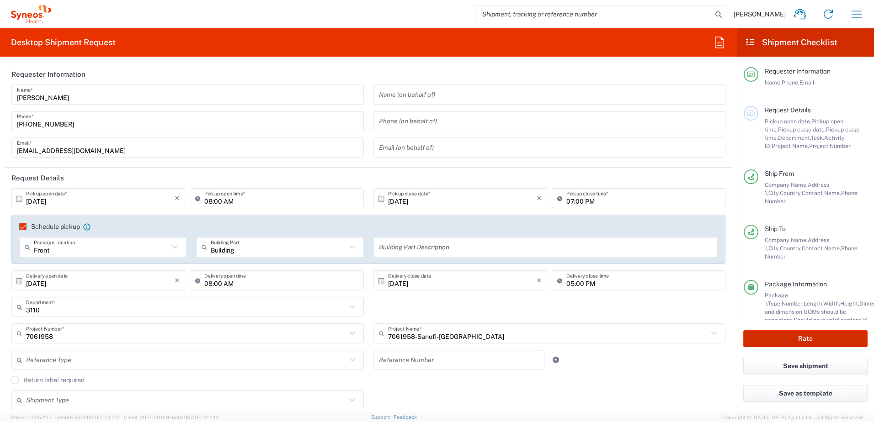
click at [798, 339] on button "Rate" at bounding box center [805, 338] width 124 height 17
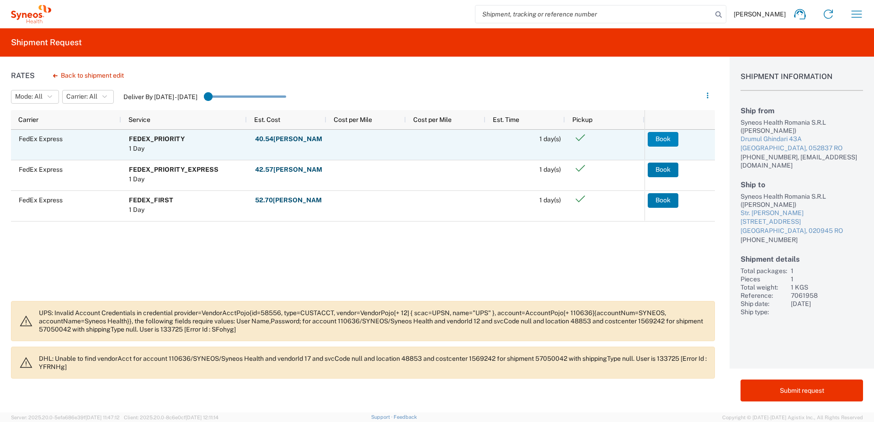
click at [667, 138] on button "Book" at bounding box center [662, 139] width 31 height 15
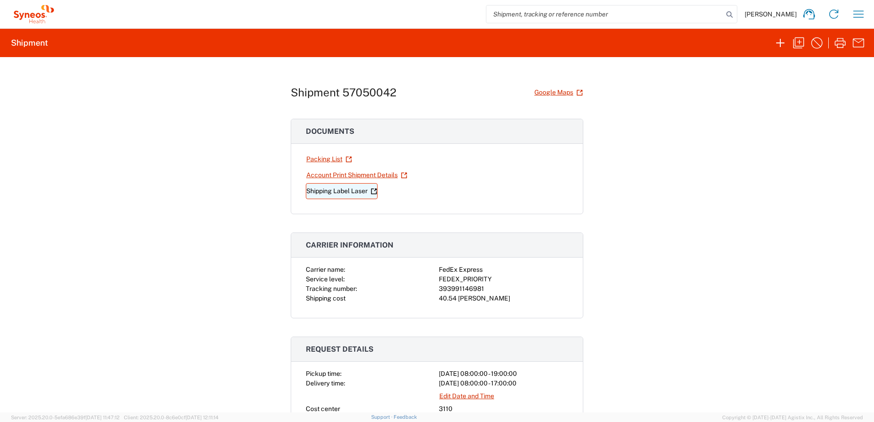
click at [357, 191] on link "Shipping Label Laser" at bounding box center [342, 191] width 72 height 16
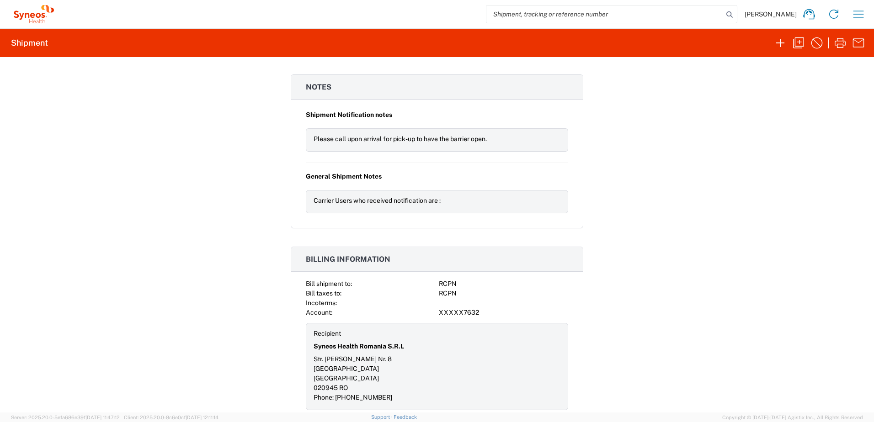
scroll to position [1087, 0]
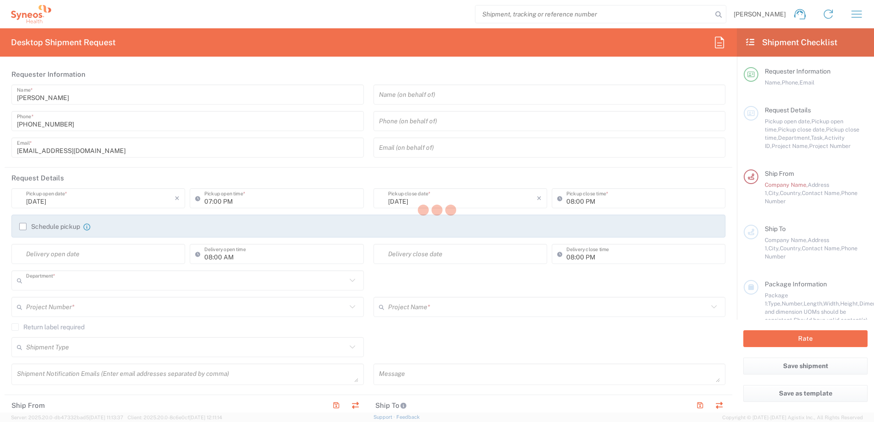
type input "3110"
type input "[GEOGRAPHIC_DATA]"
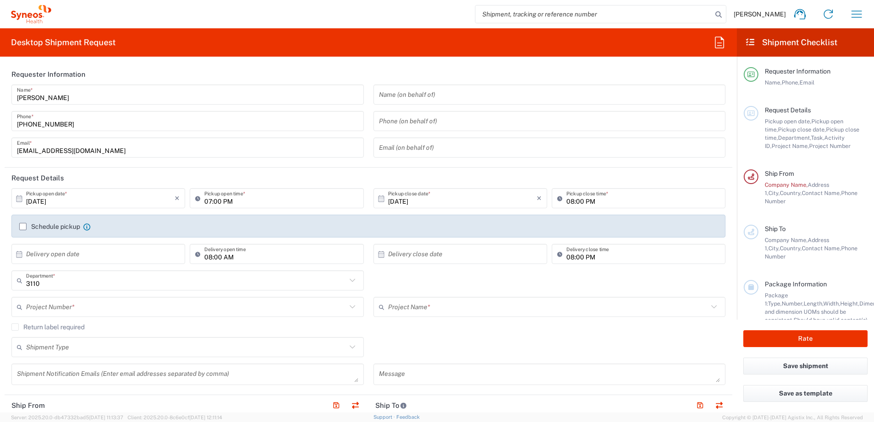
type input "Syneos Health Romania S.R.L"
click at [850, 16] on icon "button" at bounding box center [856, 14] width 15 height 15
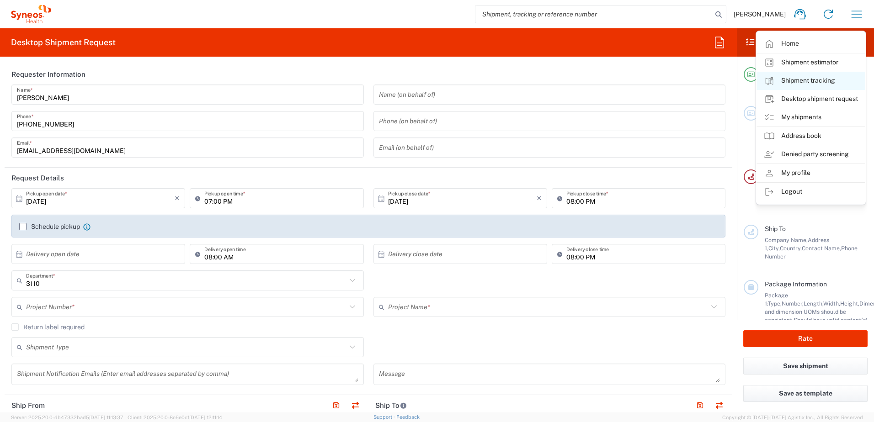
click at [834, 81] on link "Shipment tracking" at bounding box center [810, 81] width 109 height 18
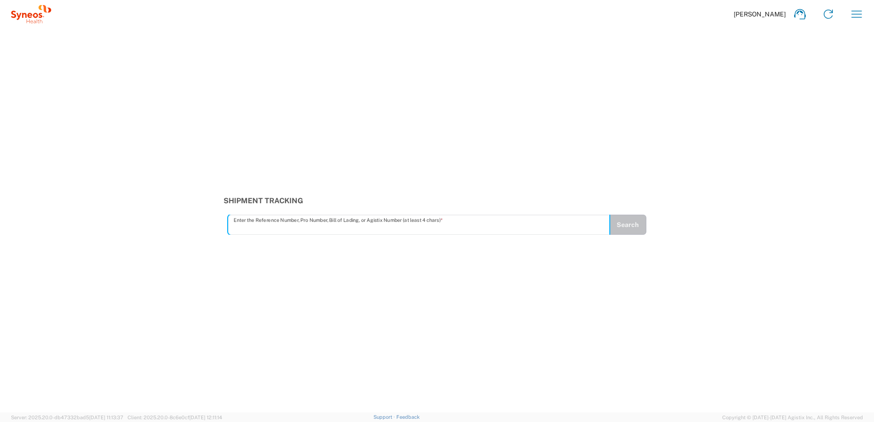
click at [259, 220] on input "text" at bounding box center [418, 225] width 371 height 16
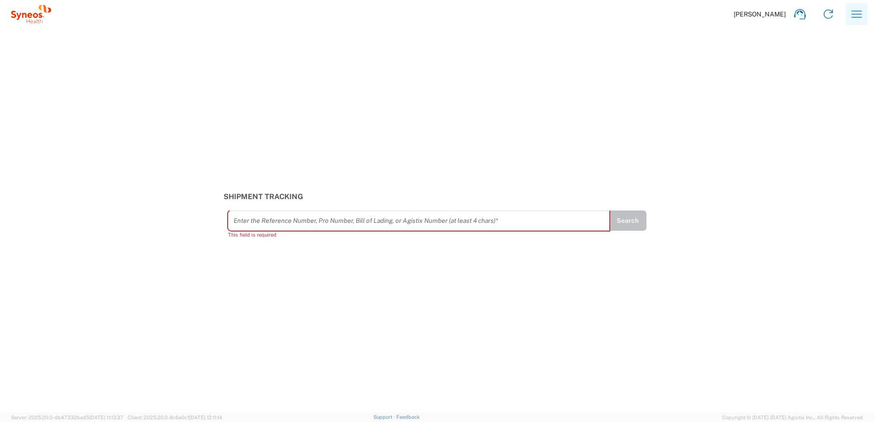
click at [857, 15] on icon "button" at bounding box center [856, 14] width 15 height 15
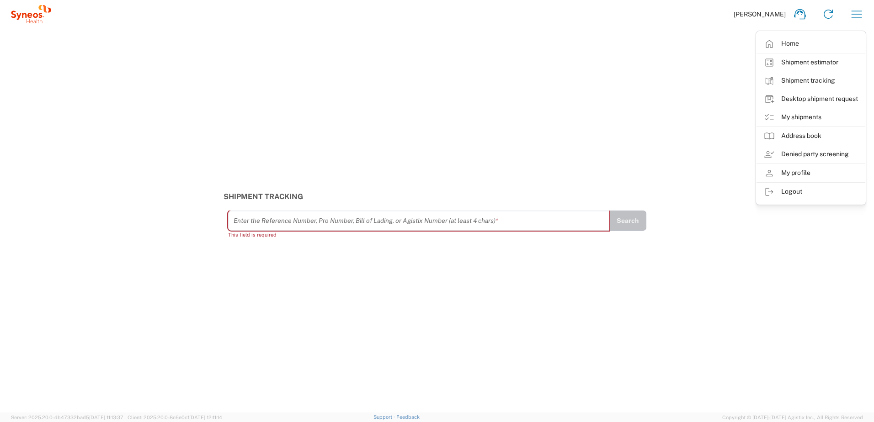
click at [262, 223] on input "text" at bounding box center [418, 221] width 371 height 16
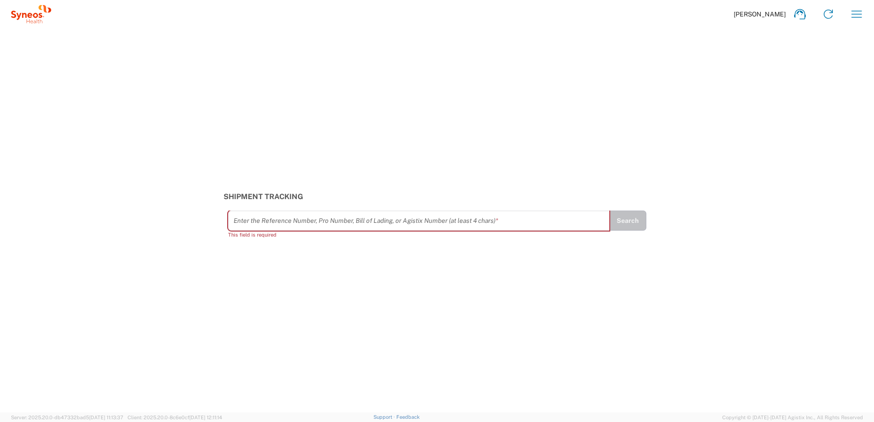
click at [349, 220] on input "text" at bounding box center [418, 221] width 371 height 16
paste input "393991146981"
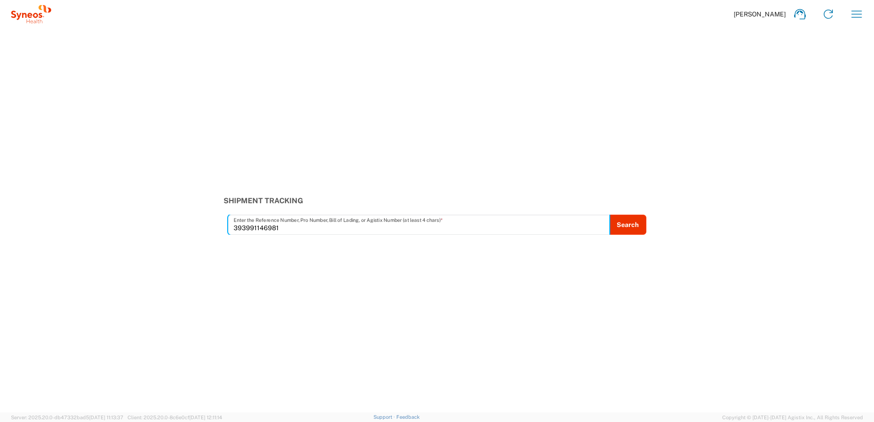
type input "393991146981"
click at [608, 227] on div "393991146981 Enter the Reference Number, Pro Number, Bill of Lading, or Agistix…" at bounding box center [418, 225] width 381 height 20
click at [619, 229] on button "Search" at bounding box center [627, 225] width 37 height 20
